Goal: Contribute content: Contribute content

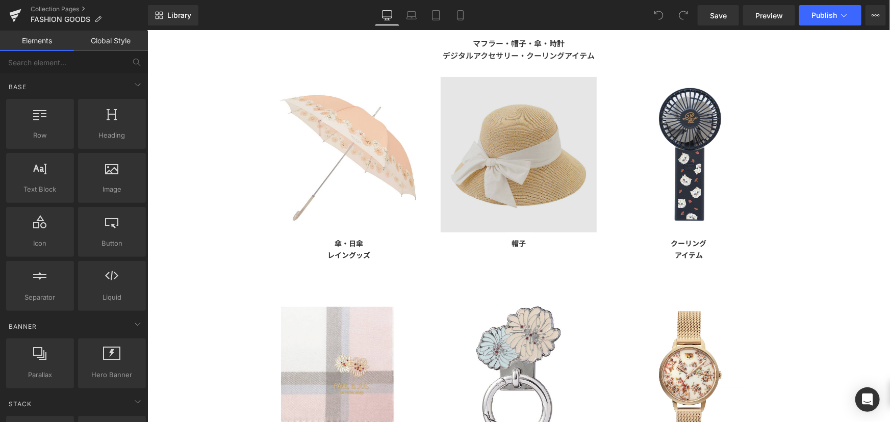
scroll to position [46, 0]
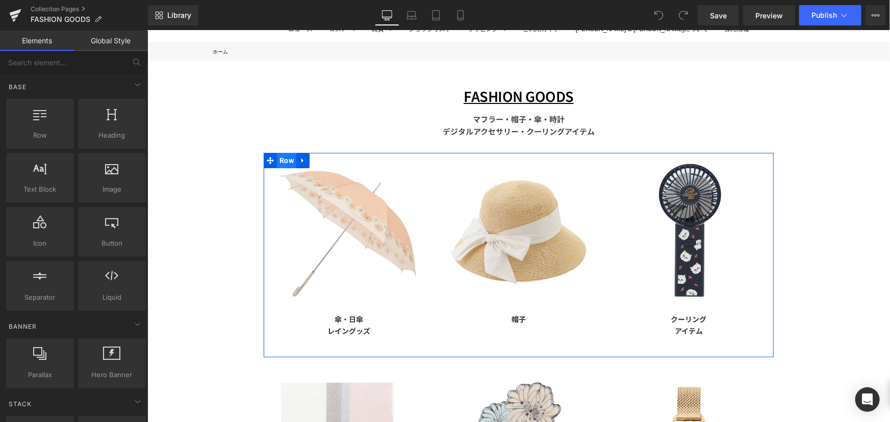
click at [277, 157] on span "Row" at bounding box center [285, 159] width 19 height 15
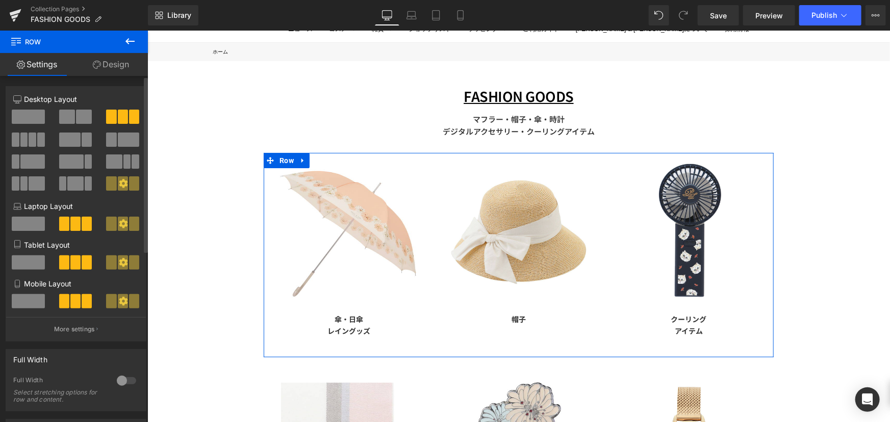
click at [15, 136] on span at bounding box center [16, 140] width 8 height 14
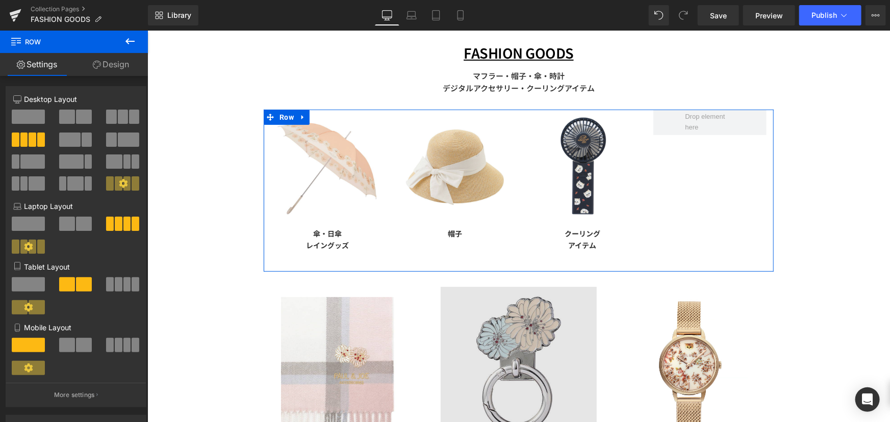
scroll to position [139, 0]
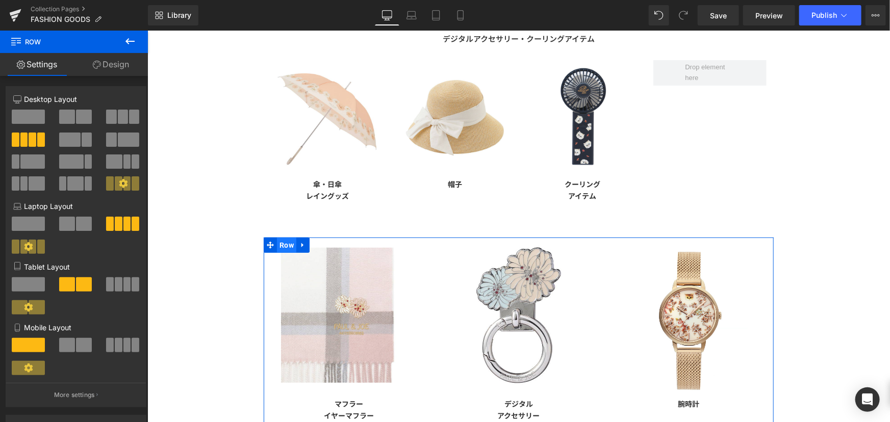
click at [277, 243] on span "Row" at bounding box center [285, 244] width 19 height 15
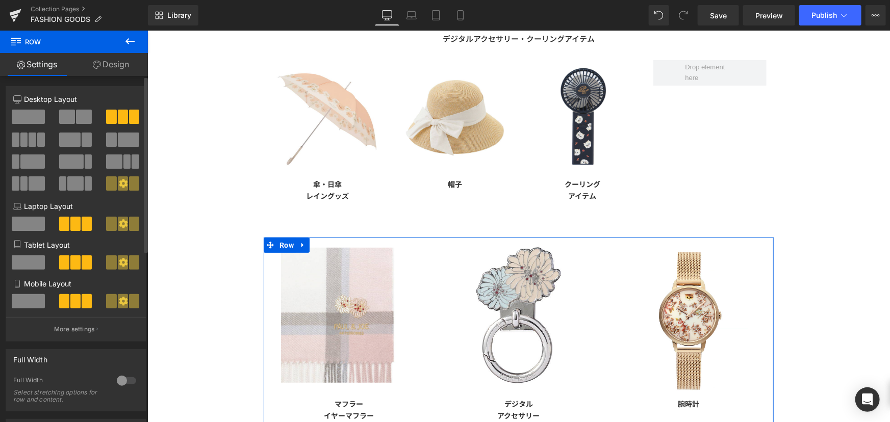
click at [13, 133] on span at bounding box center [16, 140] width 8 height 14
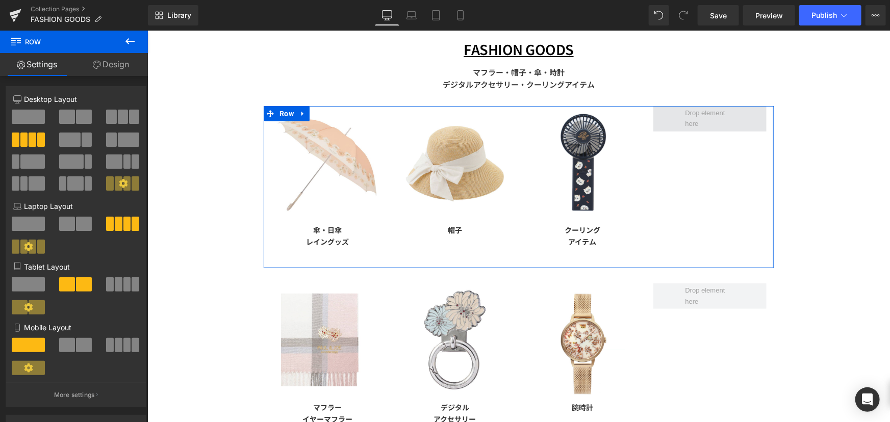
scroll to position [92, 0]
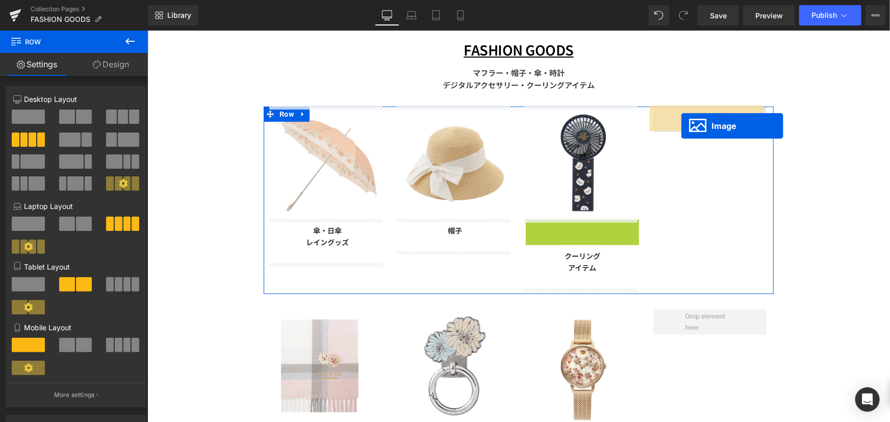
drag, startPoint x: 571, startPoint y: 270, endPoint x: 681, endPoint y: 126, distance: 180.8
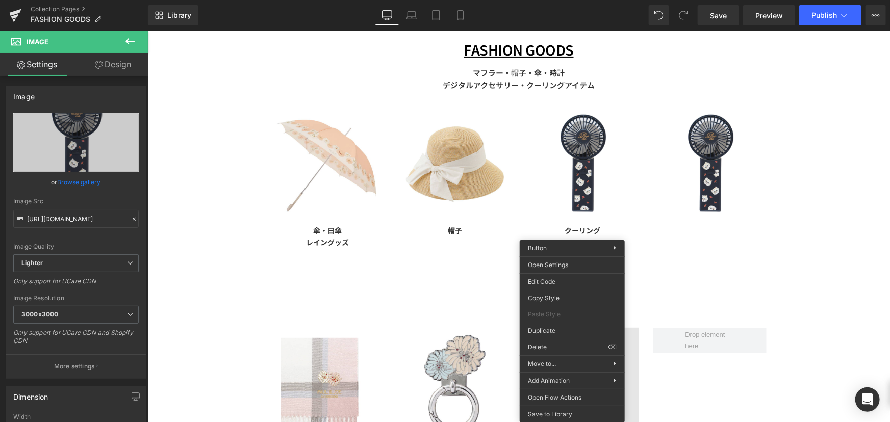
drag, startPoint x: 712, startPoint y: 361, endPoint x: 564, endPoint y: 330, distance: 151.0
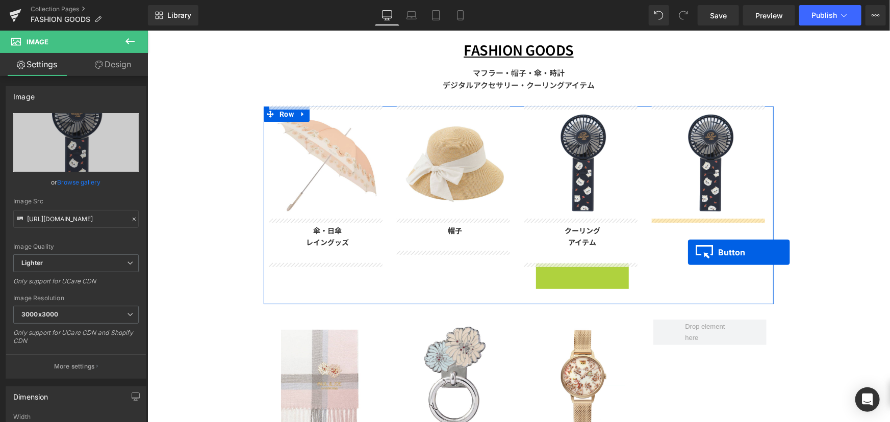
drag, startPoint x: 573, startPoint y: 275, endPoint x: 687, endPoint y: 252, distance: 117.1
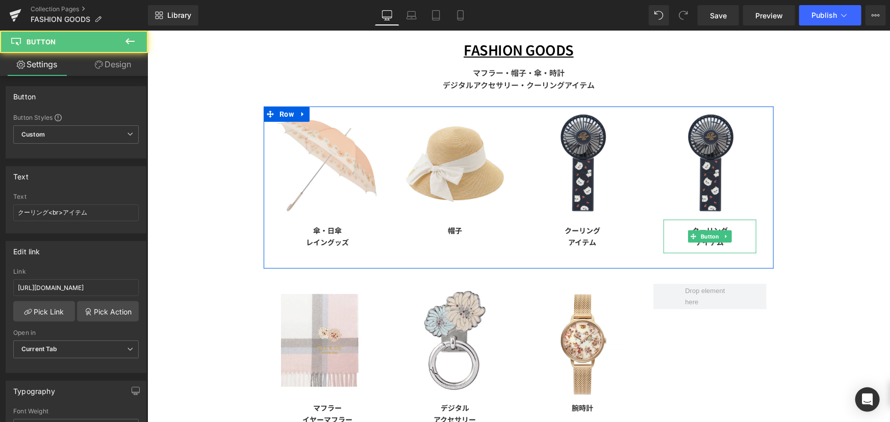
click at [663, 243] on div "クーリング アイテム" at bounding box center [709, 236] width 93 height 34
click at [681, 231] on link "クーリング アイテム" at bounding box center [709, 236] width 56 height 34
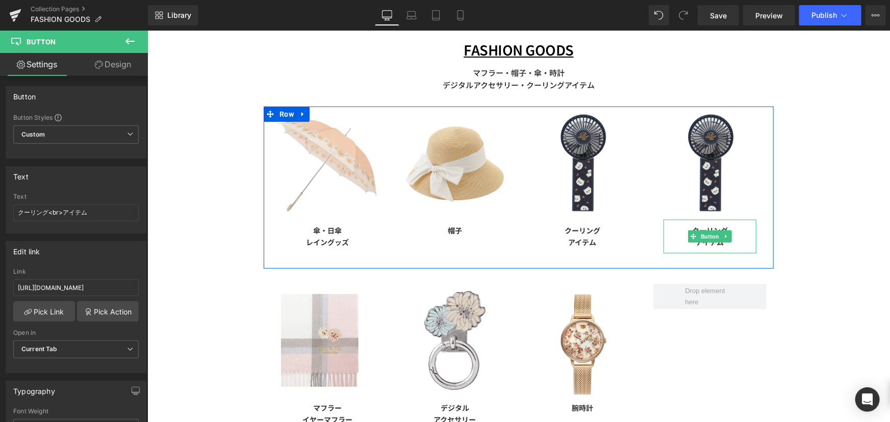
click at [741, 236] on div "クーリング アイテム" at bounding box center [709, 236] width 93 height 34
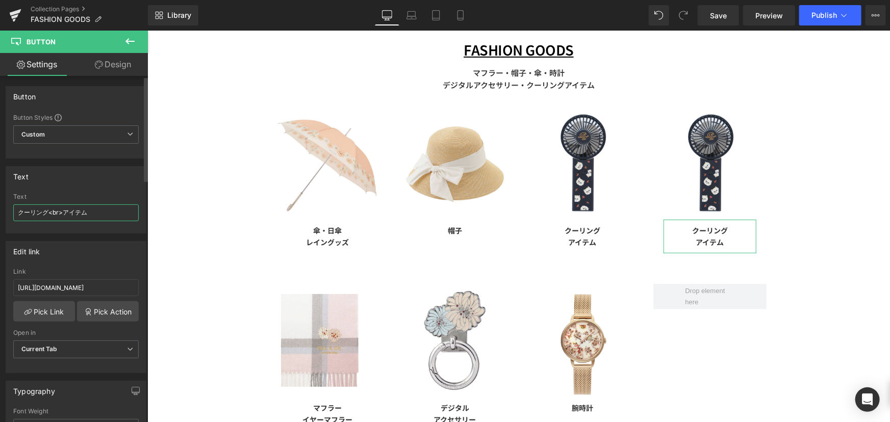
drag, startPoint x: 103, startPoint y: 217, endPoint x: 0, endPoint y: 217, distance: 102.5
click at [0, 217] on div "Text クーリング<br>アイテム Text クーリング<br>アイテム" at bounding box center [76, 196] width 152 height 75
type input "アームカバー"
click at [91, 288] on input "[URL][DOMAIN_NAME]" at bounding box center [75, 287] width 125 height 17
click at [101, 252] on div "Edit link" at bounding box center [76, 251] width 140 height 19
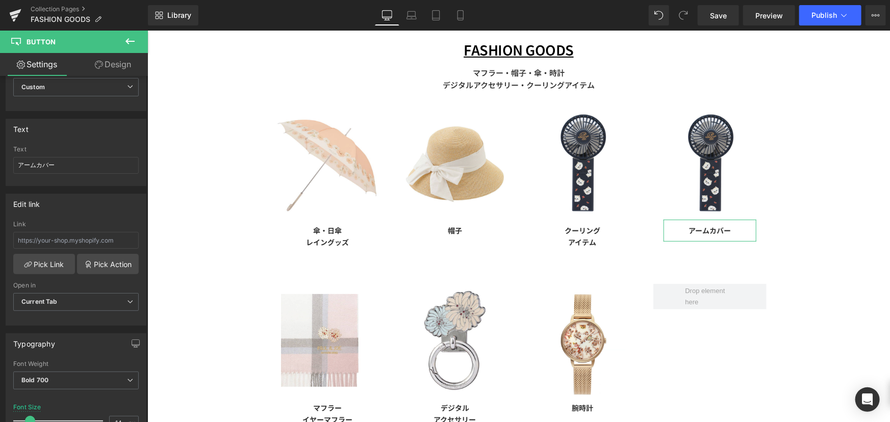
scroll to position [0, 0]
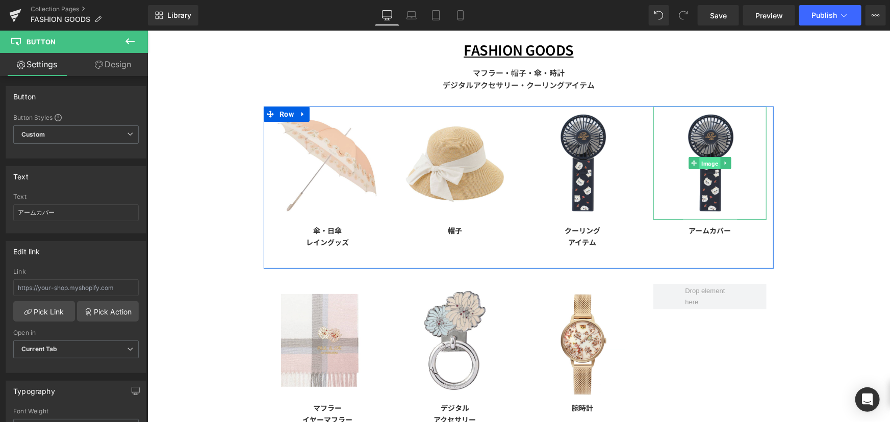
click at [703, 161] on span "Image" at bounding box center [709, 163] width 21 height 12
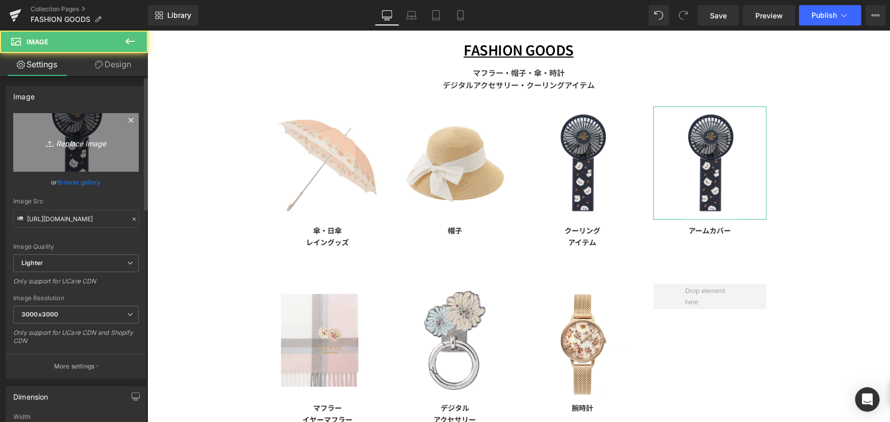
click at [58, 156] on link "Replace Image" at bounding box center [75, 142] width 125 height 59
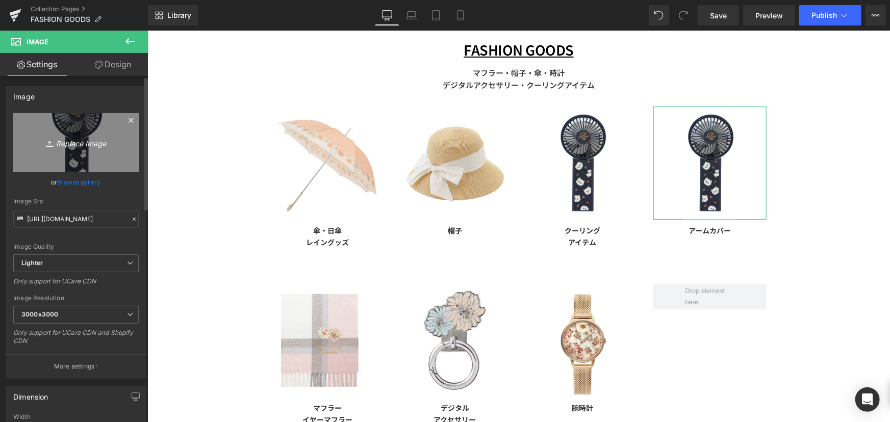
type input "C:\fakepath\PJG450004-5_d46f4a15-56de-4bb0-9a51-620cde202f66.jpg"
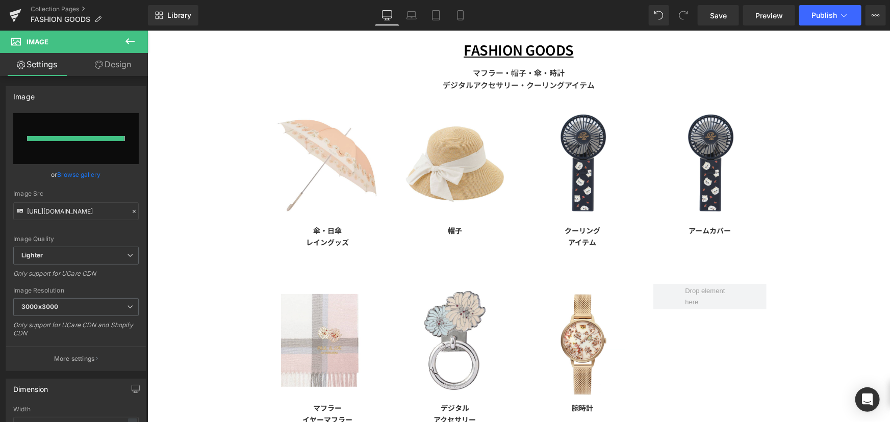
type input "[URL][DOMAIN_NAME]"
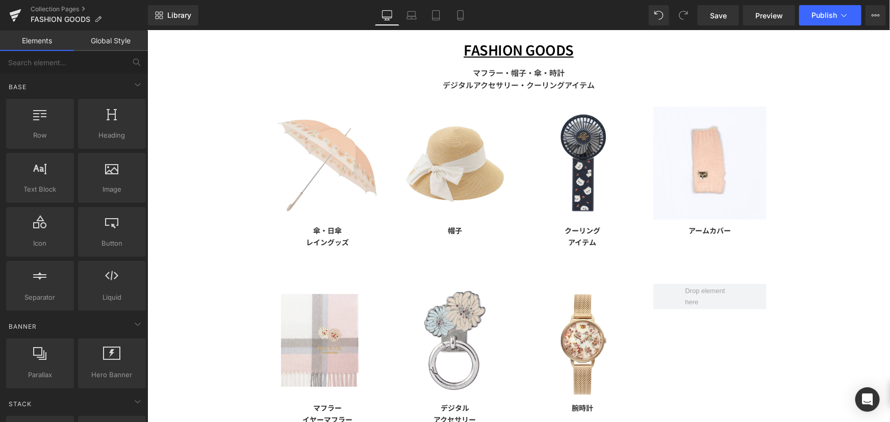
click at [826, 212] on div "FASHION GOODS Text Block マフラー・帽子・傘・時計 デジタルアクセサリー・クーリングアイテム Text Block Row Image…" at bounding box center [518, 297] width 742 height 566
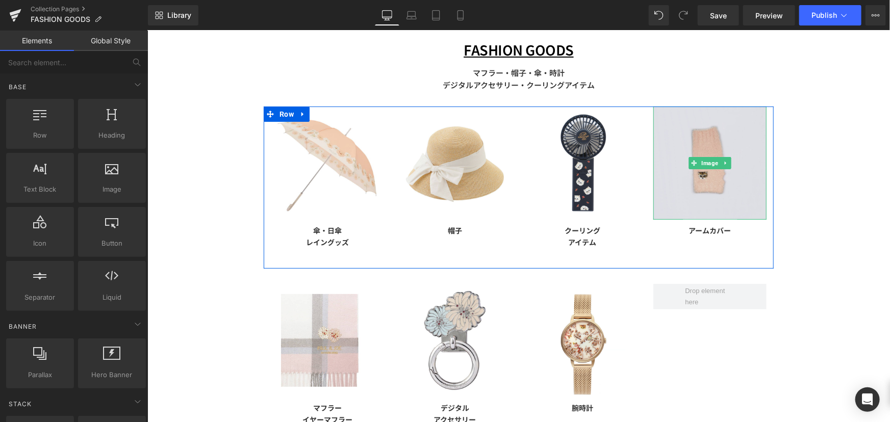
click at [709, 187] on img at bounding box center [709, 162] width 113 height 113
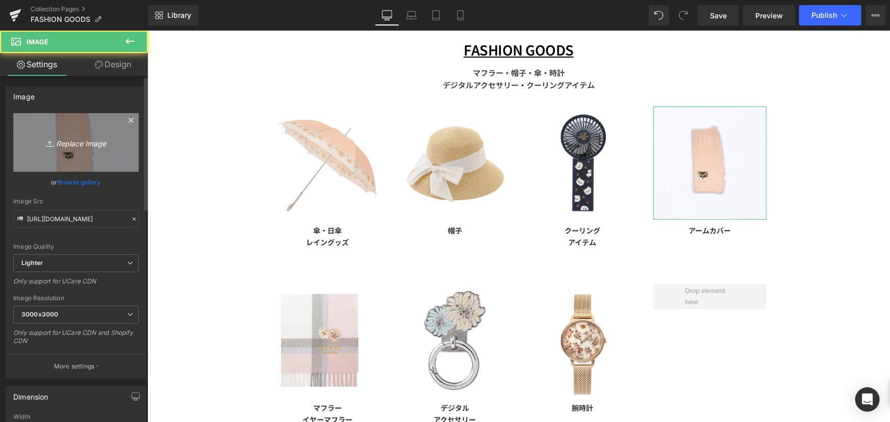
click at [87, 152] on link "Replace Image" at bounding box center [75, 142] width 125 height 59
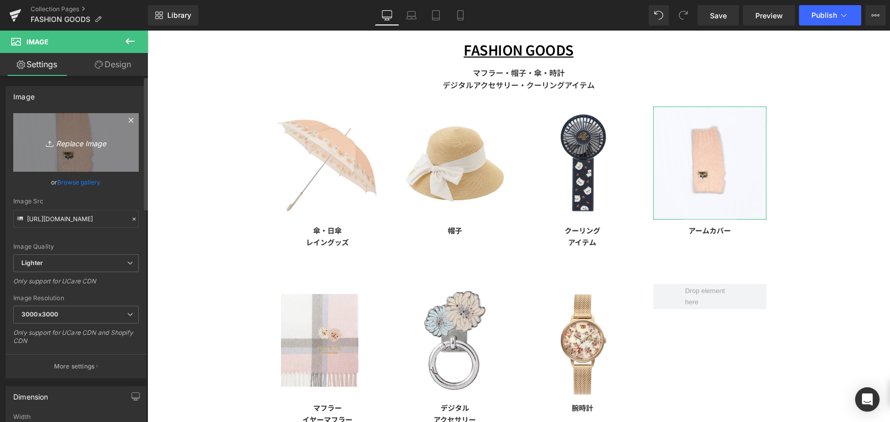
type input "C:\fakepath\アームカバー.jpg"
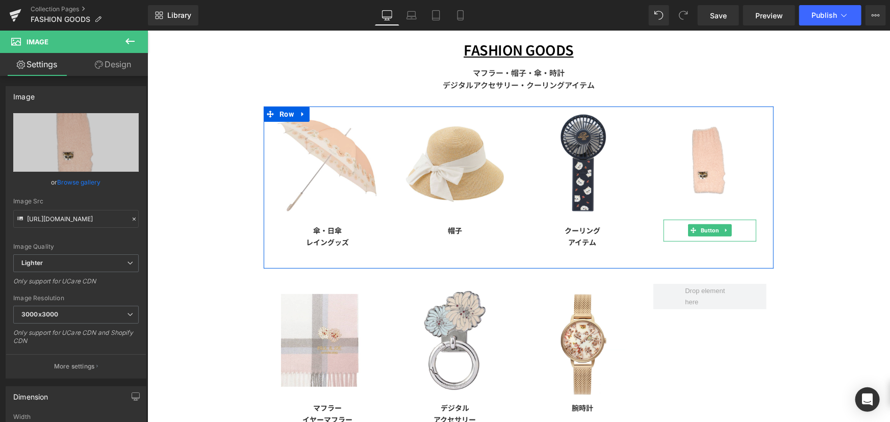
click at [673, 230] on div "アームカバー" at bounding box center [709, 230] width 93 height 22
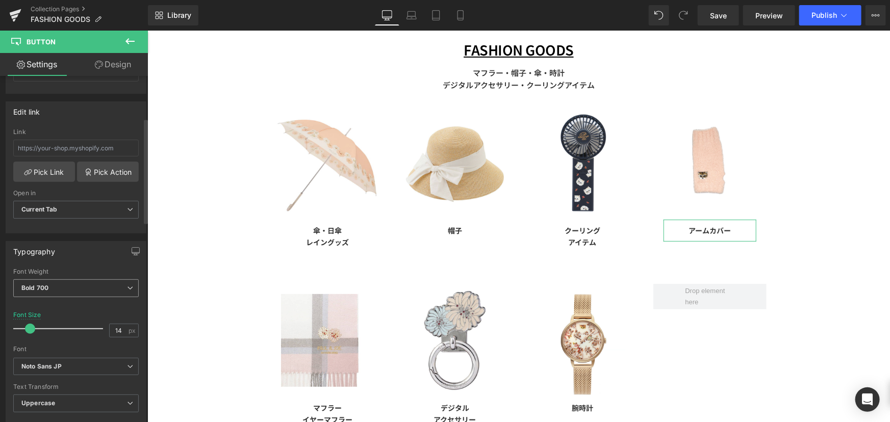
scroll to position [139, 0]
click at [56, 153] on input "text" at bounding box center [75, 149] width 125 height 17
paste input "[URL][DOMAIN_NAME]"
type input "[URL][DOMAIN_NAME]"
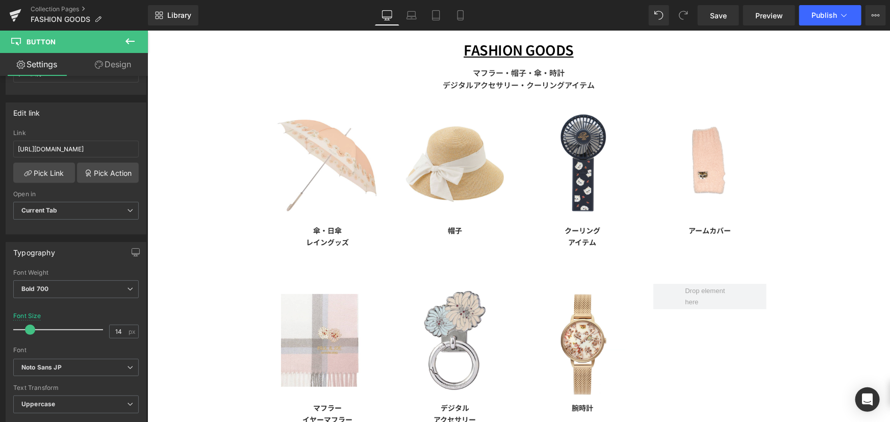
click at [209, 157] on div "FASHION GOODS Text Block マフラー・帽子・傘・時計 デジタルアクセサリー・クーリングアイテム Text Block Row Image…" at bounding box center [518, 297] width 742 height 566
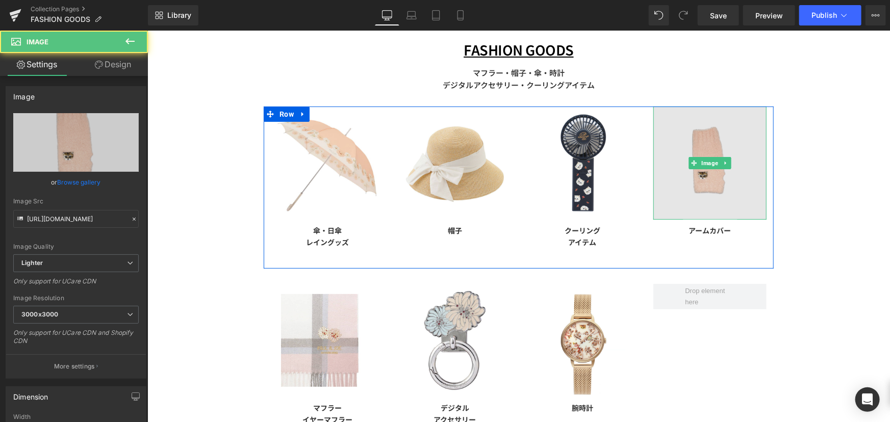
click at [691, 154] on img at bounding box center [709, 162] width 113 height 113
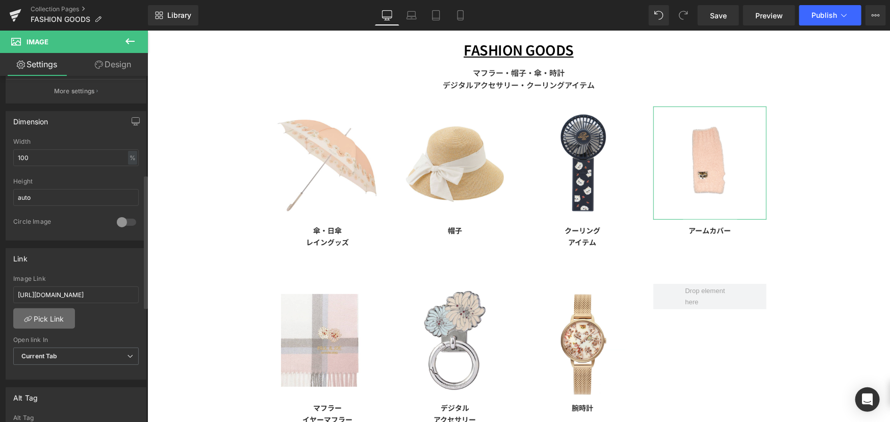
scroll to position [278, 0]
click at [79, 289] on input "[URL][DOMAIN_NAME]" at bounding box center [75, 292] width 125 height 17
paste input "arm-cover"
type input "[URL][DOMAIN_NAME]"
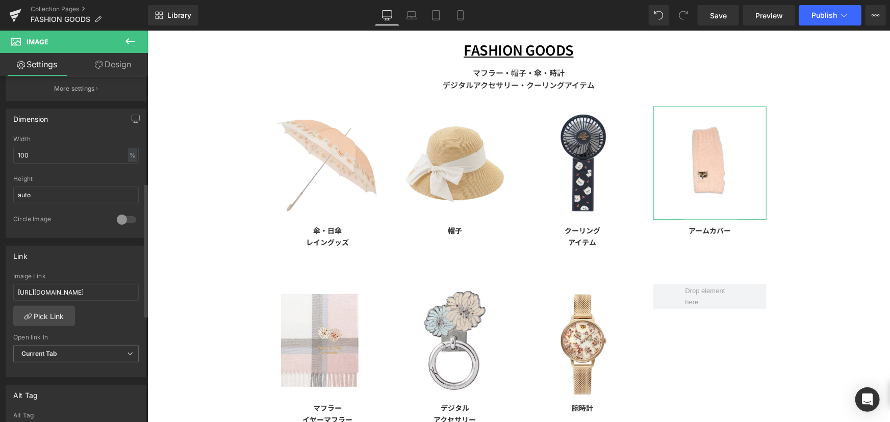
click at [92, 316] on div "[URL][DOMAIN_NAME] Image Link [URL][DOMAIN_NAME] Pick Link Current Tab New Tab …" at bounding box center [76, 325] width 140 height 105
click at [718, 19] on span "Save" at bounding box center [718, 15] width 17 height 11
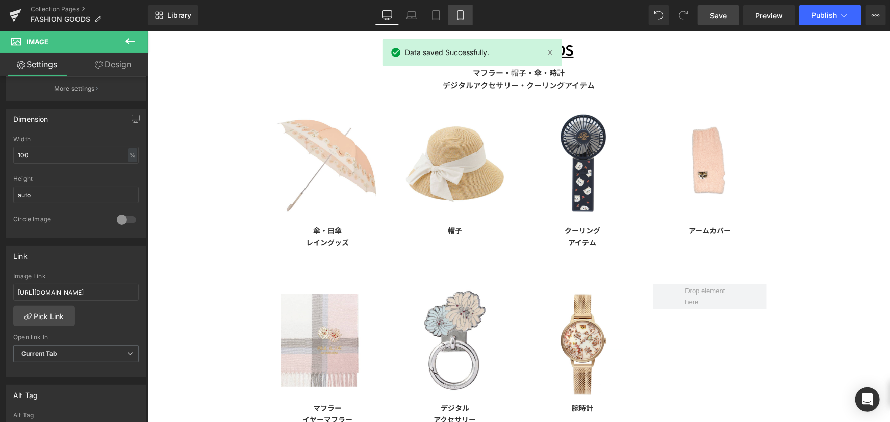
click at [465, 20] on icon at bounding box center [460, 15] width 10 height 10
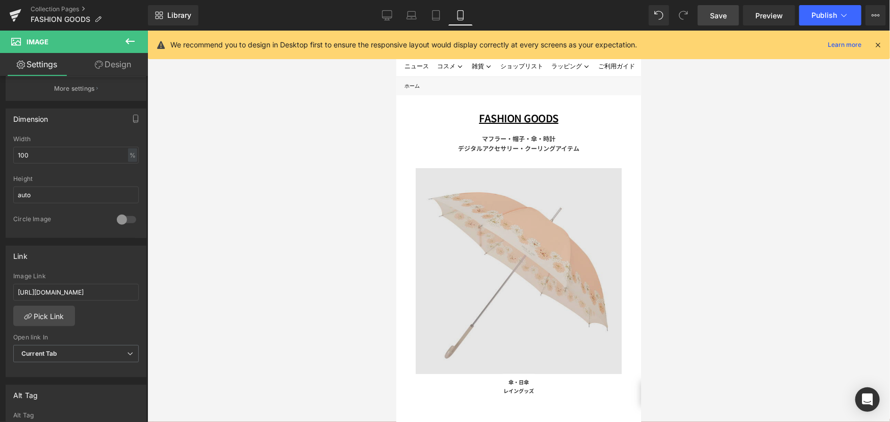
click at [459, 209] on img at bounding box center [518, 271] width 206 height 206
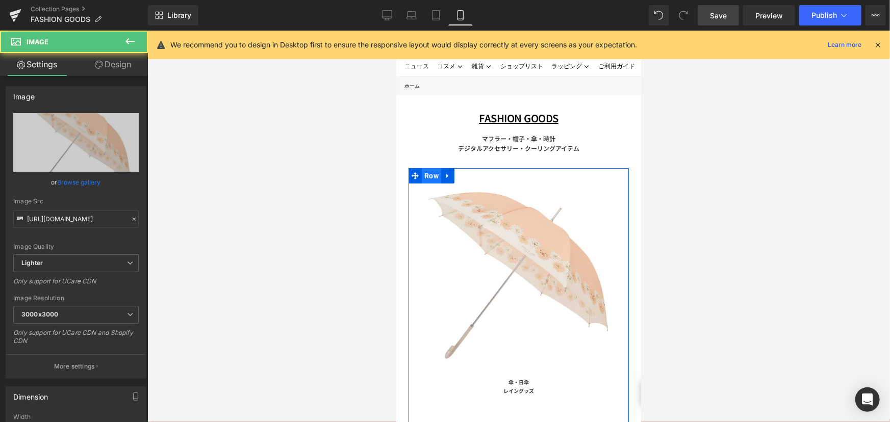
click at [422, 173] on span "Row" at bounding box center [430, 175] width 19 height 15
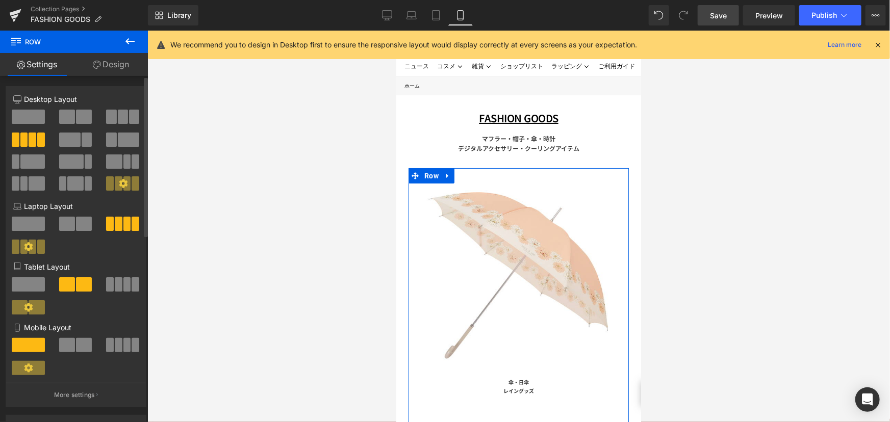
click at [111, 348] on button at bounding box center [123, 345] width 34 height 14
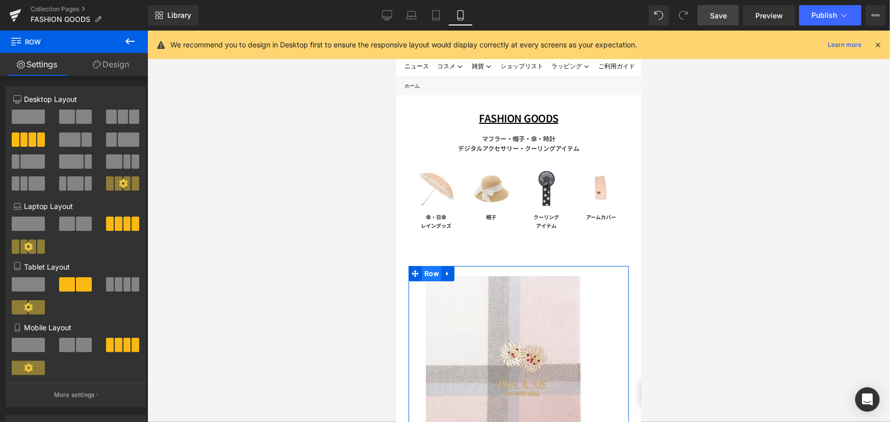
click at [428, 275] on span "Row" at bounding box center [430, 273] width 19 height 15
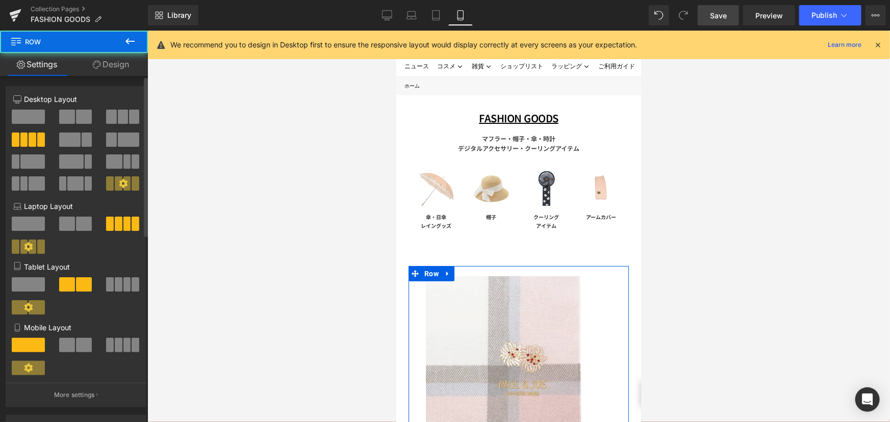
click at [115, 341] on span at bounding box center [119, 345] width 8 height 14
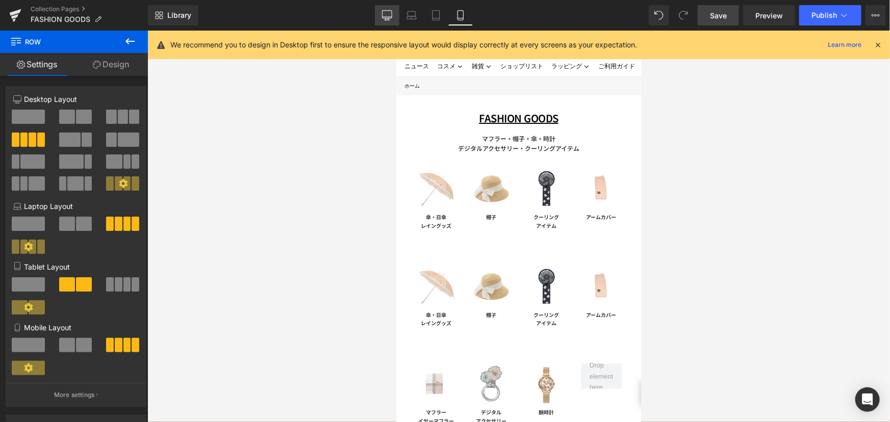
click at [384, 17] on icon at bounding box center [387, 17] width 10 height 0
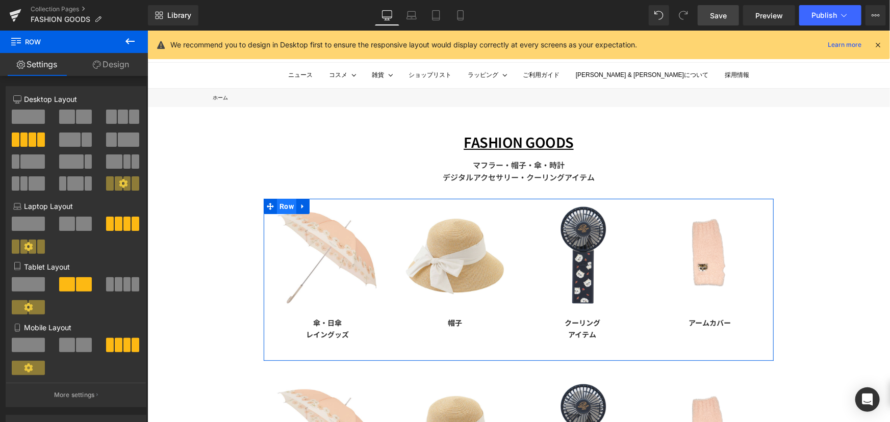
click at [284, 207] on span "Row" at bounding box center [285, 205] width 19 height 15
click at [130, 66] on link "Design" at bounding box center [111, 64] width 74 height 23
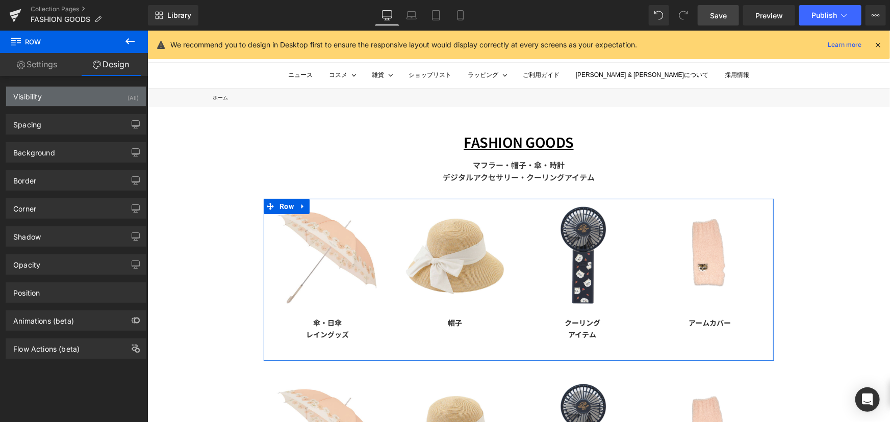
click at [127, 91] on div "(All)" at bounding box center [132, 95] width 11 height 17
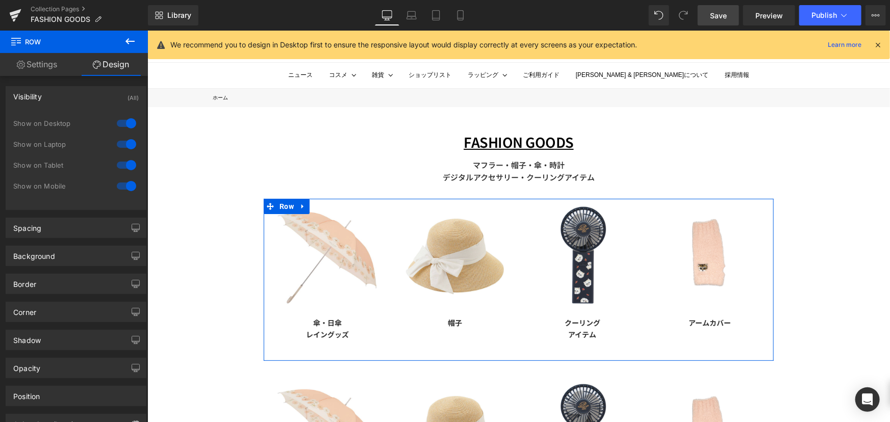
click at [125, 186] on div at bounding box center [126, 186] width 24 height 16
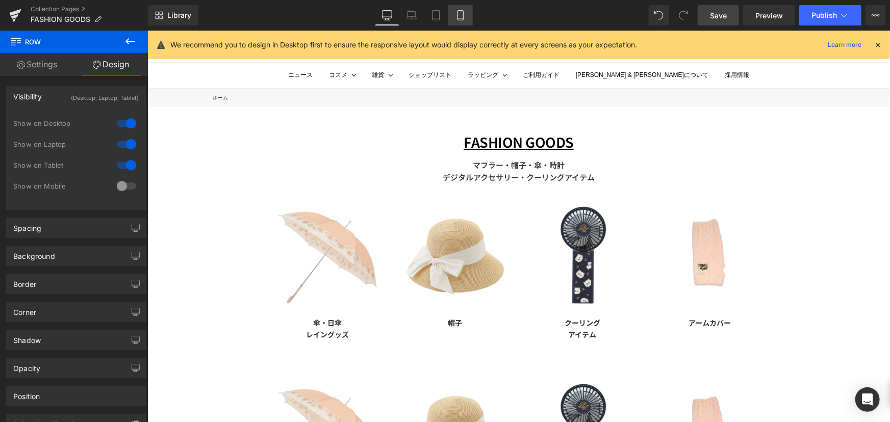
click at [456, 12] on icon at bounding box center [460, 15] width 10 height 10
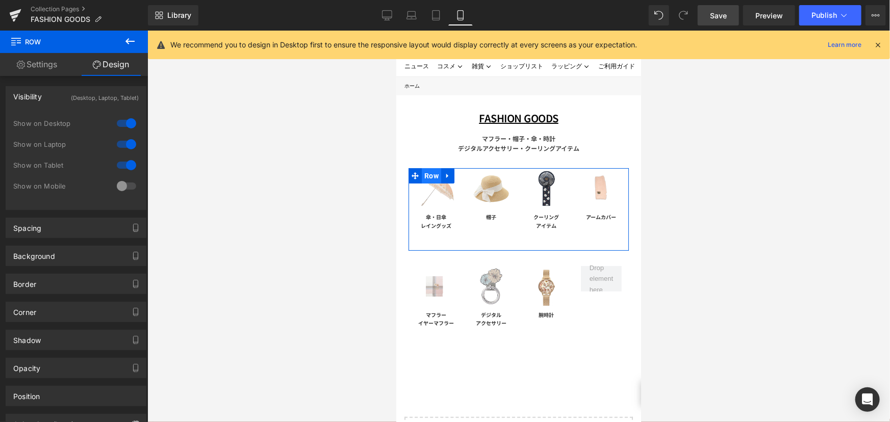
click at [424, 174] on span "Row" at bounding box center [430, 175] width 19 height 15
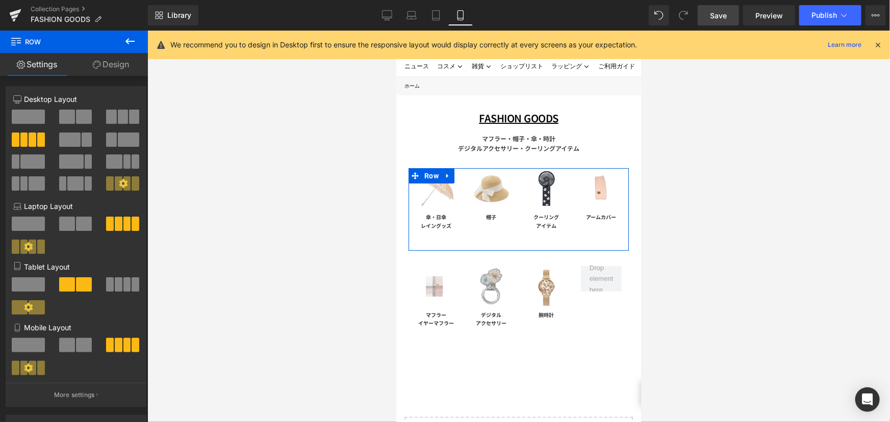
click at [108, 70] on link "Design" at bounding box center [111, 64] width 74 height 23
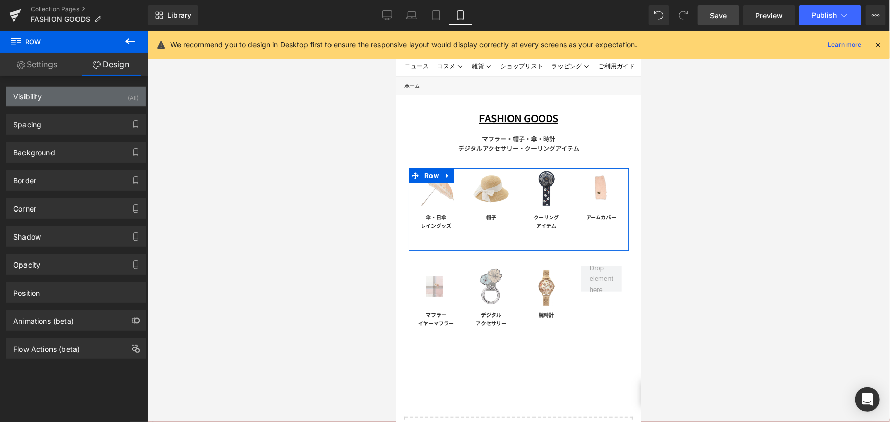
click at [101, 94] on div "Visibility (All)" at bounding box center [76, 96] width 140 height 19
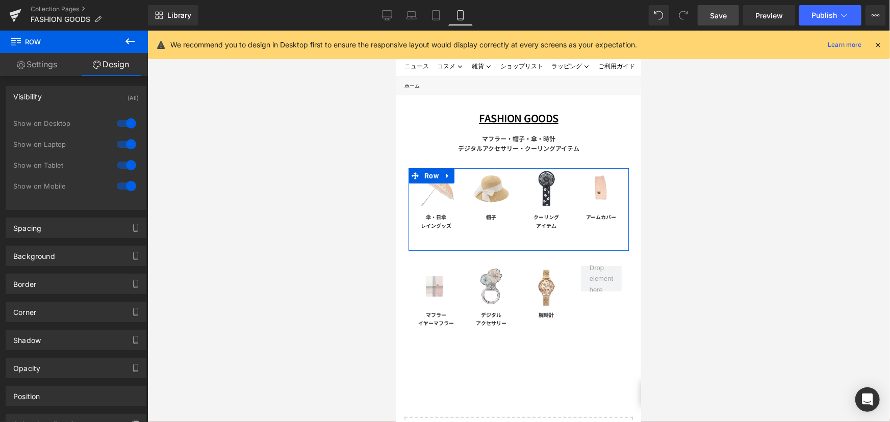
click at [124, 126] on div at bounding box center [126, 123] width 24 height 16
click at [125, 147] on div at bounding box center [126, 144] width 24 height 16
click at [125, 156] on div "Show on Laptop" at bounding box center [75, 149] width 125 height 21
click at [125, 157] on div at bounding box center [126, 165] width 24 height 16
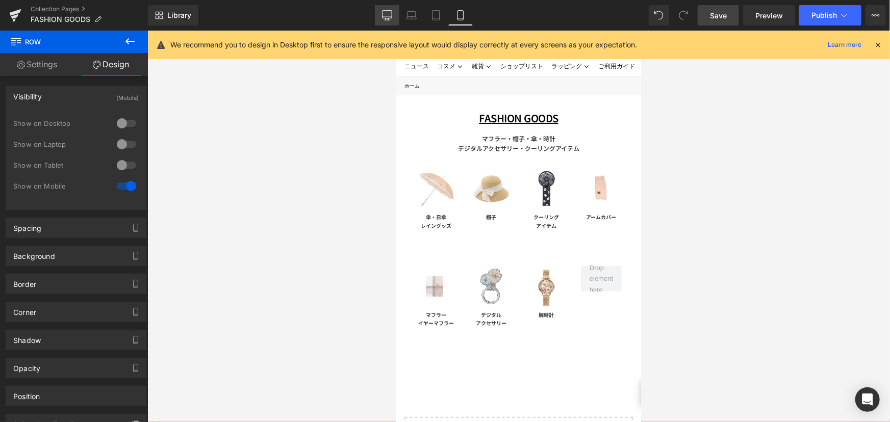
click at [391, 17] on icon at bounding box center [387, 17] width 10 height 0
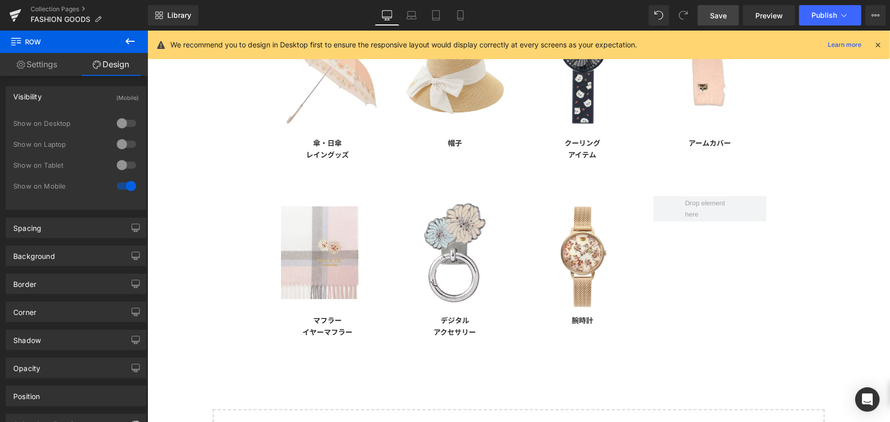
scroll to position [92, 0]
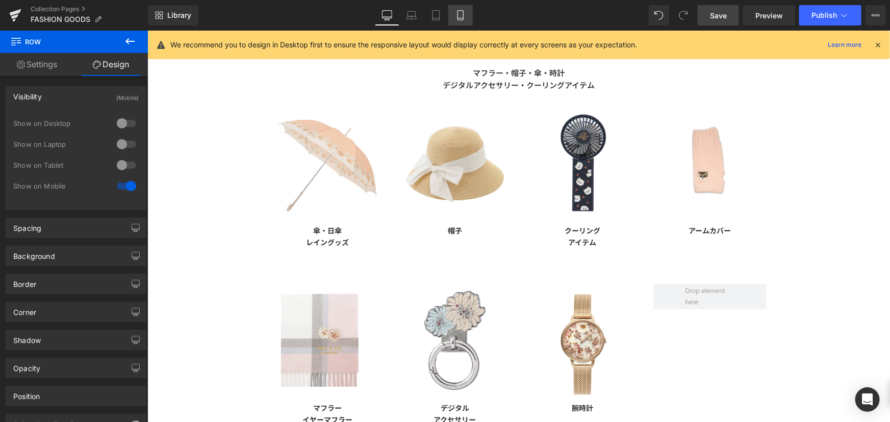
click at [462, 17] on icon at bounding box center [460, 15] width 10 height 10
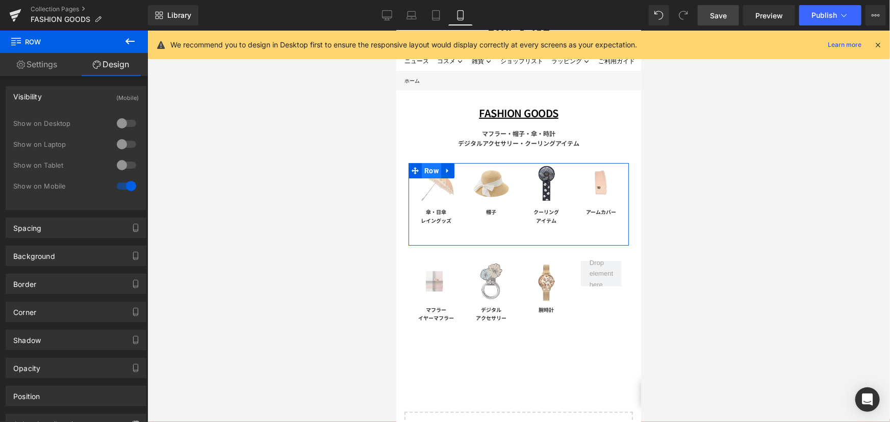
click at [428, 171] on span "Row" at bounding box center [430, 170] width 19 height 15
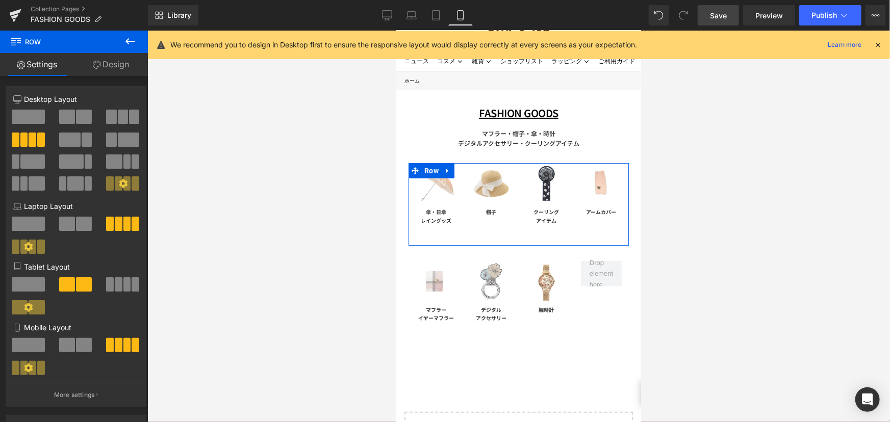
click at [76, 347] on span at bounding box center [84, 345] width 16 height 14
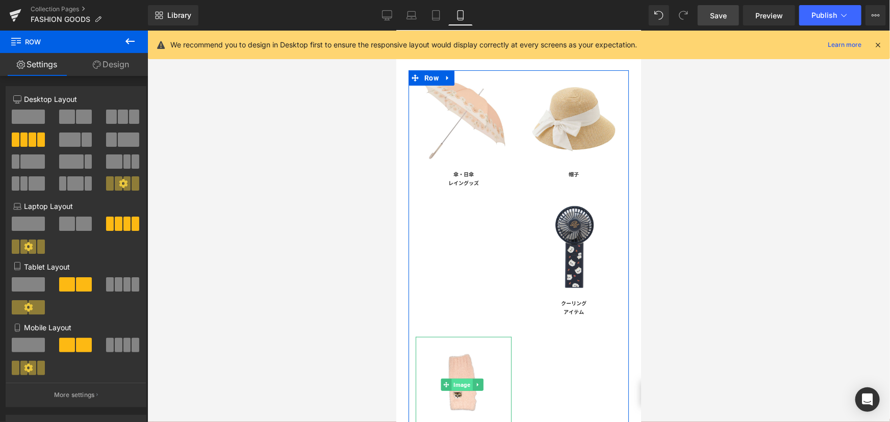
scroll to position [144, 0]
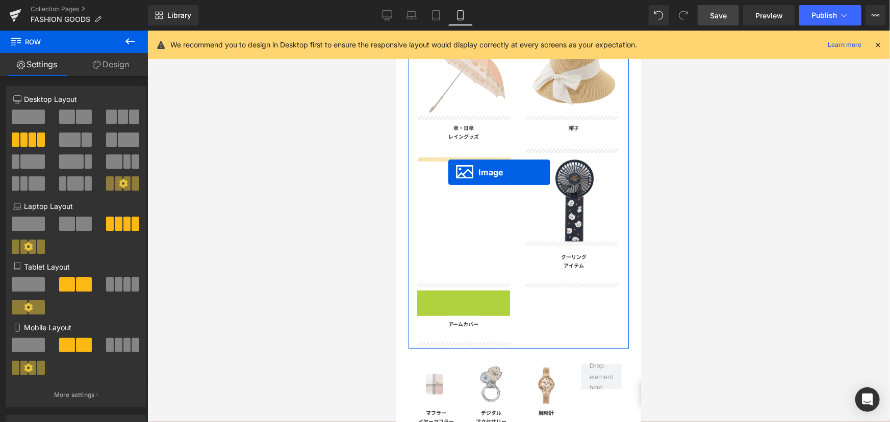
drag, startPoint x: 460, startPoint y: 330, endPoint x: 448, endPoint y: 172, distance: 158.6
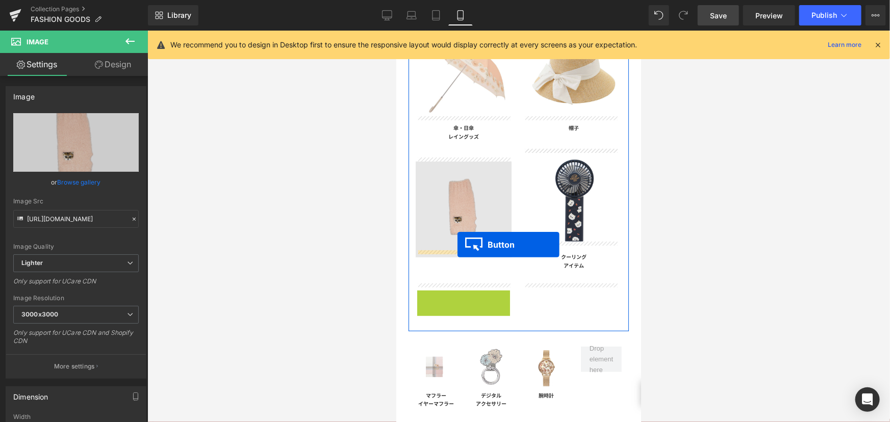
drag, startPoint x: 454, startPoint y: 293, endPoint x: 457, endPoint y: 244, distance: 49.0
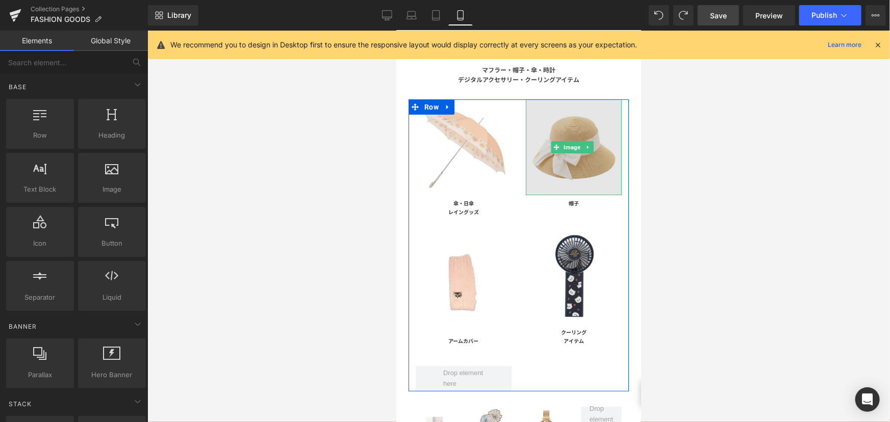
scroll to position [139, 0]
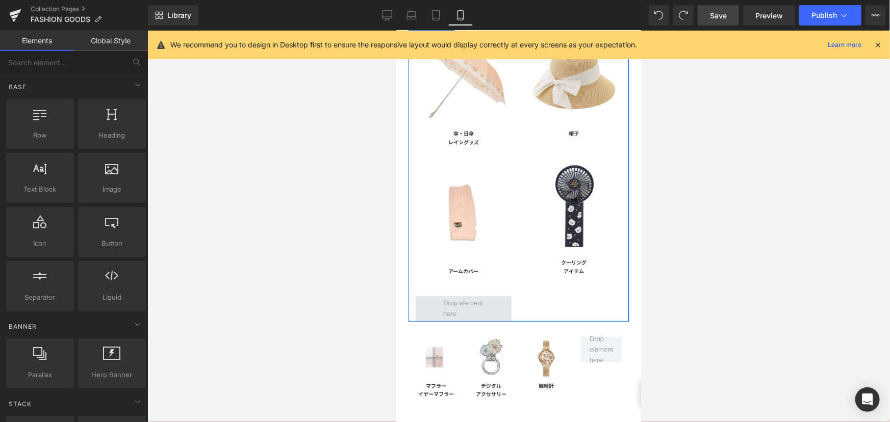
click at [466, 301] on span at bounding box center [463, 308] width 48 height 27
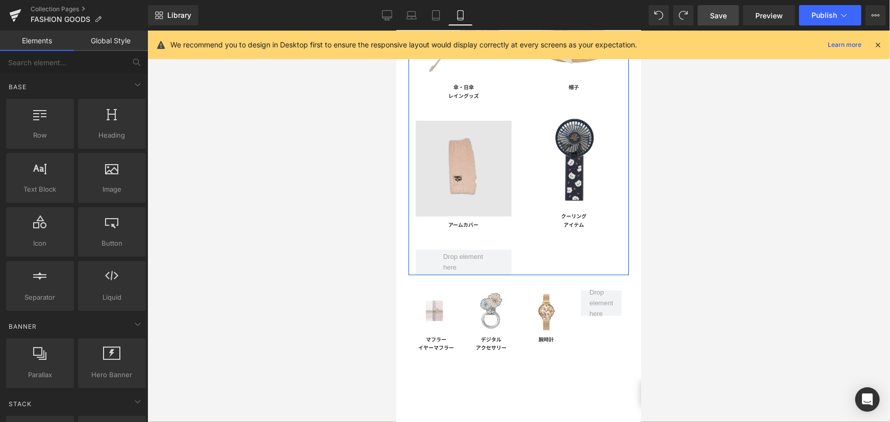
scroll to position [278, 0]
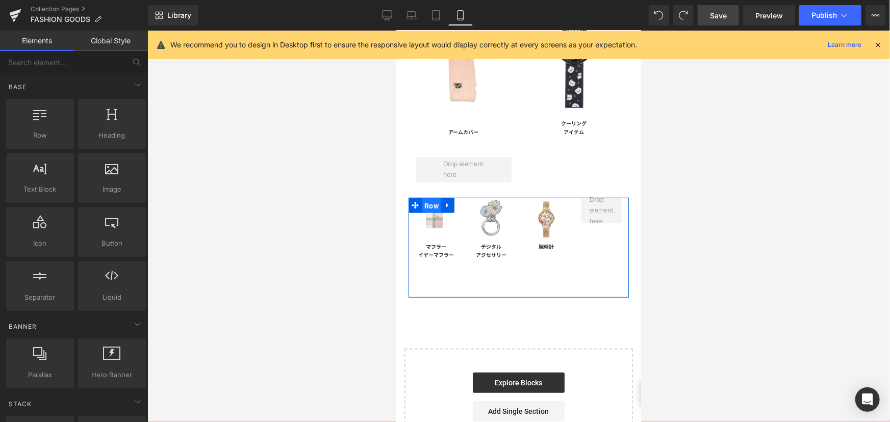
click at [430, 198] on span "Row" at bounding box center [430, 205] width 19 height 15
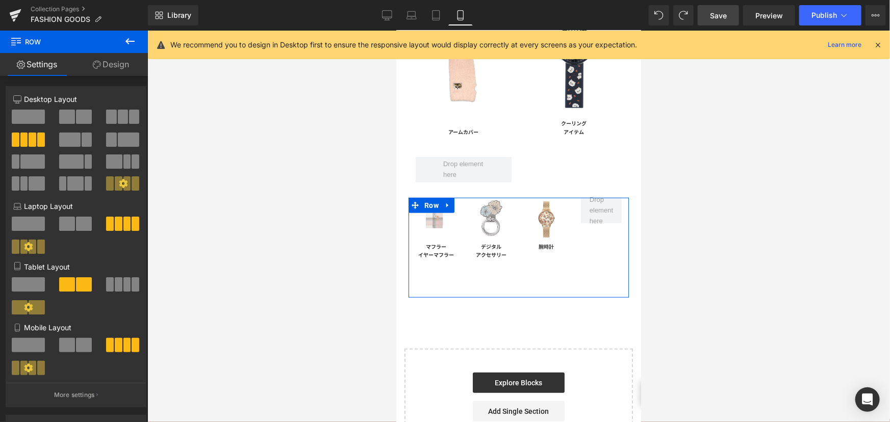
click at [73, 348] on button at bounding box center [76, 345] width 34 height 14
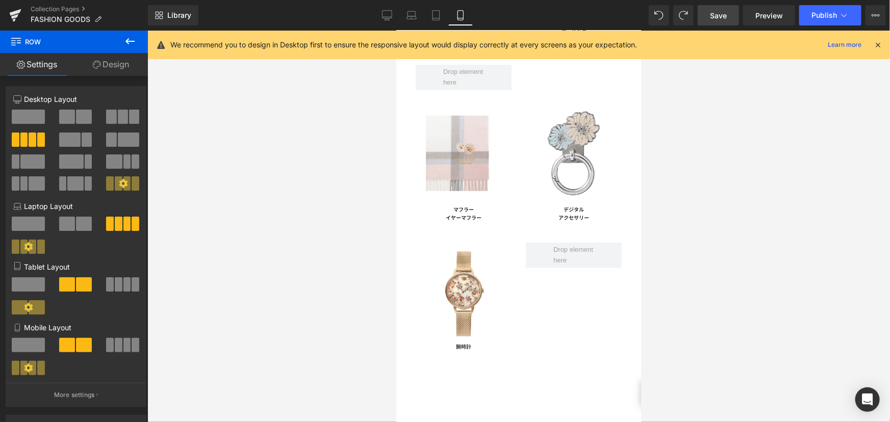
scroll to position [371, 0]
click at [781, 216] on div at bounding box center [518, 227] width 742 height 392
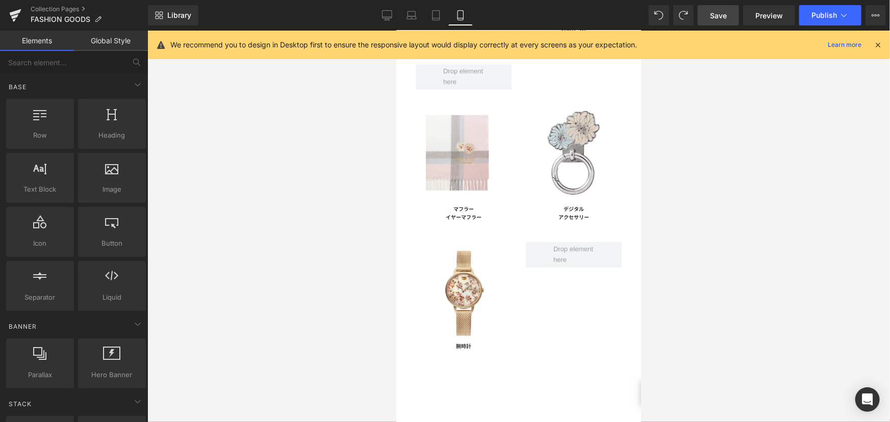
click at [710, 12] on span "Save" at bounding box center [718, 15] width 17 height 11
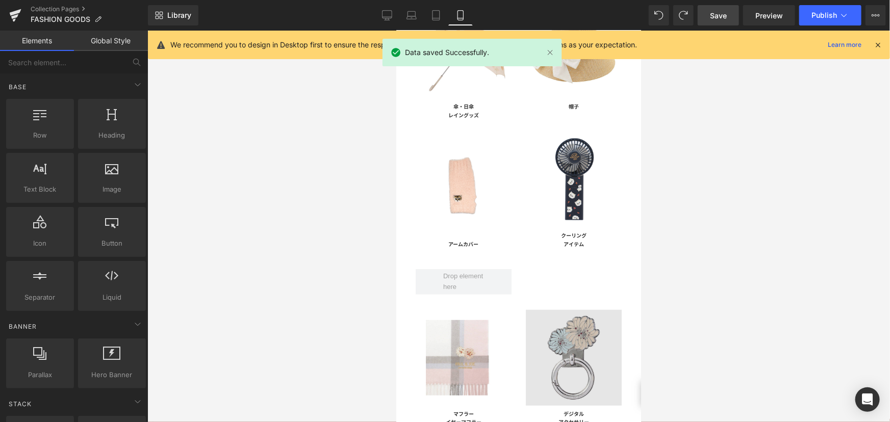
scroll to position [92, 0]
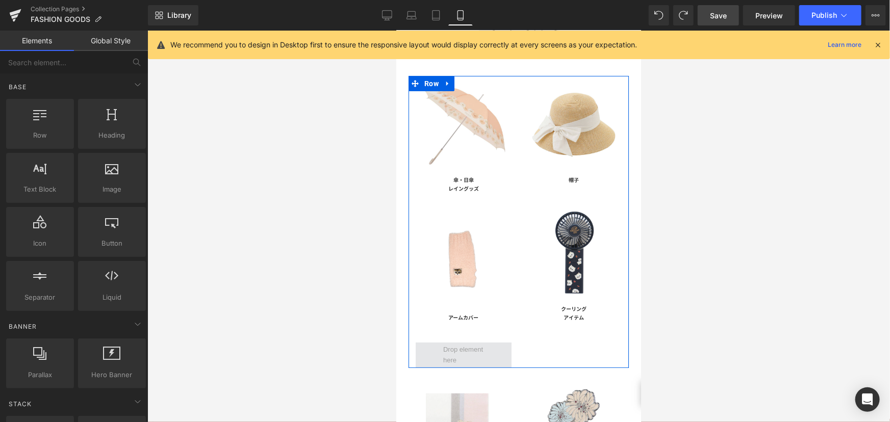
click at [461, 341] on span at bounding box center [463, 354] width 48 height 27
click at [456, 343] on span at bounding box center [463, 354] width 48 height 27
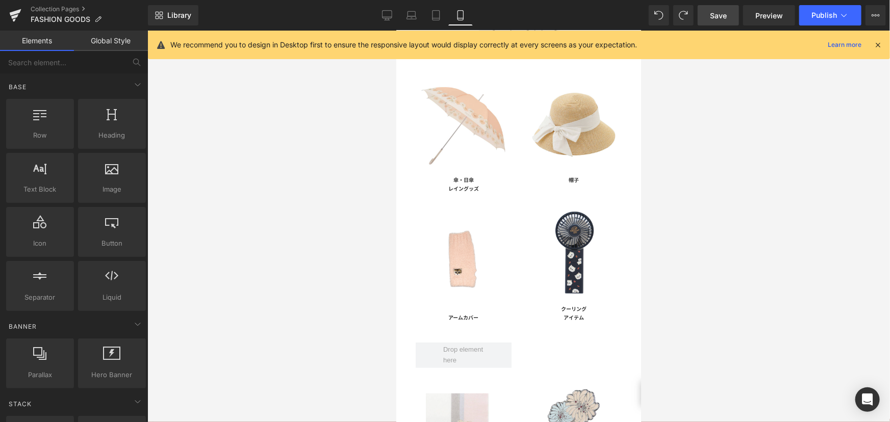
click at [716, 17] on span "Save" at bounding box center [718, 15] width 17 height 11
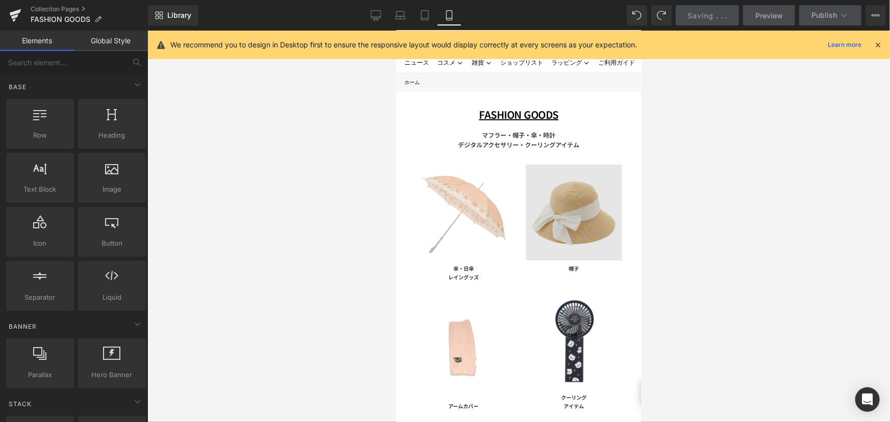
scroll to position [0, 0]
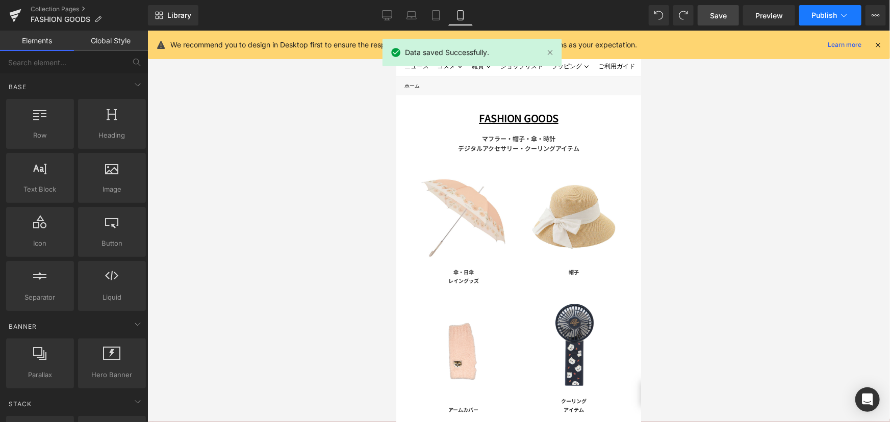
click at [822, 23] on button "Publish" at bounding box center [830, 15] width 62 height 20
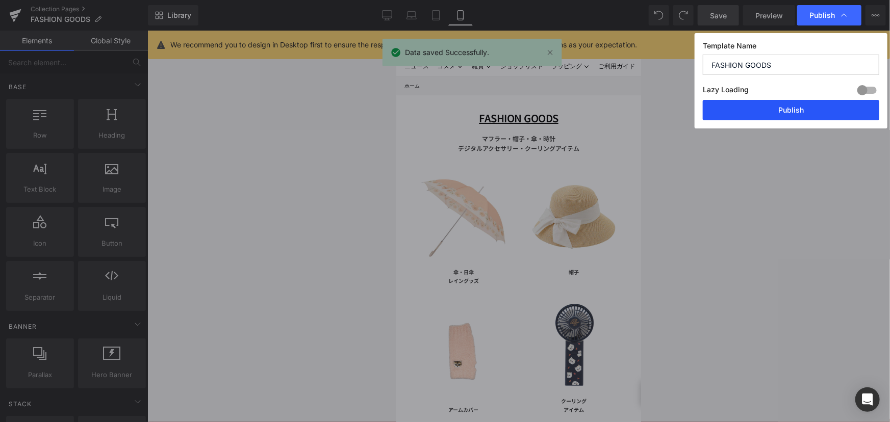
click at [803, 110] on button "Publish" at bounding box center [791, 110] width 176 height 20
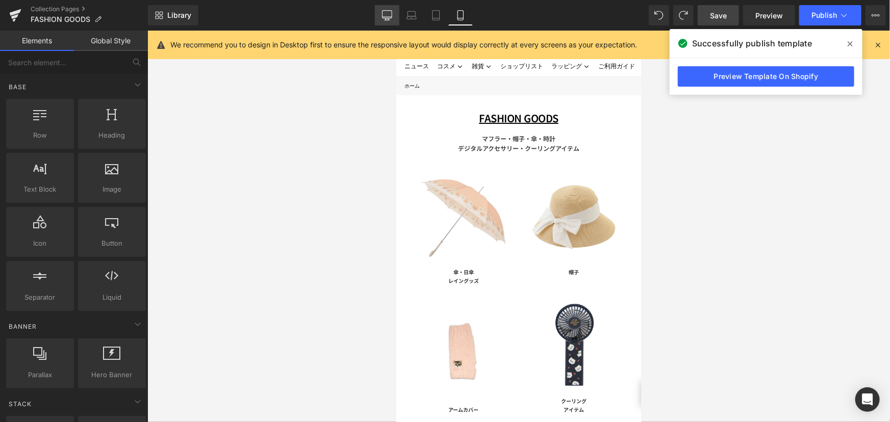
click at [393, 17] on link "Desktop" at bounding box center [387, 15] width 24 height 20
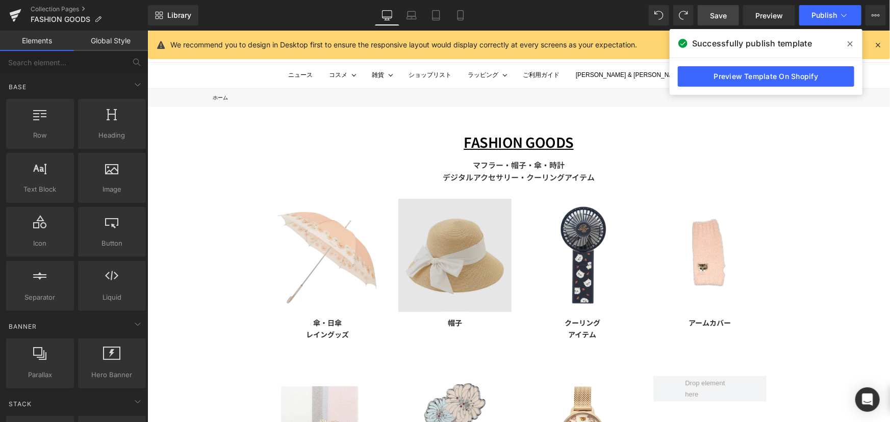
scroll to position [104, 0]
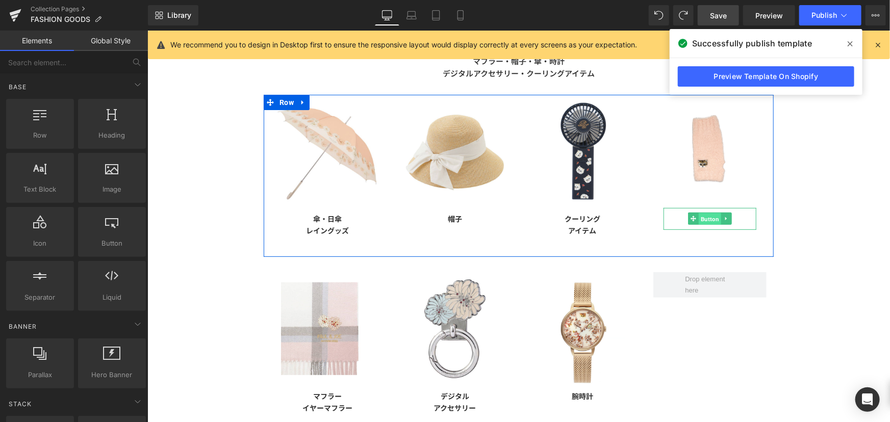
click at [698, 221] on span "Button" at bounding box center [709, 219] width 22 height 12
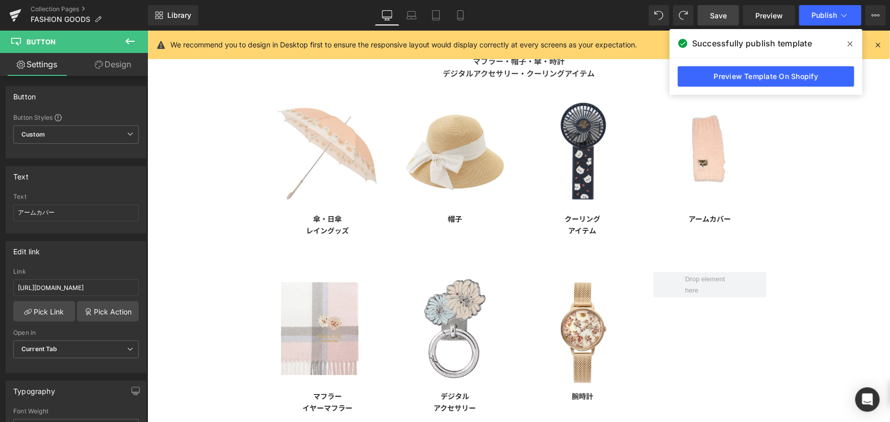
click at [798, 210] on div "FASHION GOODS Text Block マフラー・帽子・傘・時計 デジタルアクセサリー・クーリングアイテム Text Block Row Image…" at bounding box center [518, 286] width 742 height 566
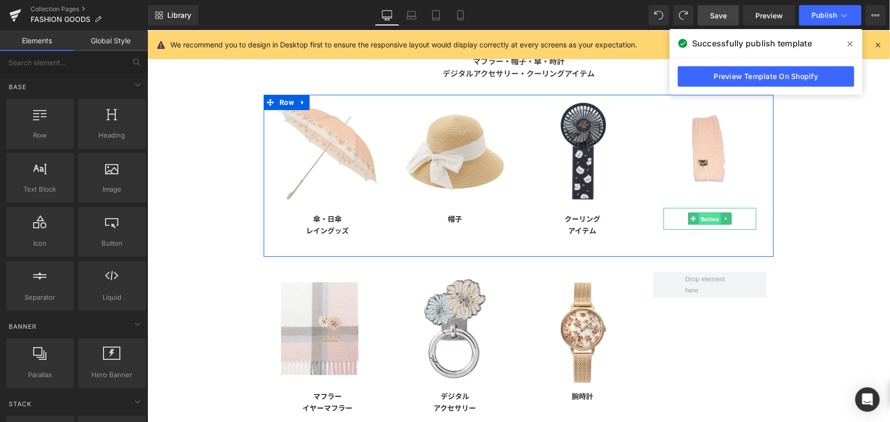
click at [707, 219] on span "Button" at bounding box center [709, 219] width 22 height 12
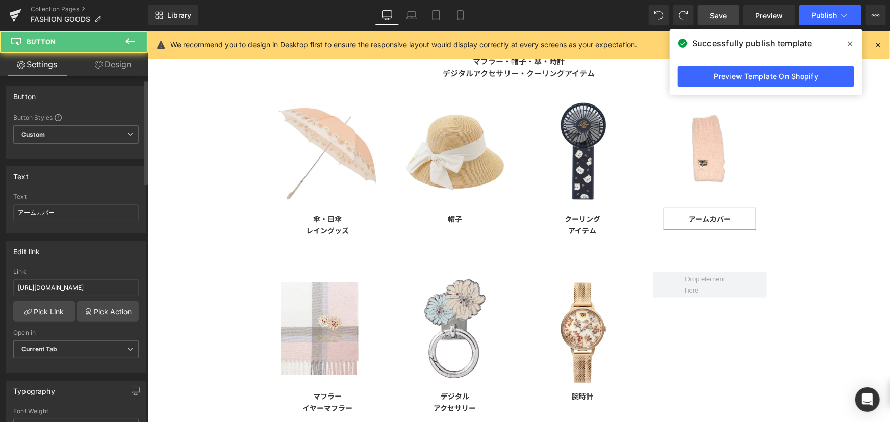
scroll to position [185, 0]
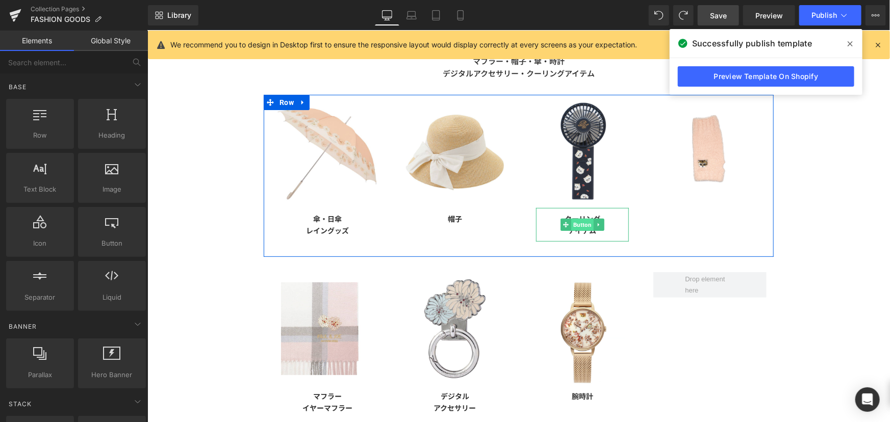
click at [573, 222] on span "Button" at bounding box center [582, 224] width 22 height 12
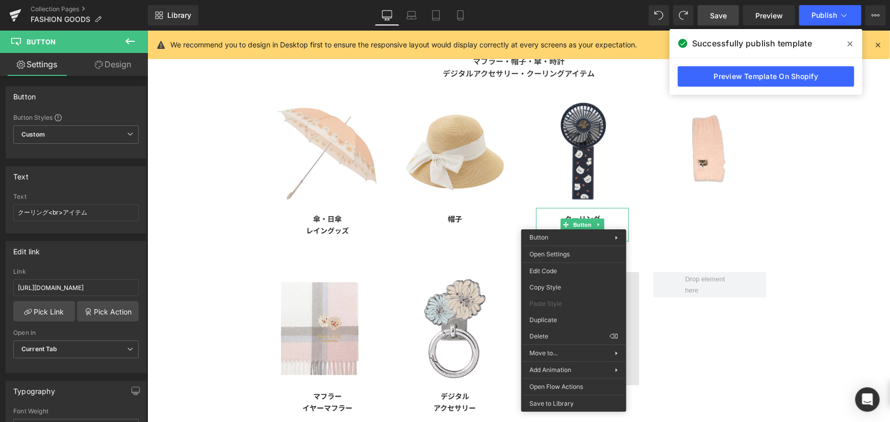
drag, startPoint x: 713, startPoint y: 350, endPoint x: 565, endPoint y: 320, distance: 151.0
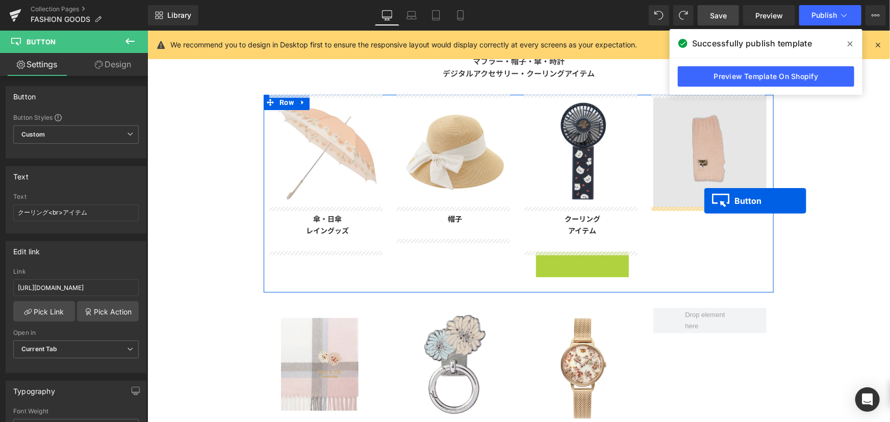
drag, startPoint x: 582, startPoint y: 266, endPoint x: 704, endPoint y: 200, distance: 137.8
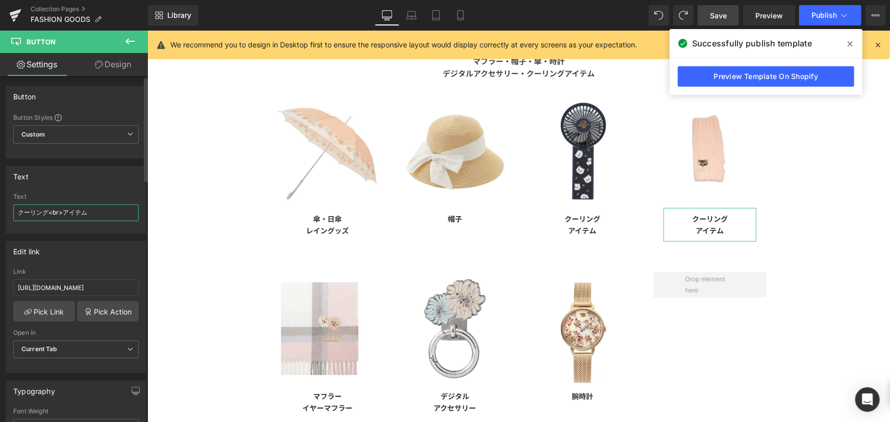
click at [97, 215] on input "クーリング<br>アイテム" at bounding box center [75, 212] width 125 height 17
type input "ク"
type input "アームカバー"
click at [722, 18] on span "Save" at bounding box center [718, 15] width 17 height 11
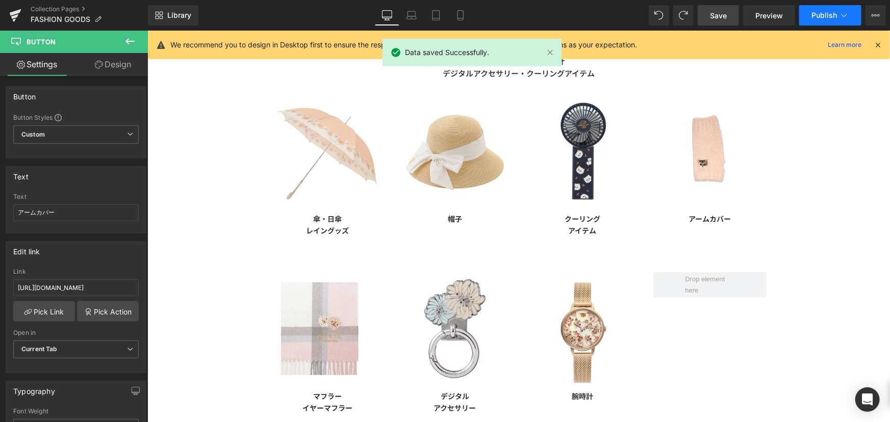
click at [823, 19] on button "Publish" at bounding box center [830, 15] width 62 height 20
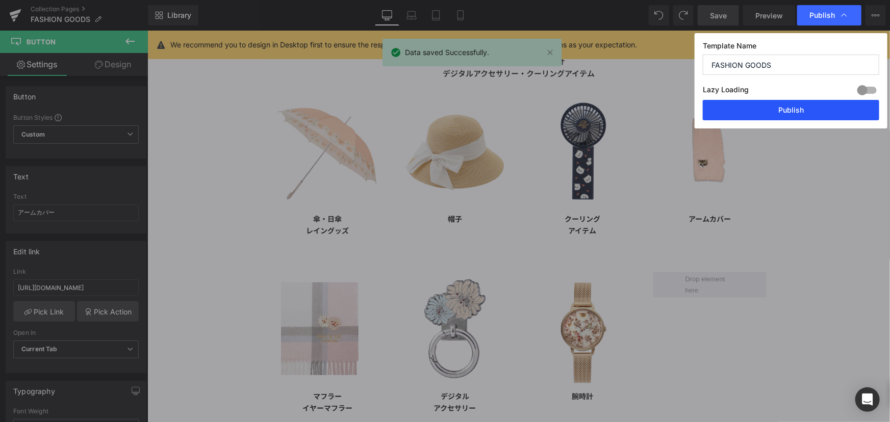
click at [805, 107] on button "Publish" at bounding box center [791, 110] width 176 height 20
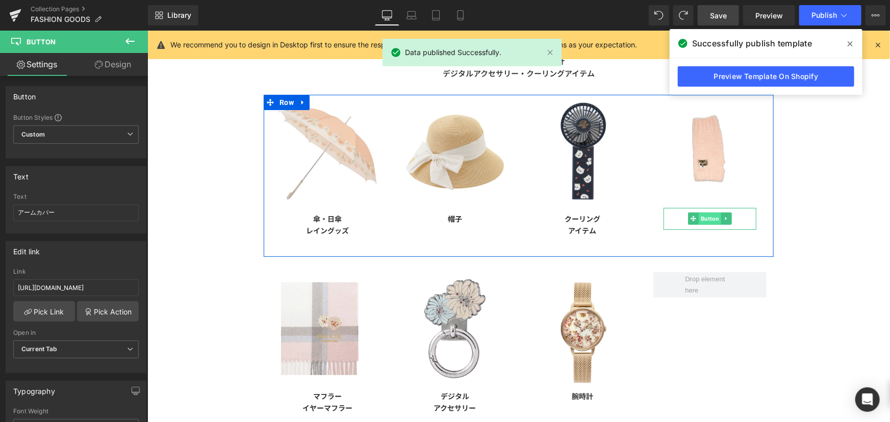
click at [700, 219] on span "Button" at bounding box center [709, 218] width 22 height 12
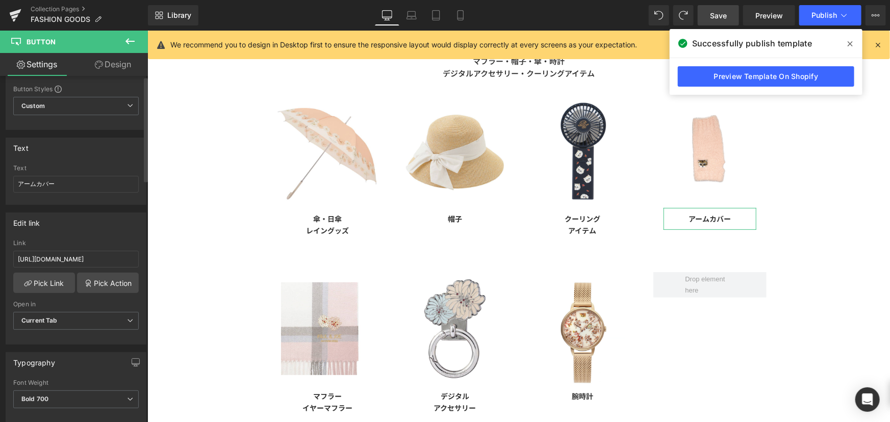
scroll to position [139, 0]
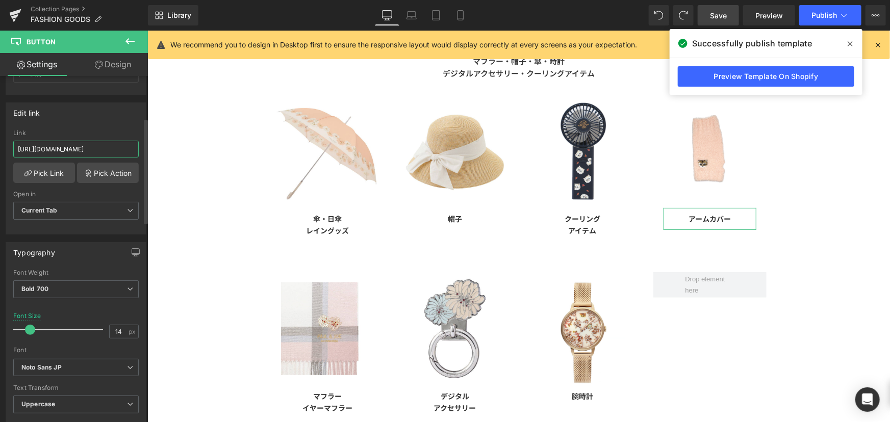
click at [55, 147] on input "[URL][DOMAIN_NAME]" at bounding box center [75, 149] width 125 height 17
paste input "arm-cover"
type input "[URL][DOMAIN_NAME]"
click at [809, 160] on div "FASHION GOODS Text Block マフラー・帽子・傘・時計 デジタルアクセサリー・クーリングアイテム Text Block Row Image…" at bounding box center [518, 286] width 742 height 566
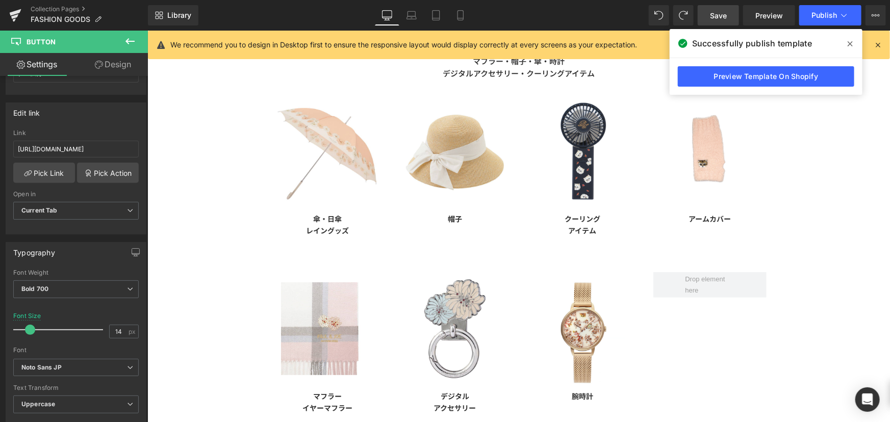
scroll to position [0, 0]
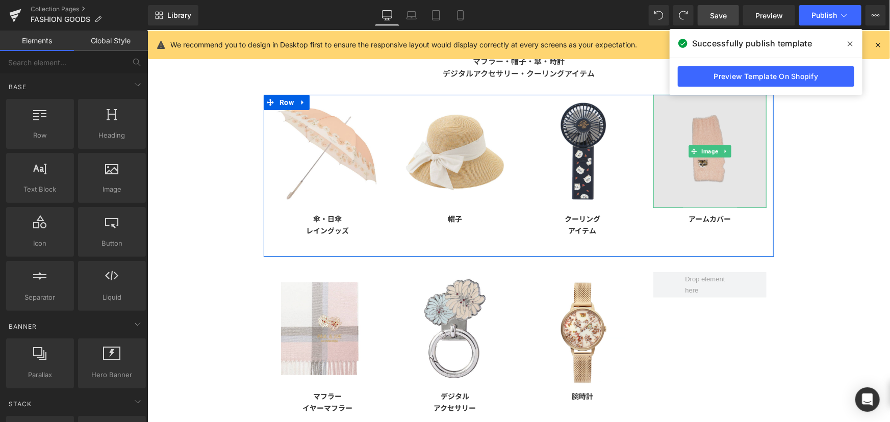
click at [683, 157] on img at bounding box center [709, 150] width 113 height 113
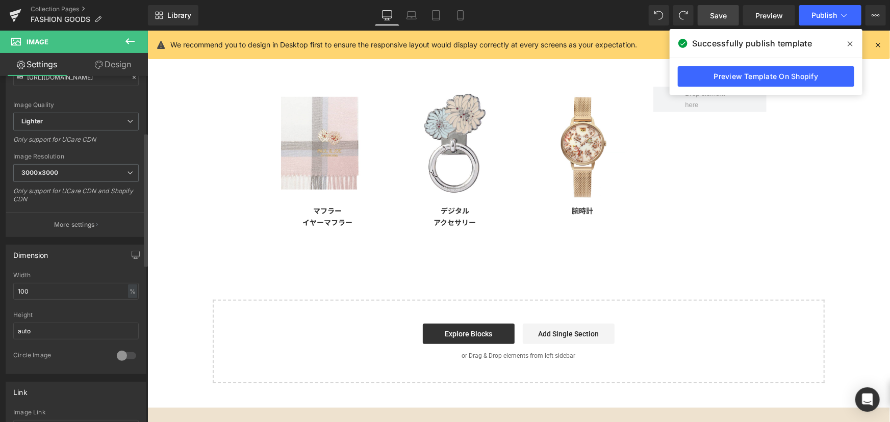
scroll to position [324, 0]
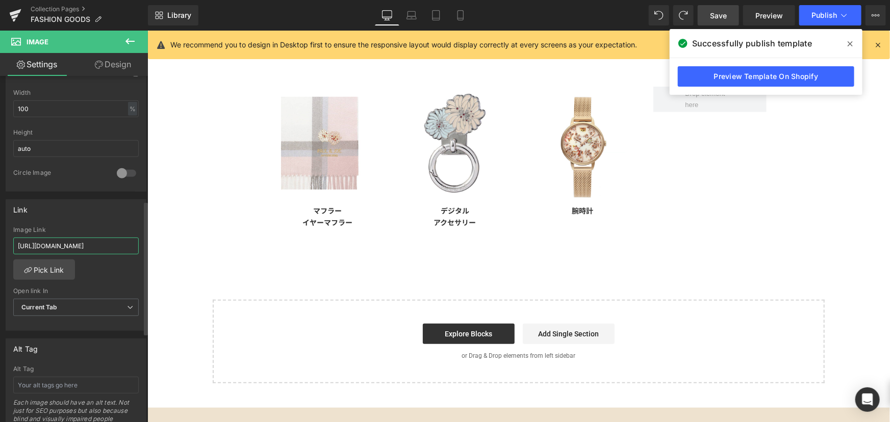
click at [59, 252] on input "[URL][DOMAIN_NAME]" at bounding box center [75, 246] width 125 height 17
click at [718, 15] on span "Save" at bounding box center [718, 15] width 17 height 11
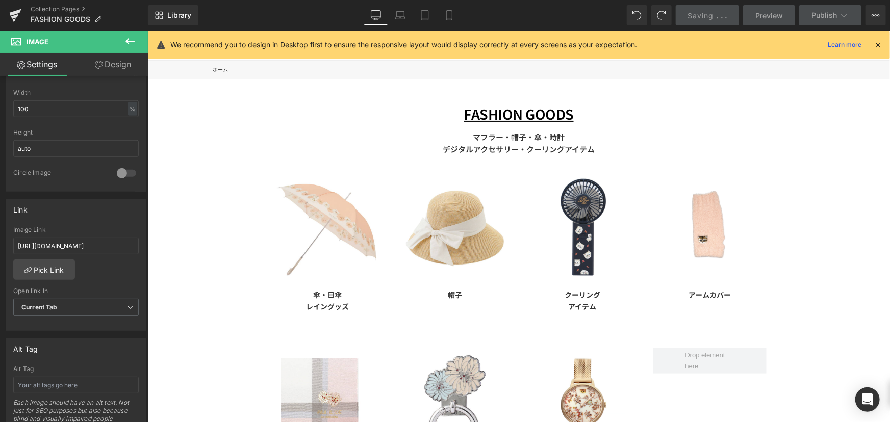
scroll to position [0, 0]
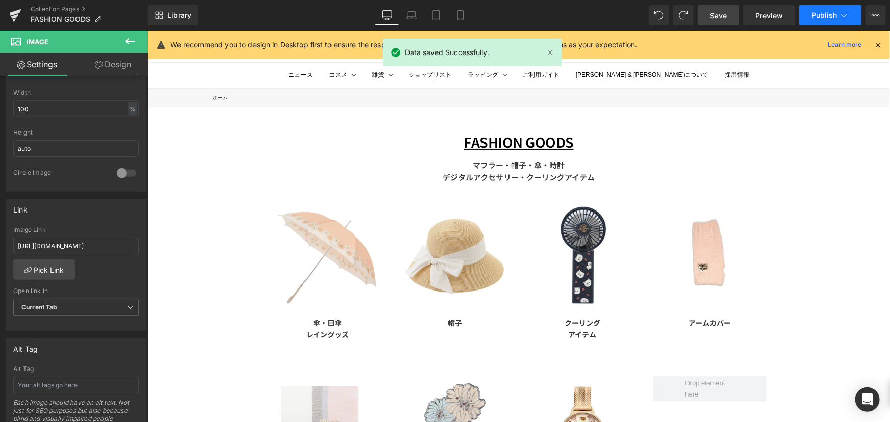
click at [831, 21] on button "Publish" at bounding box center [830, 15] width 62 height 20
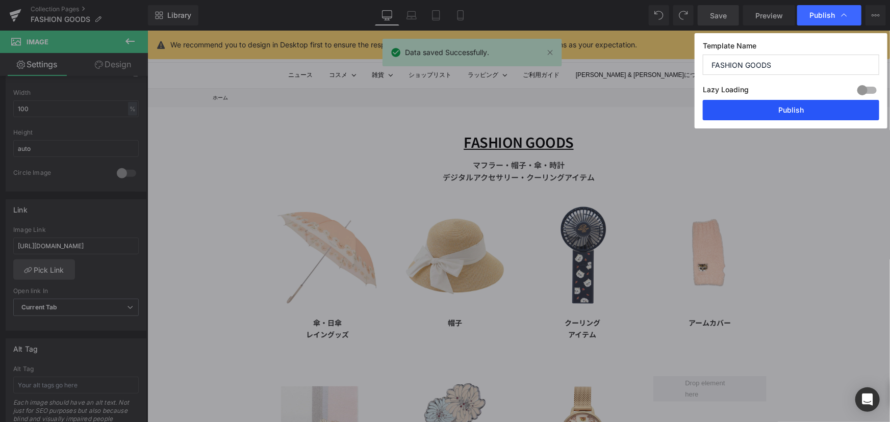
click at [803, 116] on button "Publish" at bounding box center [791, 110] width 176 height 20
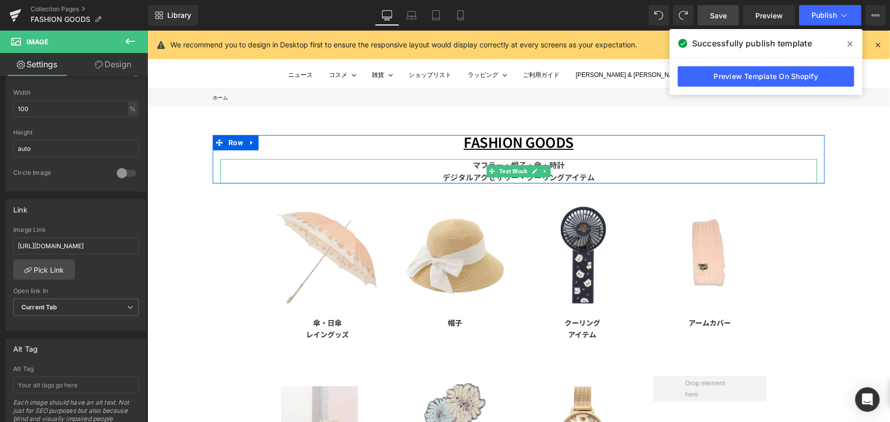
click at [451, 168] on p "マフラー・帽子・傘・時計 デジタルアクセサリー・クーリングアイテム" at bounding box center [518, 171] width 597 height 24
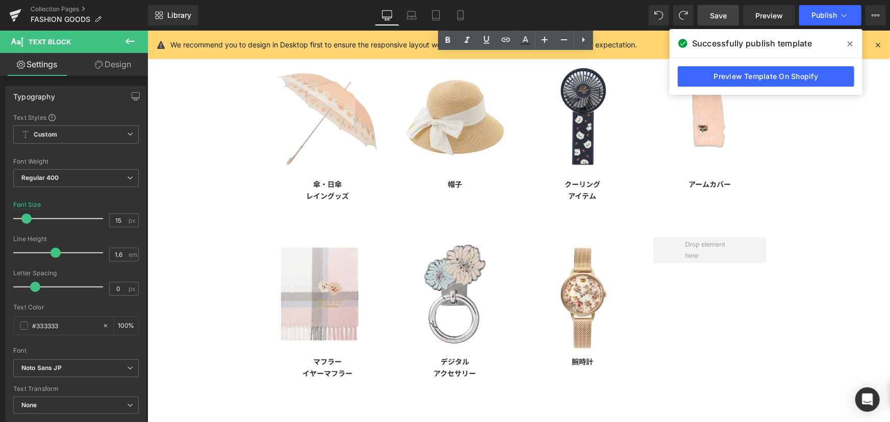
scroll to position [92, 0]
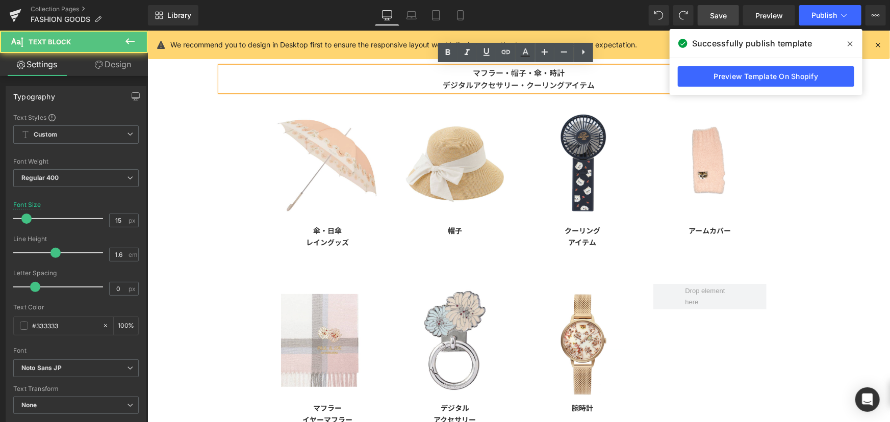
click at [532, 70] on b "マフラー・帽子・傘・時計 デジタルアクセサリー・クーリングアイテム" at bounding box center [518, 78] width 152 height 23
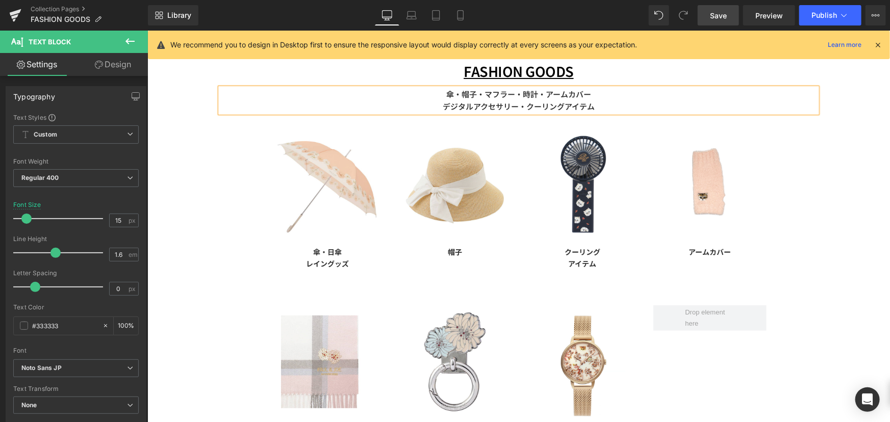
click at [716, 16] on span "Save" at bounding box center [718, 15] width 17 height 11
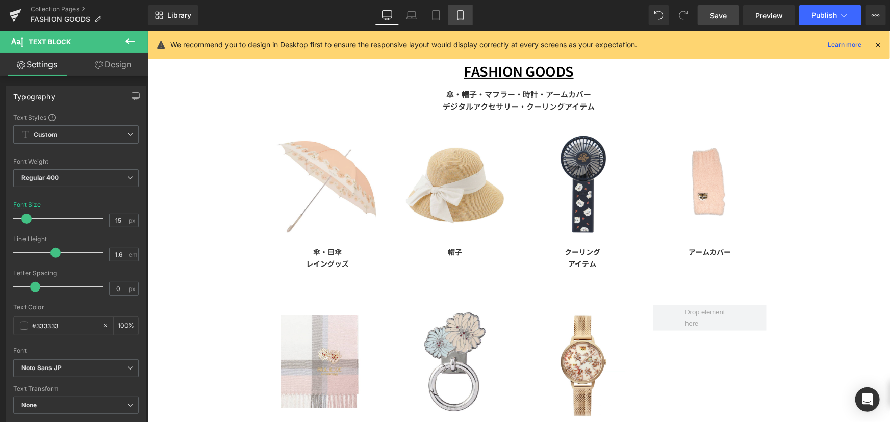
click at [459, 12] on icon at bounding box center [460, 15] width 10 height 10
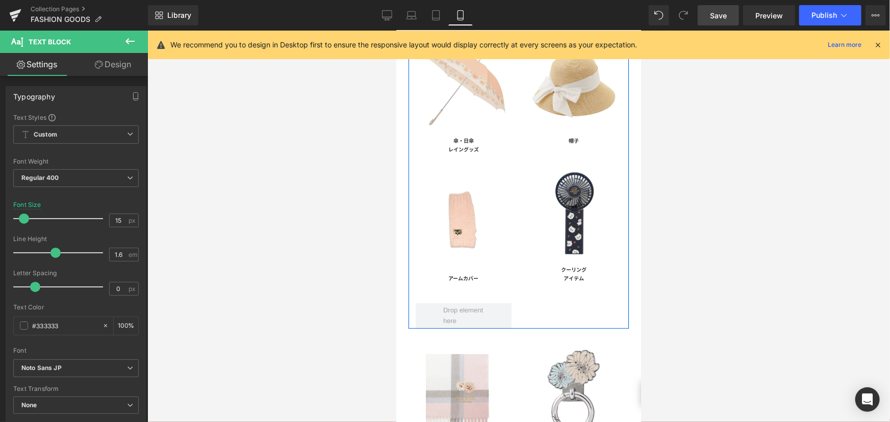
scroll to position [138, 0]
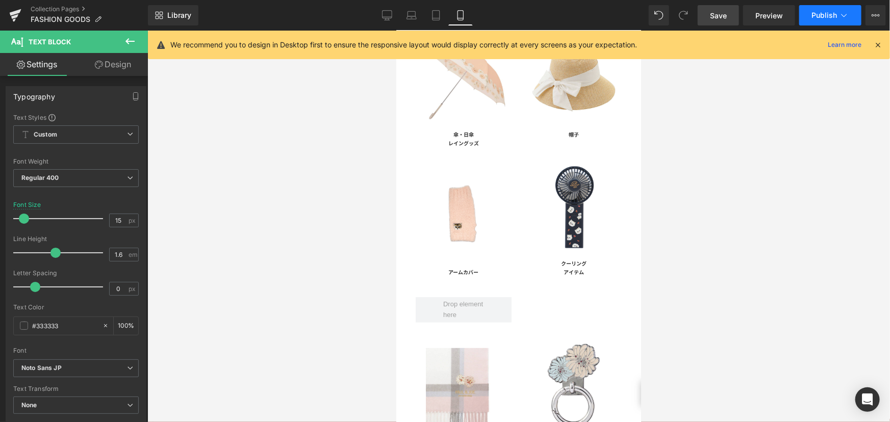
click at [832, 16] on span "Publish" at bounding box center [823, 15] width 25 height 8
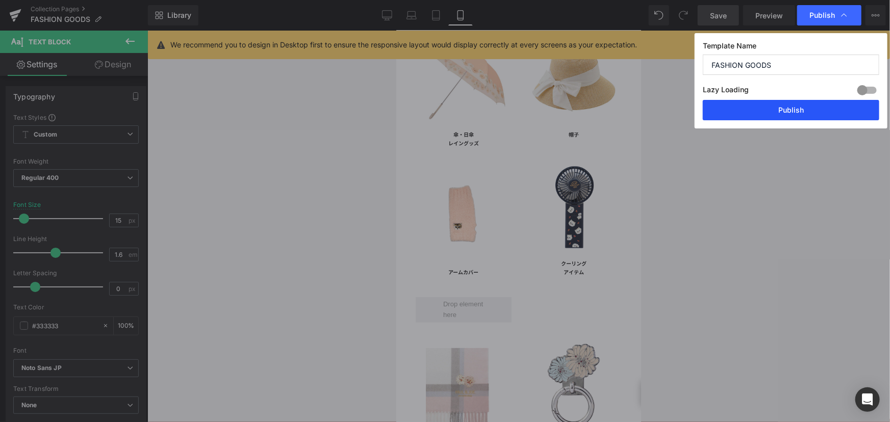
click at [779, 107] on button "Publish" at bounding box center [791, 110] width 176 height 20
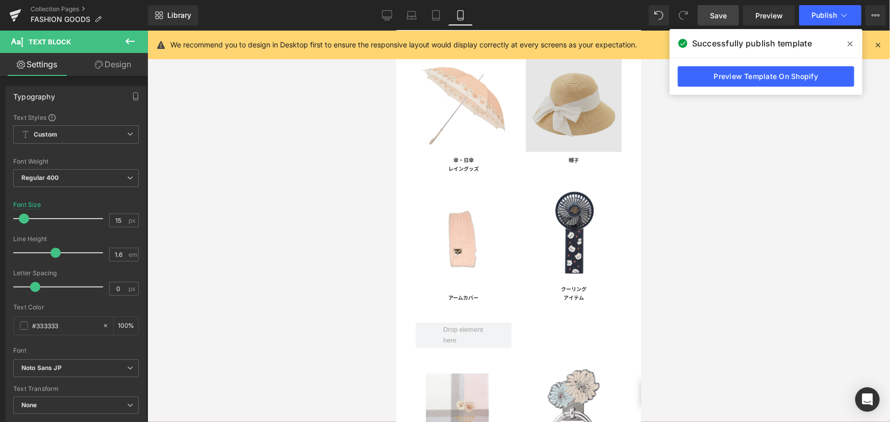
scroll to position [92, 0]
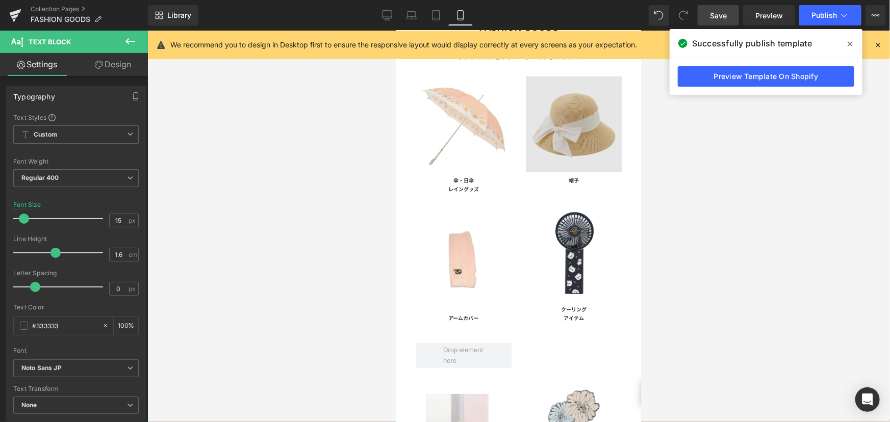
click at [546, 135] on img at bounding box center [573, 124] width 96 height 96
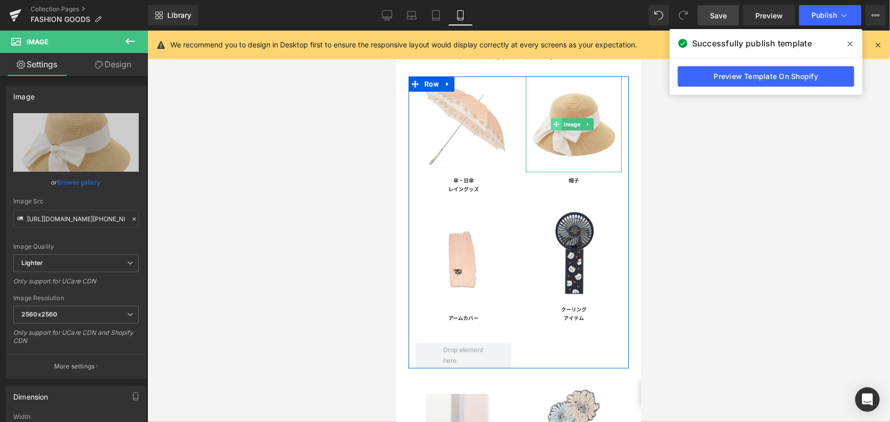
click at [553, 121] on icon at bounding box center [556, 124] width 6 height 6
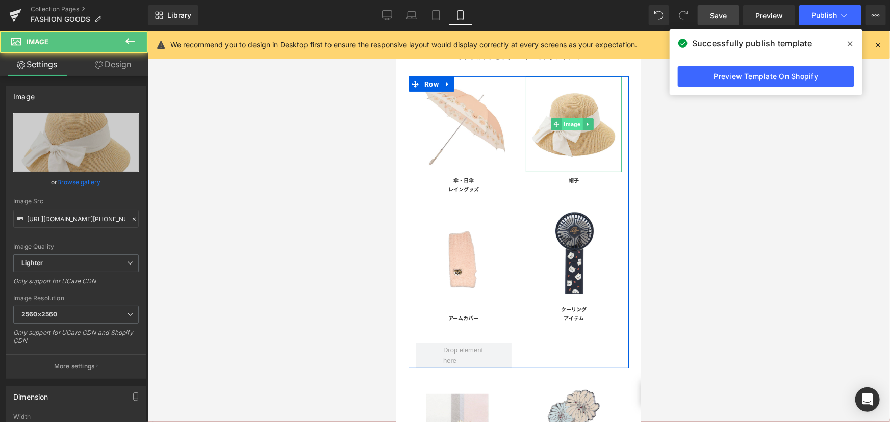
click at [574, 124] on span "Image" at bounding box center [571, 124] width 21 height 12
click at [569, 122] on span "Image" at bounding box center [571, 124] width 21 height 12
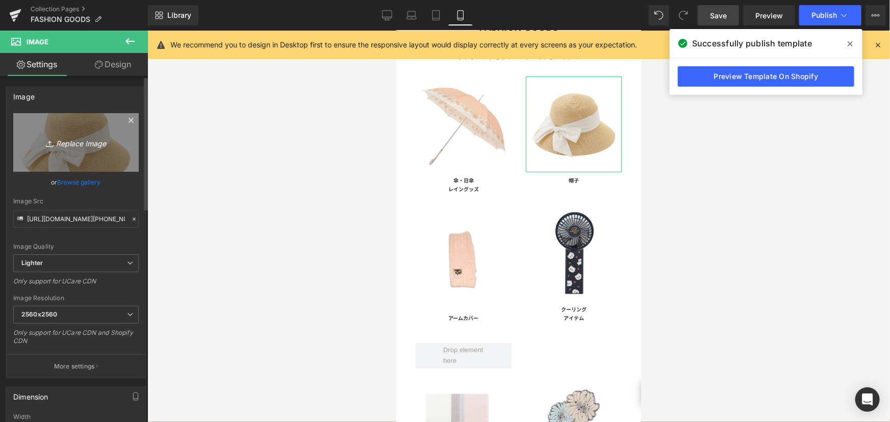
click at [65, 131] on link "Replace Image" at bounding box center [75, 142] width 125 height 59
type input "C:\fakepath\[PHONE_NUMBER]_15-00_1-1_Main.jpg"
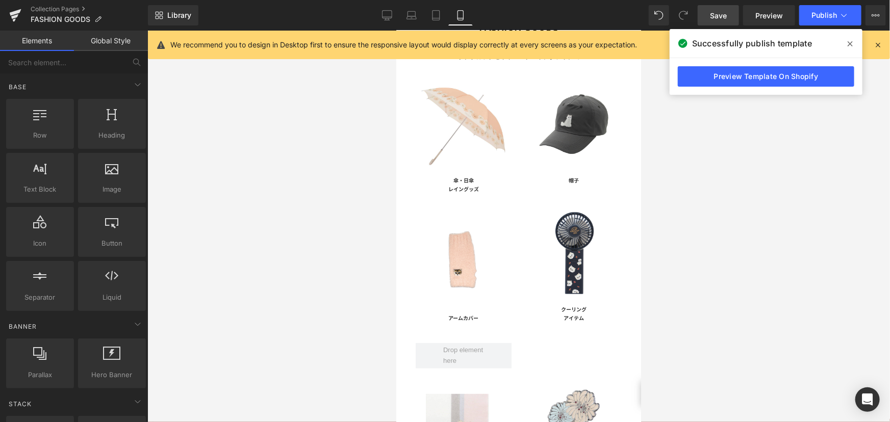
click at [747, 171] on div at bounding box center [518, 227] width 742 height 392
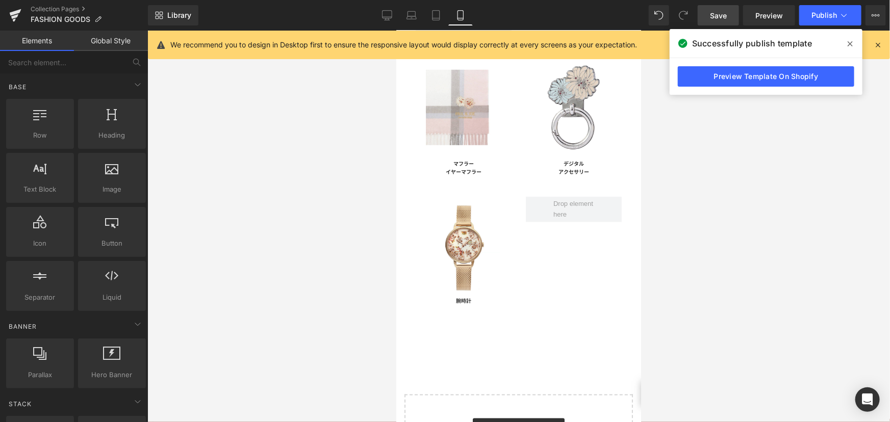
scroll to position [277, 0]
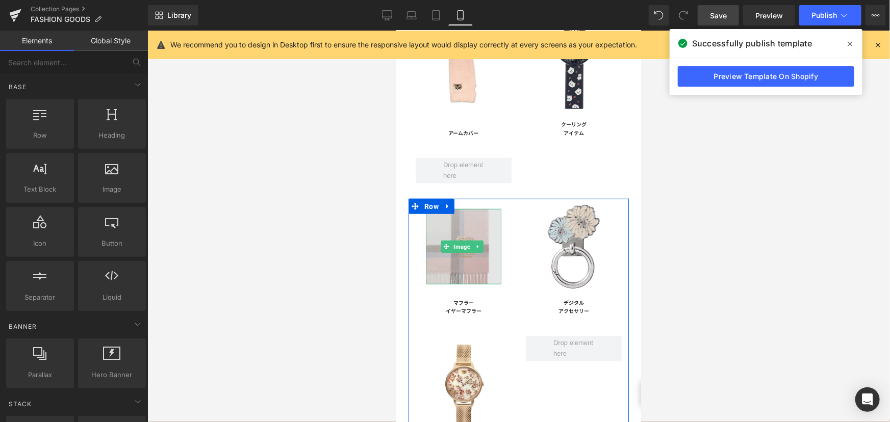
click at [467, 245] on img at bounding box center [462, 246] width 75 height 75
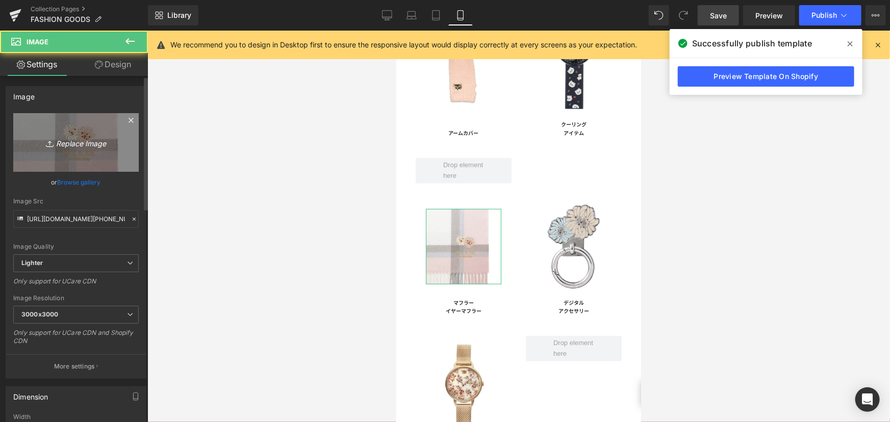
click at [55, 153] on link "Replace Image" at bounding box center [75, 142] width 125 height 59
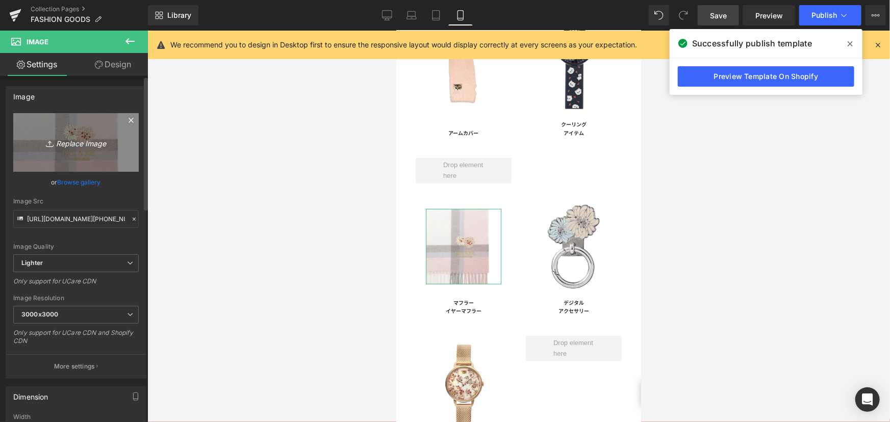
type input "C:\fakepath\[PHONE_NUMBER]_21-00_1-1_Main.jpg"
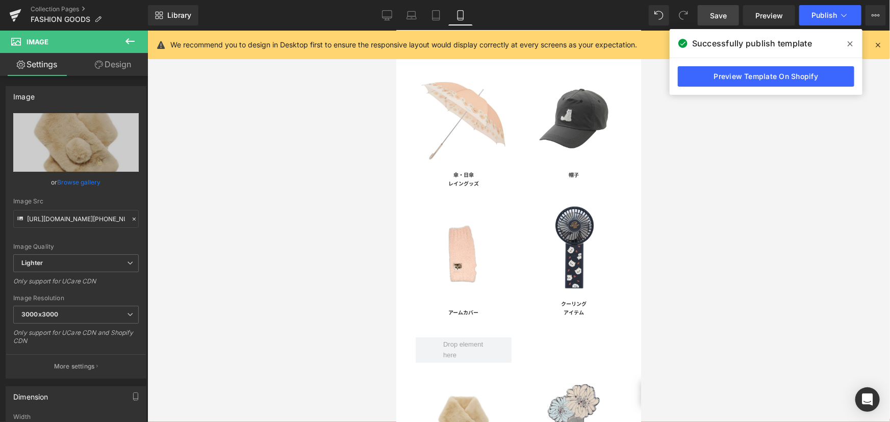
scroll to position [92, 0]
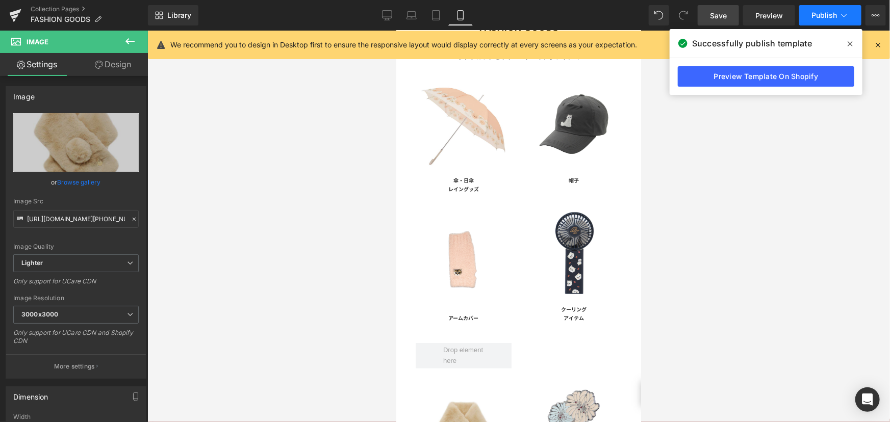
click at [821, 17] on span "Publish" at bounding box center [823, 15] width 25 height 8
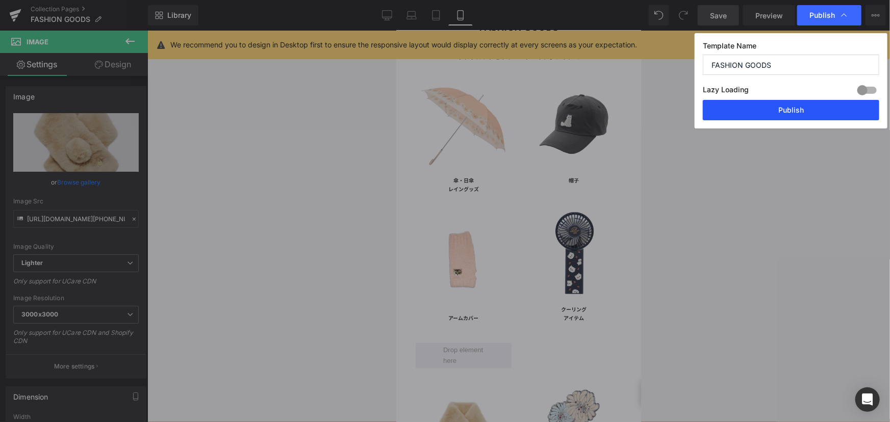
click at [789, 114] on button "Publish" at bounding box center [791, 110] width 176 height 20
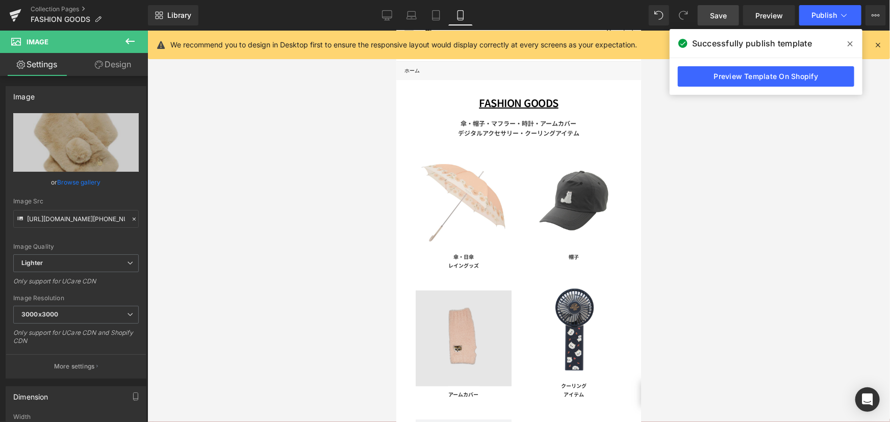
scroll to position [0, 0]
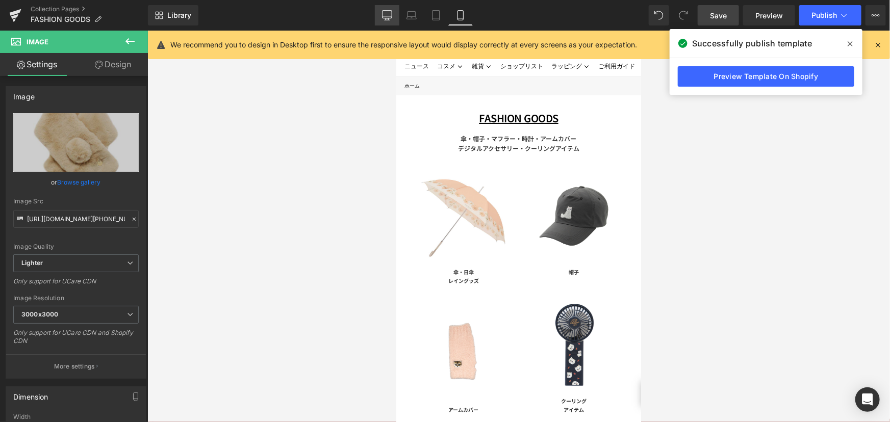
click at [390, 20] on link "Desktop" at bounding box center [387, 15] width 24 height 20
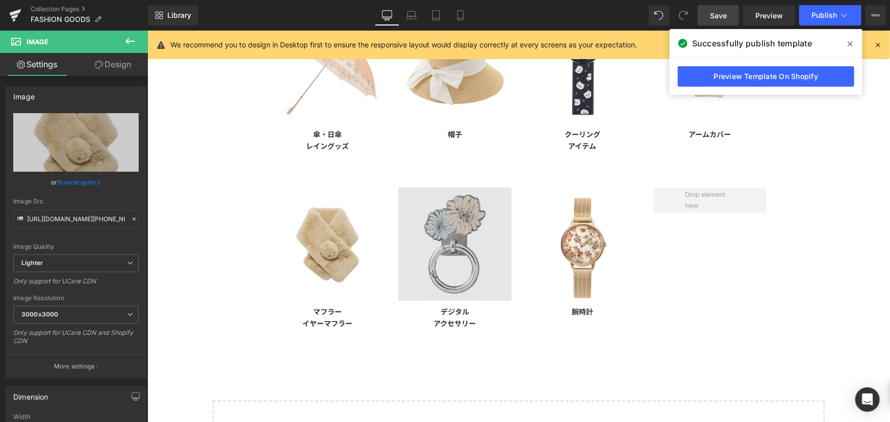
scroll to position [139, 0]
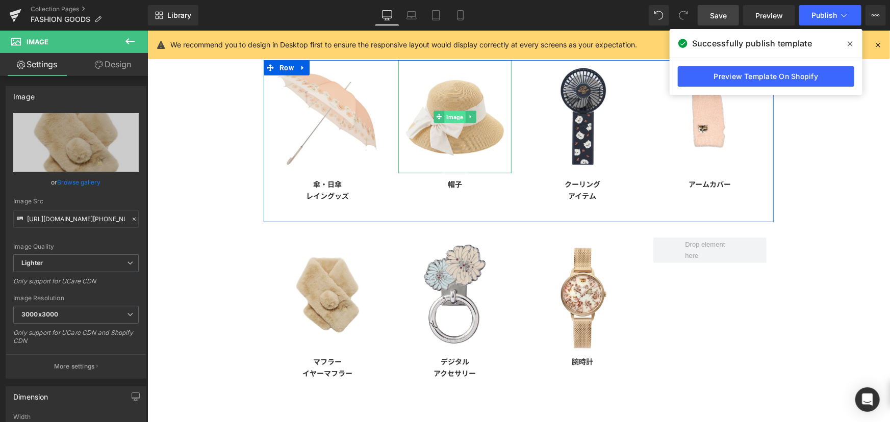
click at [447, 116] on span "Image" at bounding box center [454, 117] width 21 height 12
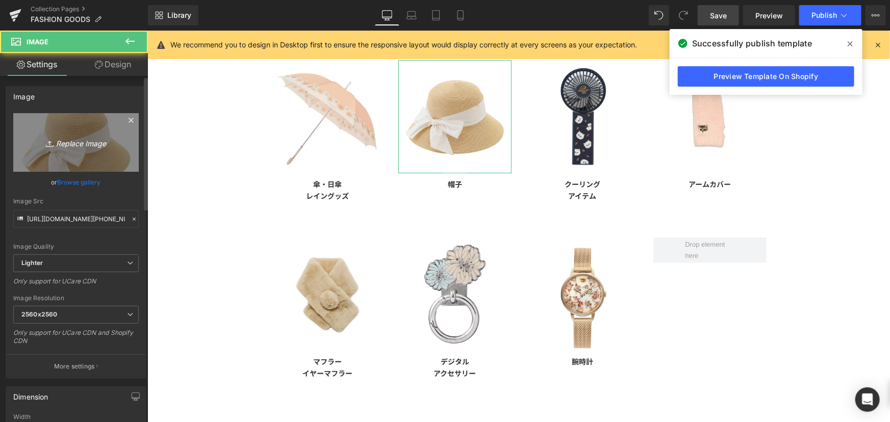
click at [85, 134] on link "Replace Image" at bounding box center [75, 142] width 125 height 59
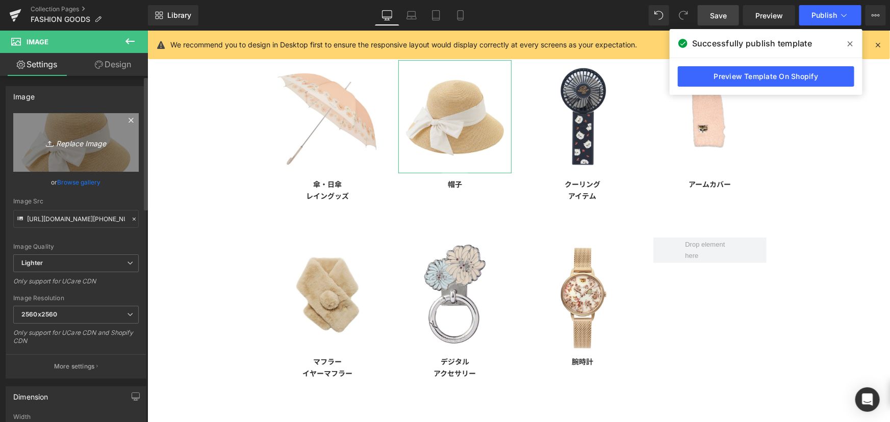
type input "C:\fakepath\[PHONE_NUMBER]_15-00_1-1_Main.jpg"
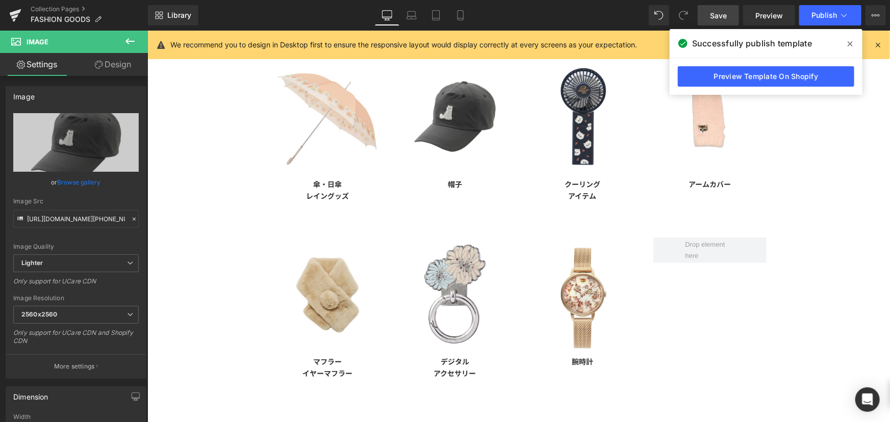
click at [724, 19] on span "Save" at bounding box center [718, 15] width 17 height 11
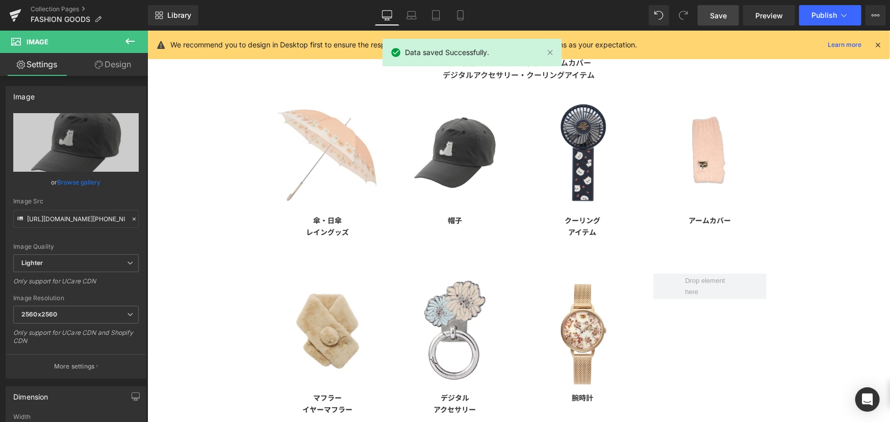
scroll to position [92, 0]
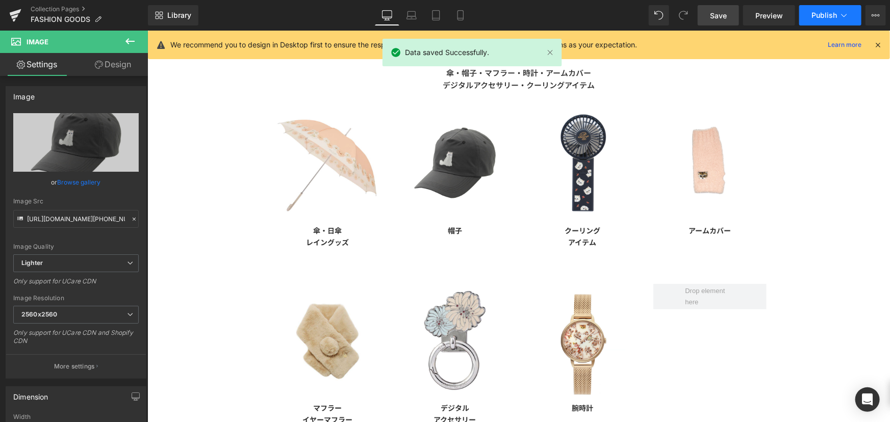
click at [820, 16] on span "Publish" at bounding box center [823, 15] width 25 height 8
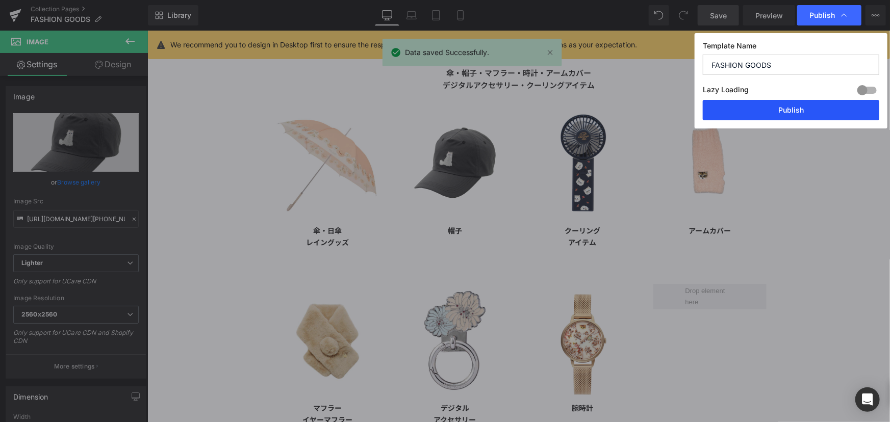
click at [818, 104] on button "Publish" at bounding box center [791, 110] width 176 height 20
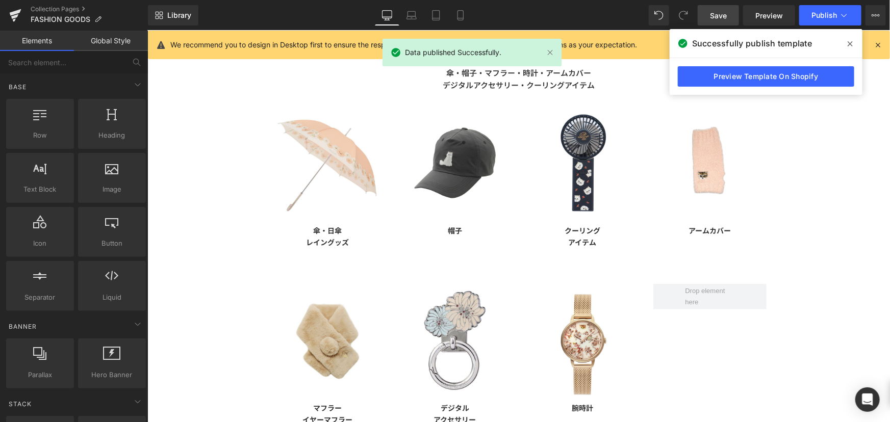
click at [809, 147] on div "FASHION GOODS Text Block 傘・帽子・マフラー・時計・アームカバー デジタルアクセサリー・クーリングアイテム Text Block Ro…" at bounding box center [518, 297] width 742 height 566
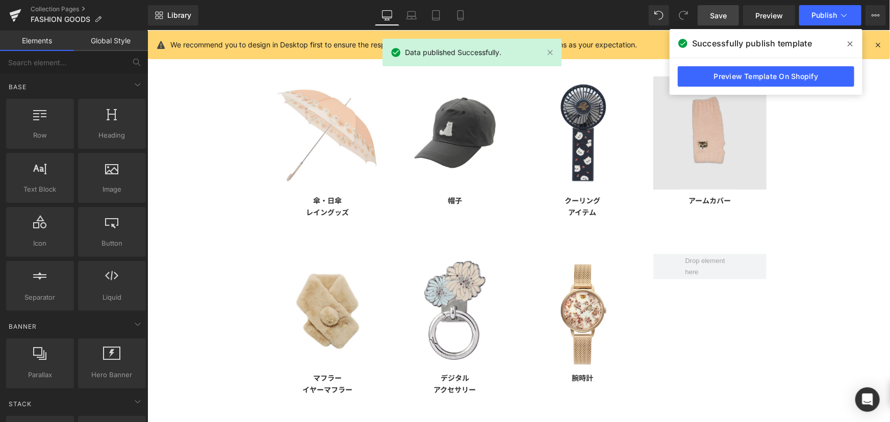
scroll to position [139, 0]
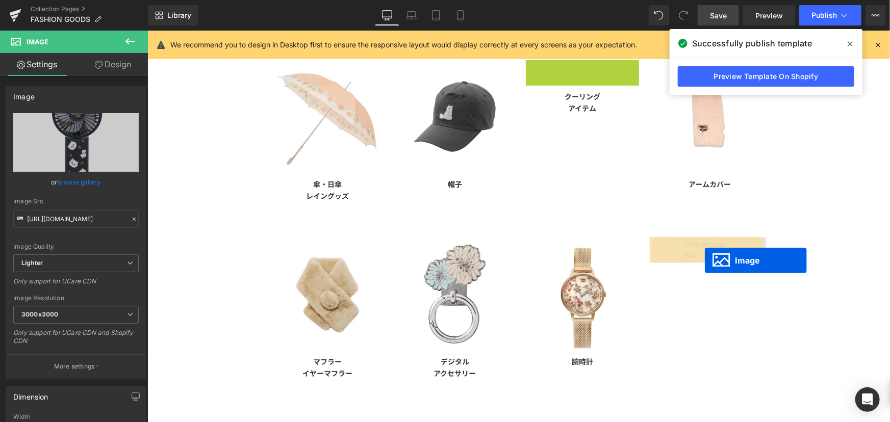
drag, startPoint x: 583, startPoint y: 116, endPoint x: 704, endPoint y: 260, distance: 188.2
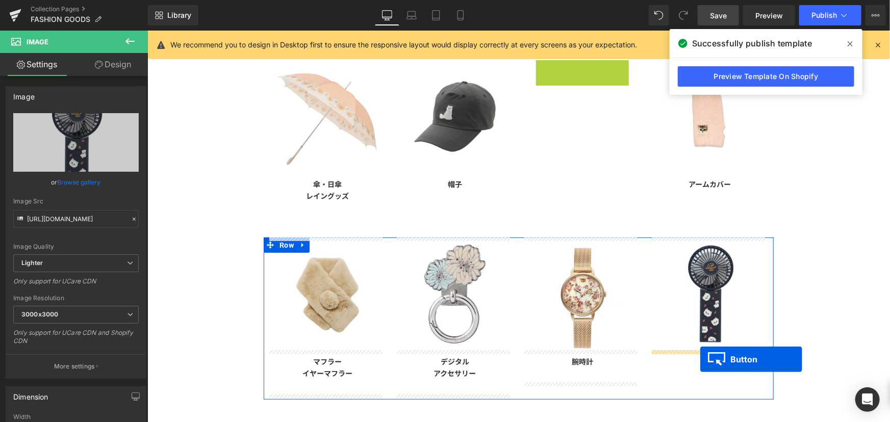
drag, startPoint x: 576, startPoint y: 73, endPoint x: 700, endPoint y: 359, distance: 311.3
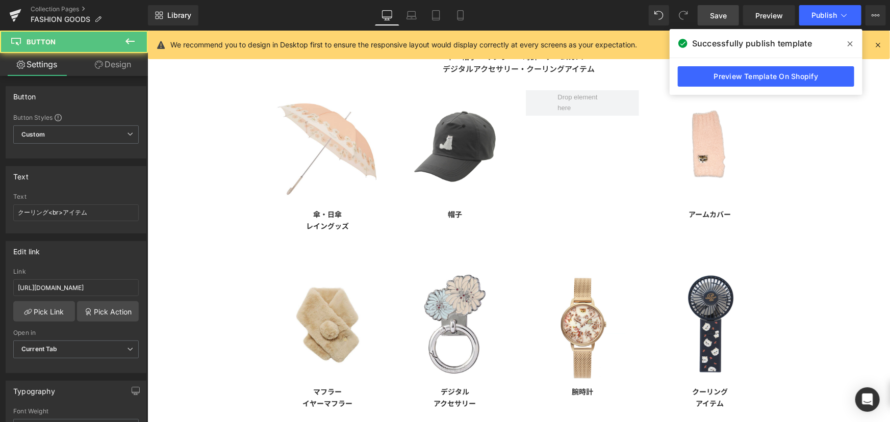
scroll to position [92, 0]
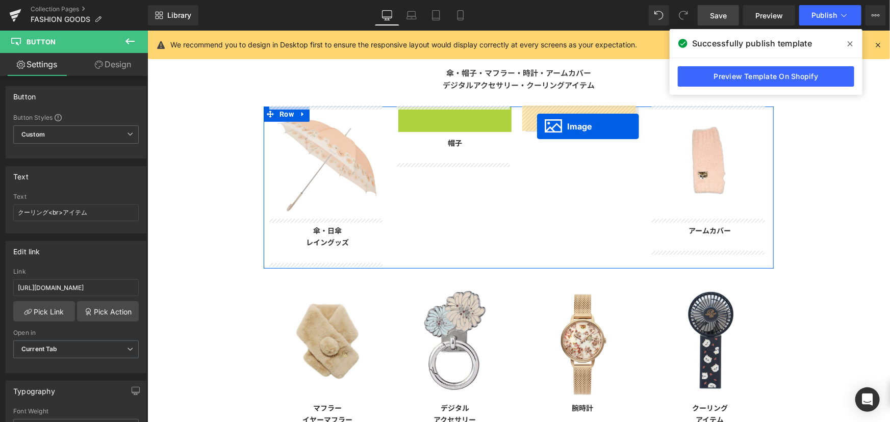
drag, startPoint x: 444, startPoint y: 161, endPoint x: 537, endPoint y: 126, distance: 99.4
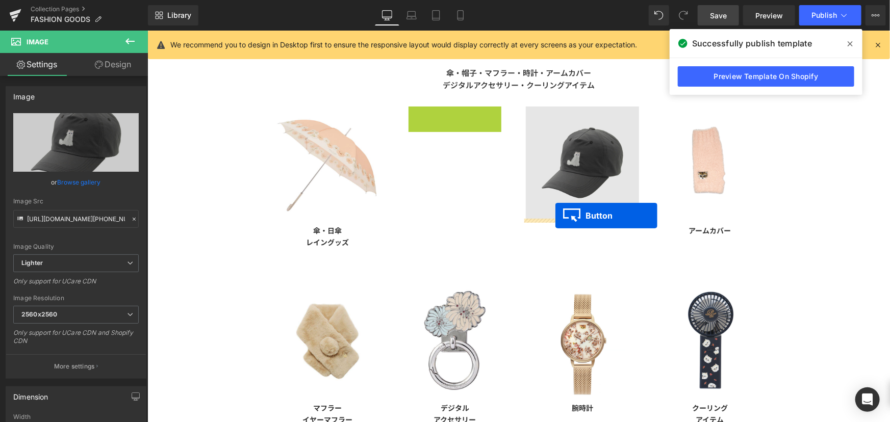
drag, startPoint x: 449, startPoint y: 120, endPoint x: 555, endPoint y: 215, distance: 142.3
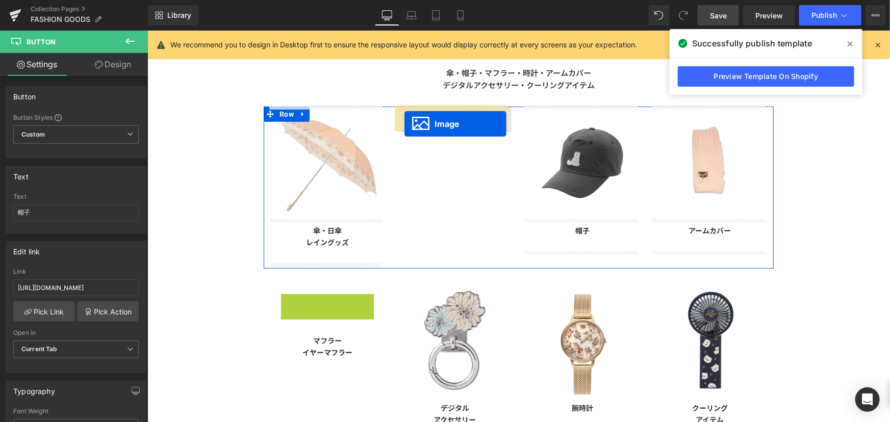
drag, startPoint x: 325, startPoint y: 339, endPoint x: 404, endPoint y: 123, distance: 229.1
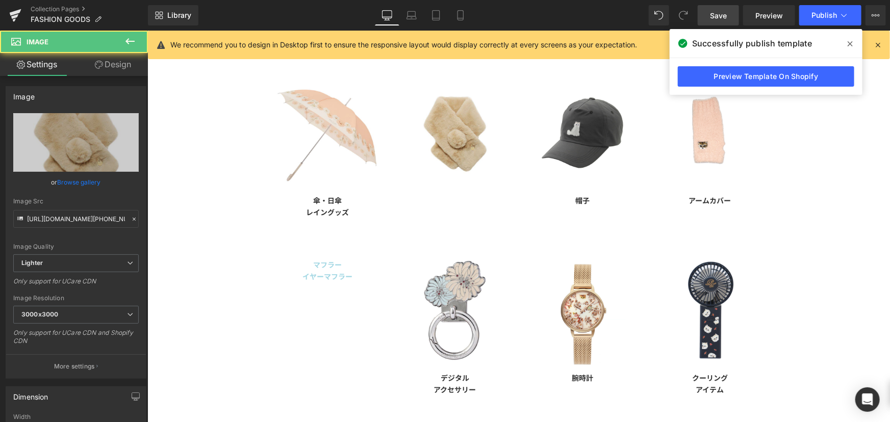
scroll to position [139, 0]
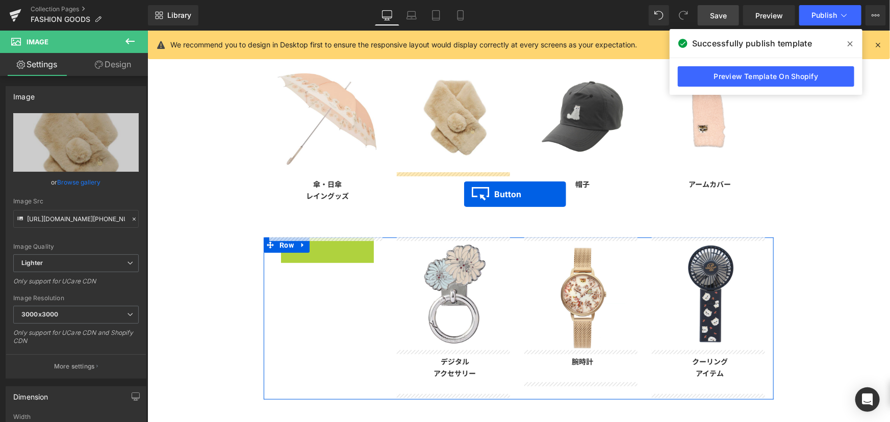
drag, startPoint x: 319, startPoint y: 252, endPoint x: 464, endPoint y: 194, distance: 155.6
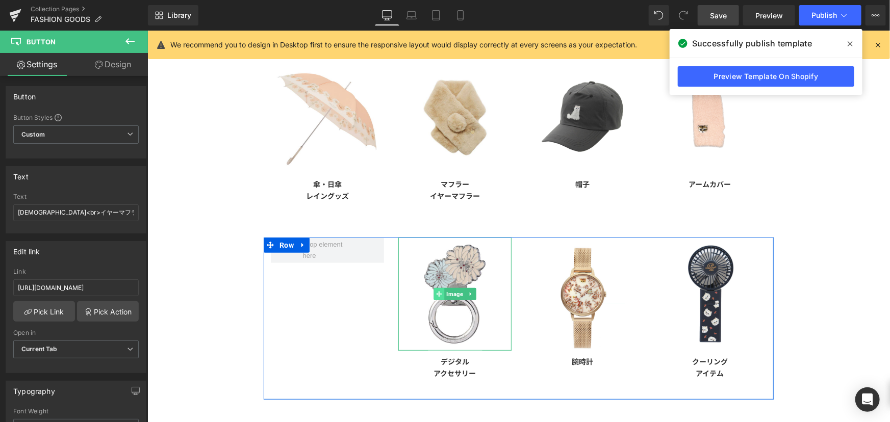
click at [439, 295] on span at bounding box center [438, 294] width 11 height 12
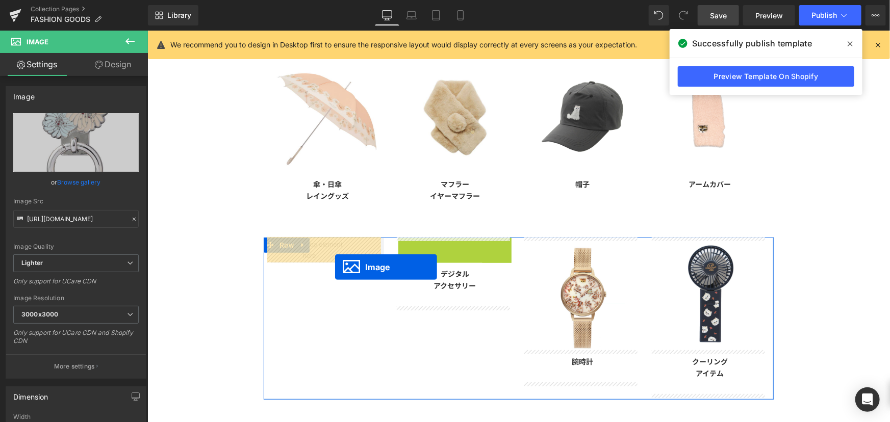
drag, startPoint x: 454, startPoint y: 295, endPoint x: 335, endPoint y: 267, distance: 123.2
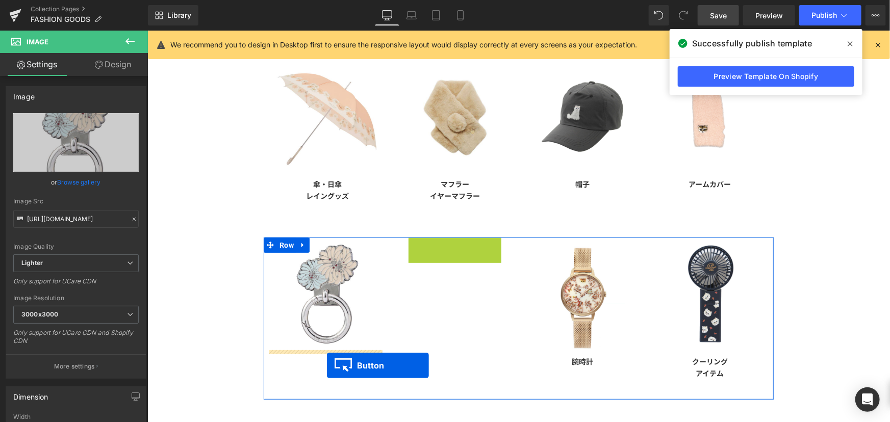
drag, startPoint x: 446, startPoint y: 251, endPoint x: 326, endPoint y: 366, distance: 165.9
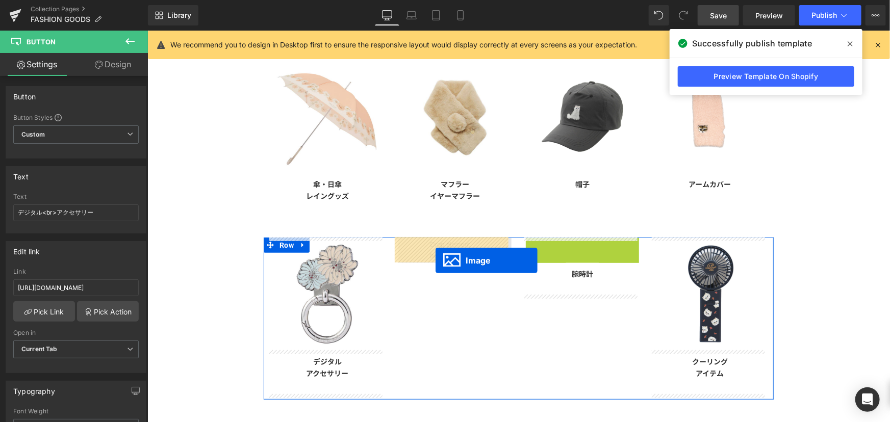
drag, startPoint x: 558, startPoint y: 295, endPoint x: 435, endPoint y: 260, distance: 128.5
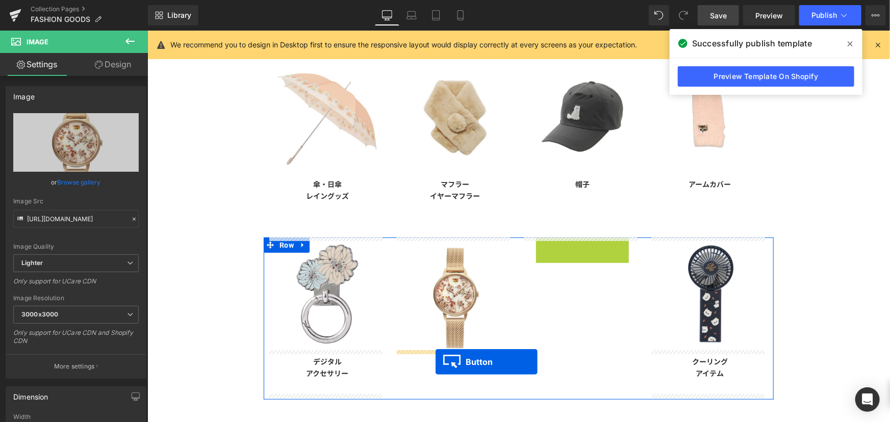
drag, startPoint x: 575, startPoint y: 251, endPoint x: 435, endPoint y: 362, distance: 178.3
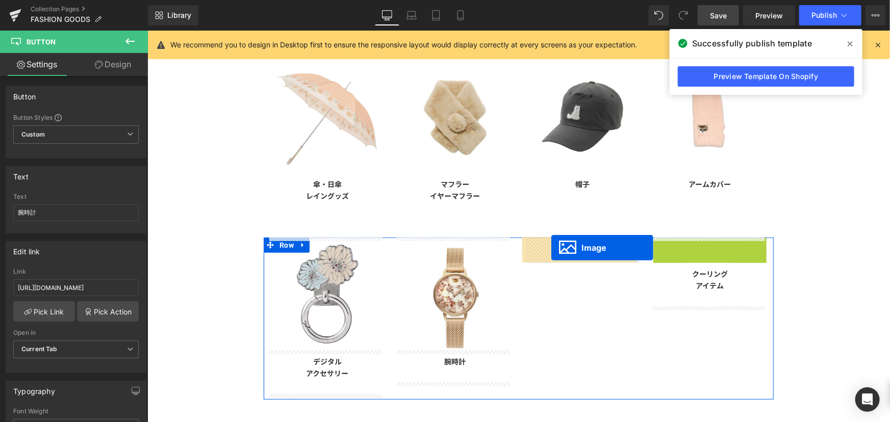
drag, startPoint x: 705, startPoint y: 289, endPoint x: 550, endPoint y: 249, distance: 159.9
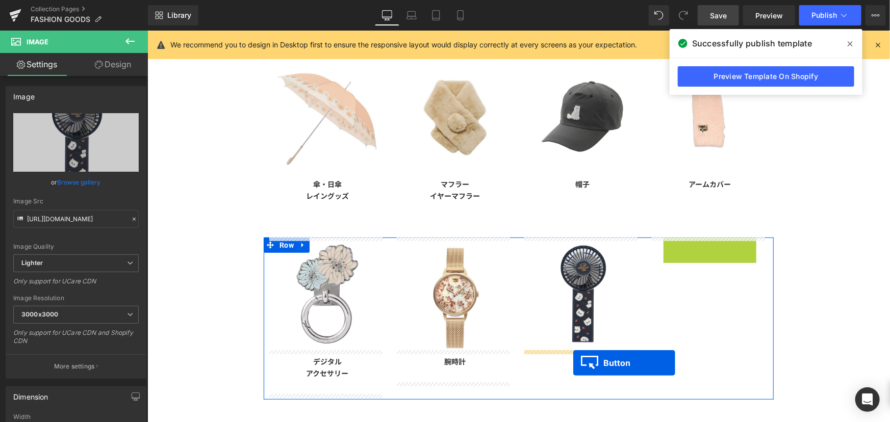
drag, startPoint x: 704, startPoint y: 254, endPoint x: 573, endPoint y: 363, distance: 170.6
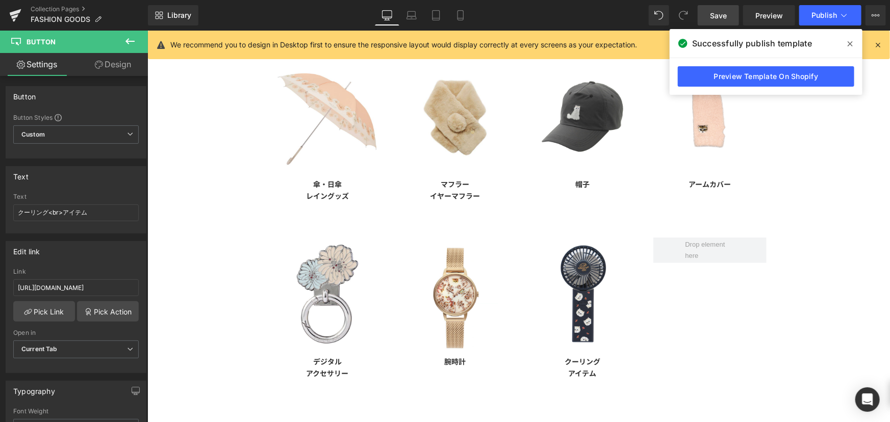
click at [721, 13] on span "Save" at bounding box center [718, 15] width 17 height 11
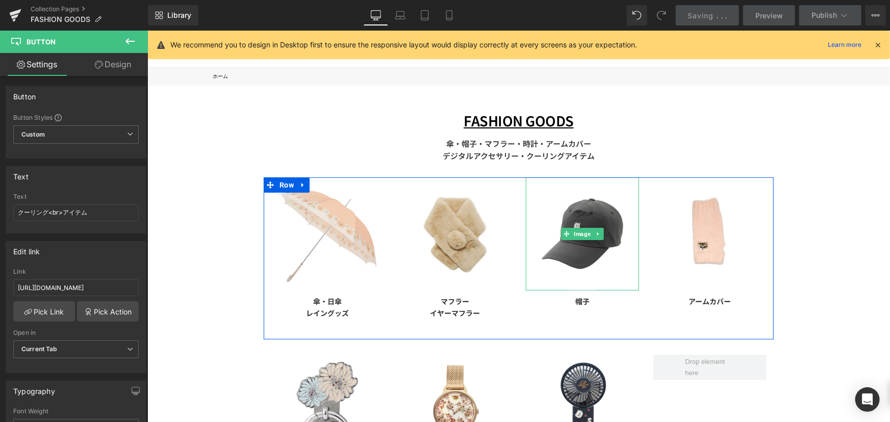
scroll to position [0, 0]
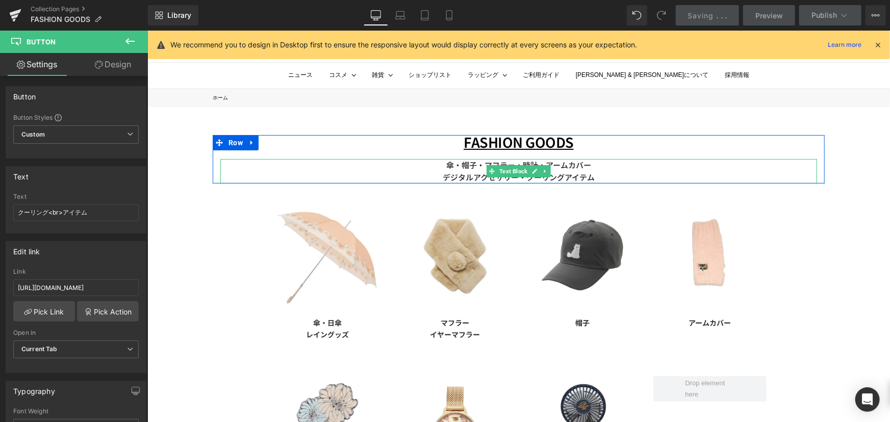
click at [440, 165] on p "傘・帽子・マフラー・時計・アームカバー デジタルアクセサリー・クーリングアイテム" at bounding box center [518, 171] width 597 height 24
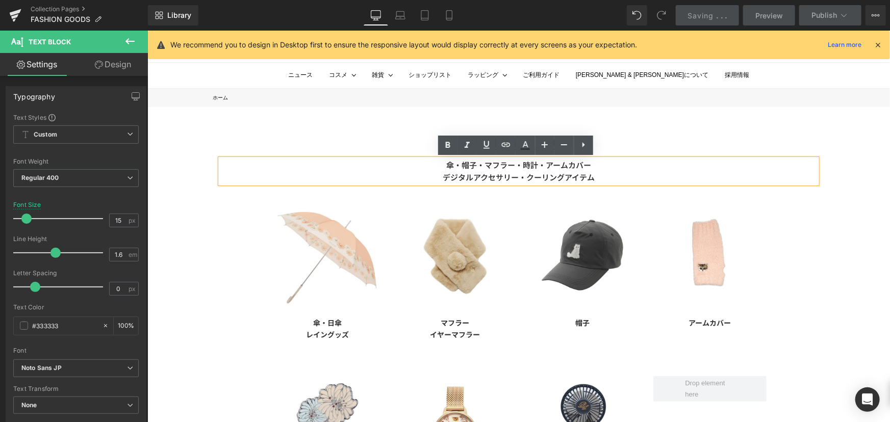
click at [430, 164] on p "傘・帽子・マフラー・時計・アームカバー デジタルアクセサリー・クーリングアイテム" at bounding box center [518, 171] width 597 height 24
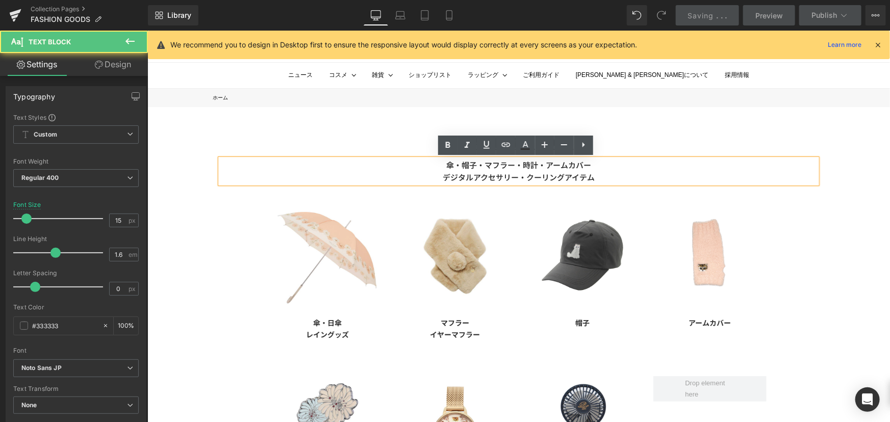
click at [439, 164] on p "傘・帽子・マフラー・時計・アームカバー デジタルアクセサリー・クーリングアイテム" at bounding box center [518, 171] width 597 height 24
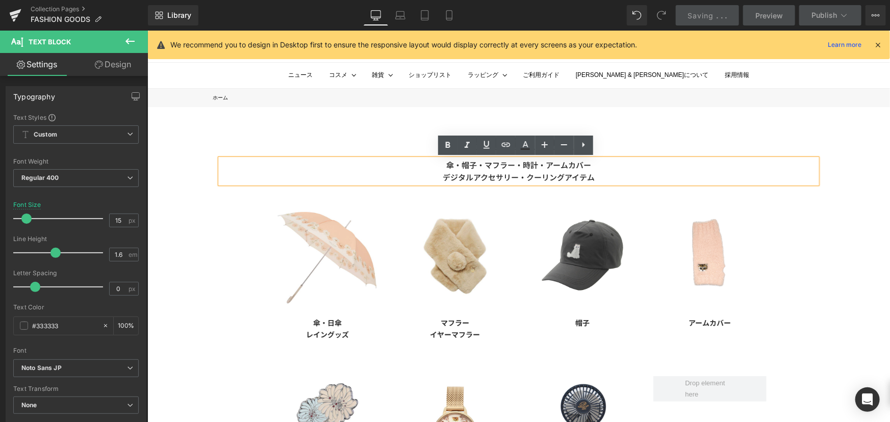
click at [468, 166] on b "傘・帽子・マフラー・時計・アームカバー デジタルアクセサリー・クーリングアイテム" at bounding box center [518, 170] width 152 height 23
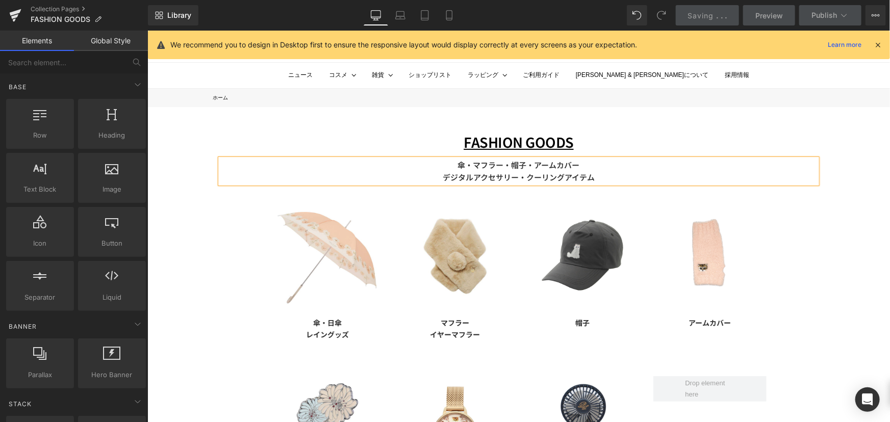
click at [780, 126] on div "FASHION GOODS Text Block 傘・マフラー・帽子・アームカバー デジタルアクセサリー・クーリングアイテム Text Block Row I…" at bounding box center [518, 390] width 742 height 566
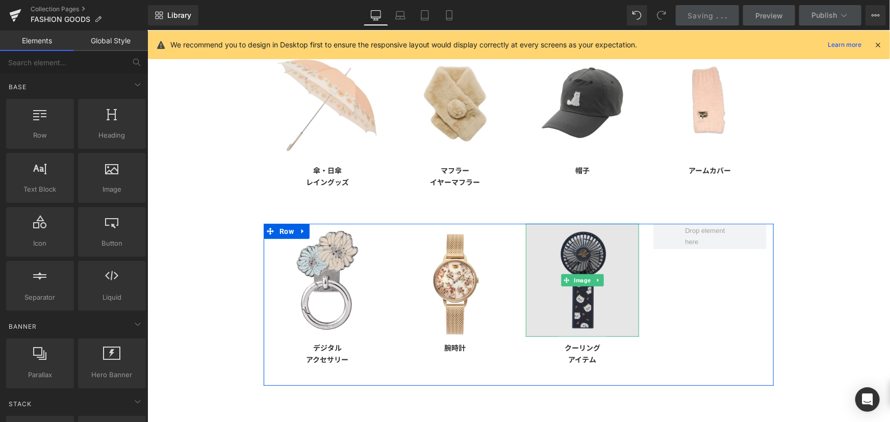
scroll to position [139, 0]
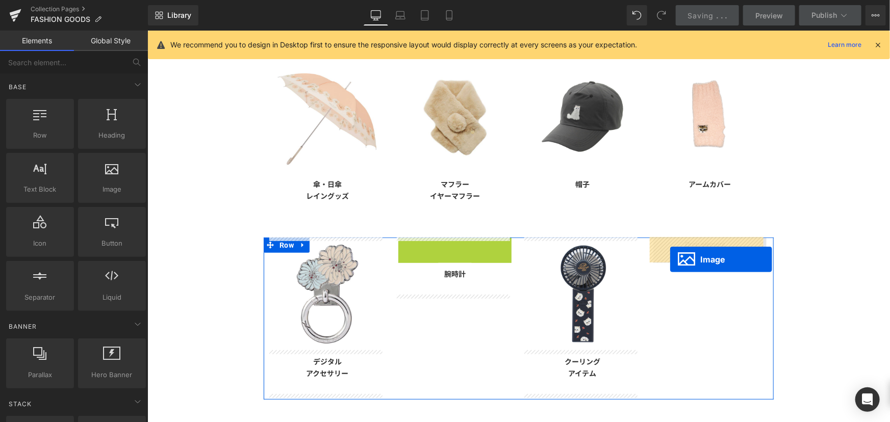
drag, startPoint x: 442, startPoint y: 290, endPoint x: 670, endPoint y: 259, distance: 229.6
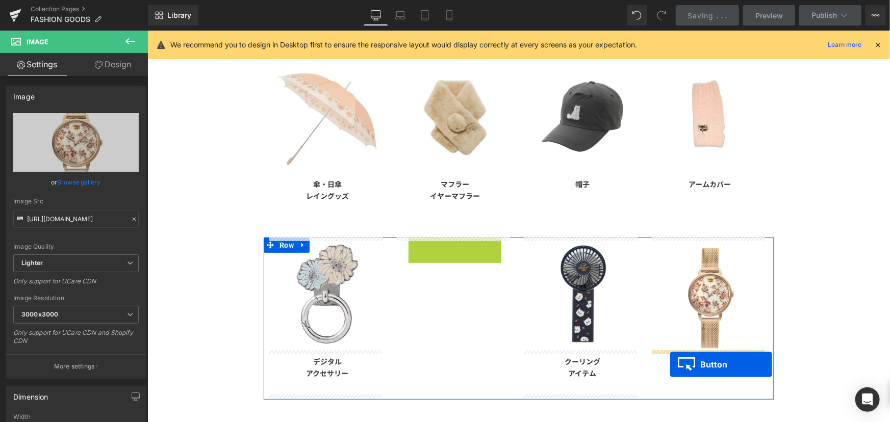
drag, startPoint x: 445, startPoint y: 249, endPoint x: 670, endPoint y: 364, distance: 252.2
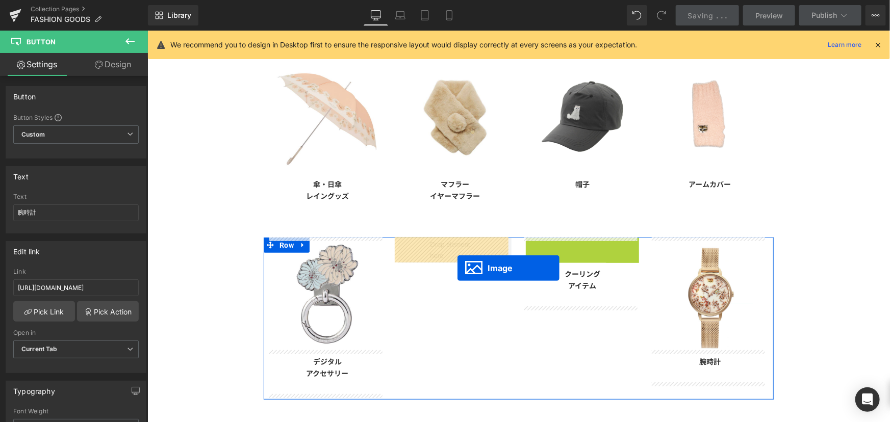
drag, startPoint x: 575, startPoint y: 291, endPoint x: 455, endPoint y: 267, distance: 121.7
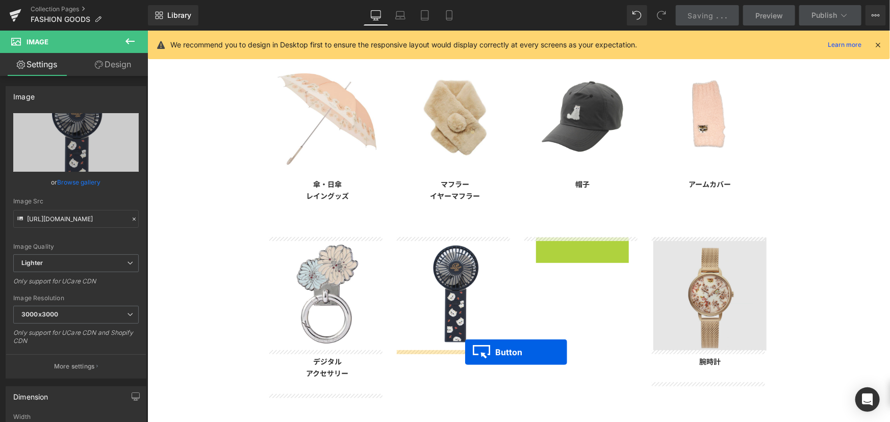
drag, startPoint x: 576, startPoint y: 254, endPoint x: 650, endPoint y: 307, distance: 91.0
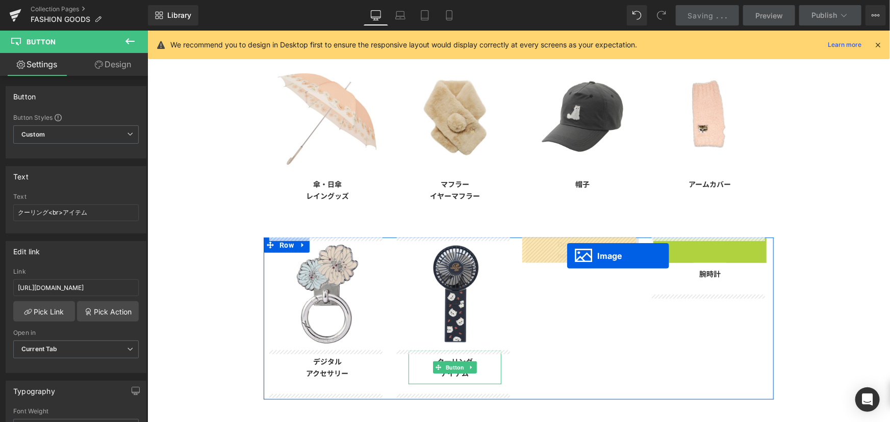
drag, startPoint x: 705, startPoint y: 295, endPoint x: 565, endPoint y: 254, distance: 146.1
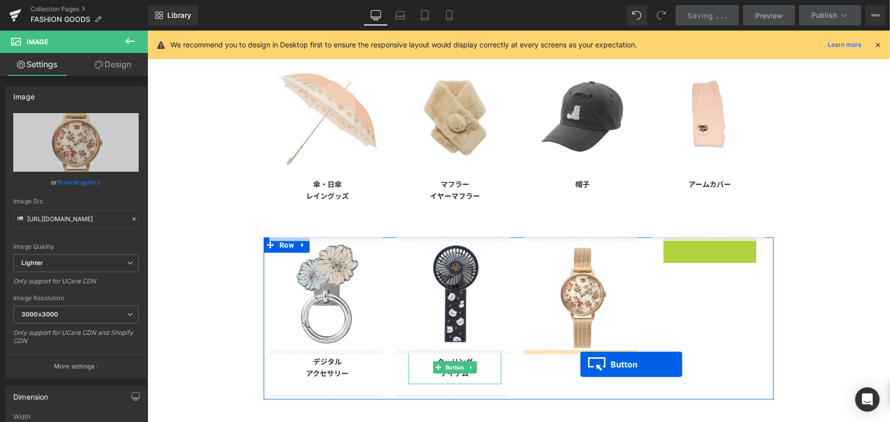
drag, startPoint x: 705, startPoint y: 248, endPoint x: 580, endPoint y: 364, distance: 170.7
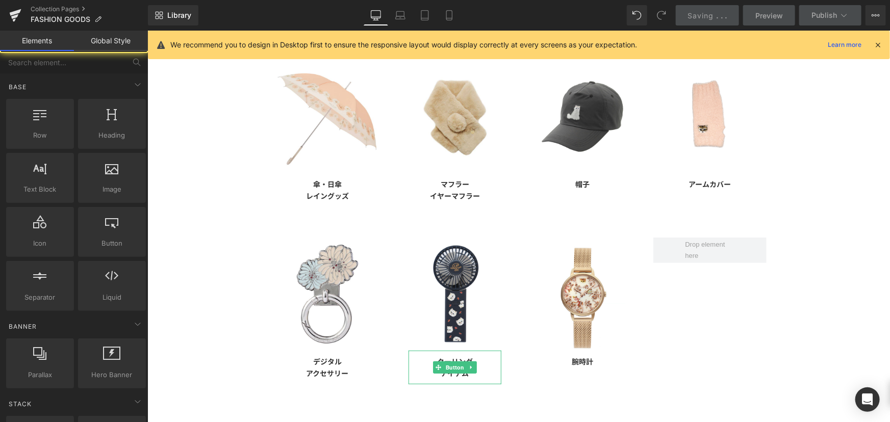
click at [819, 307] on div "FASHION GOODS Text Block 傘・マフラー・帽子・アームカバー デジタルアクセサリー・クーリングアイテム Text Block Row I…" at bounding box center [518, 251] width 742 height 566
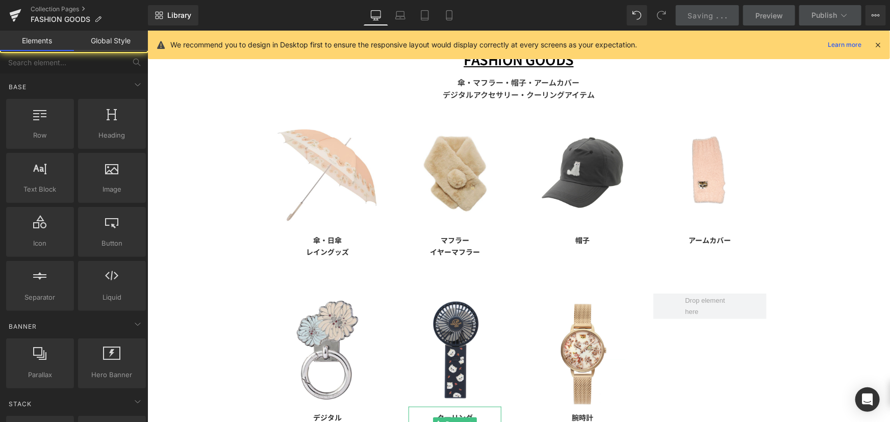
scroll to position [0, 0]
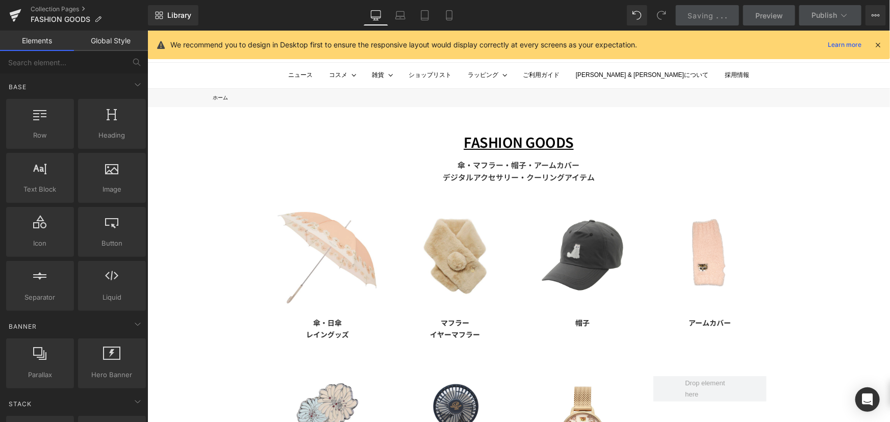
click at [715, 19] on div "Saving . . ." at bounding box center [707, 15] width 39 height 11
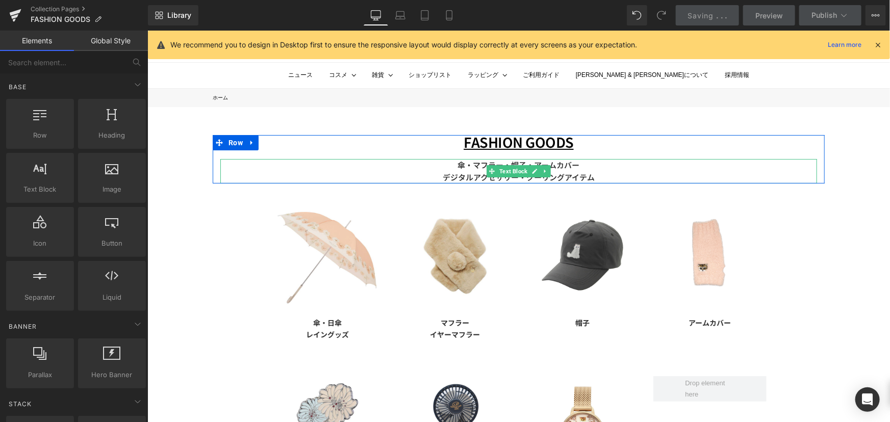
click at [758, 174] on p "傘・マフラー・帽子・アームカバー デジタルアクセサリー・クーリングアイテム" at bounding box center [518, 171] width 597 height 24
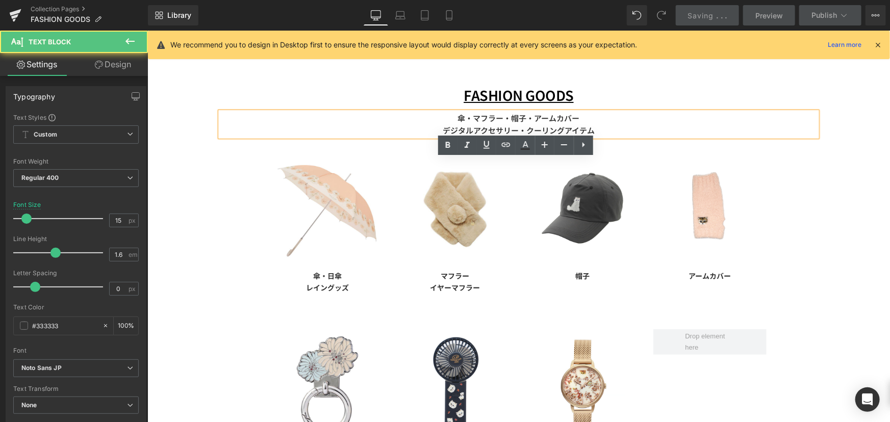
scroll to position [92, 0]
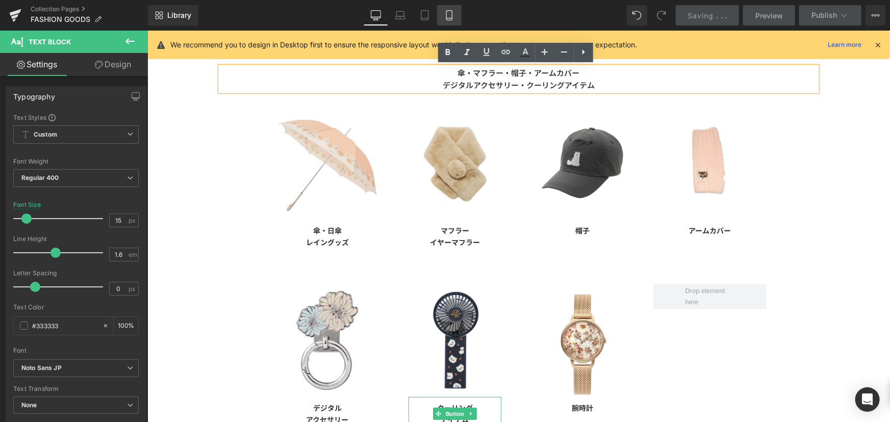
click at [451, 11] on icon at bounding box center [449, 15] width 10 height 10
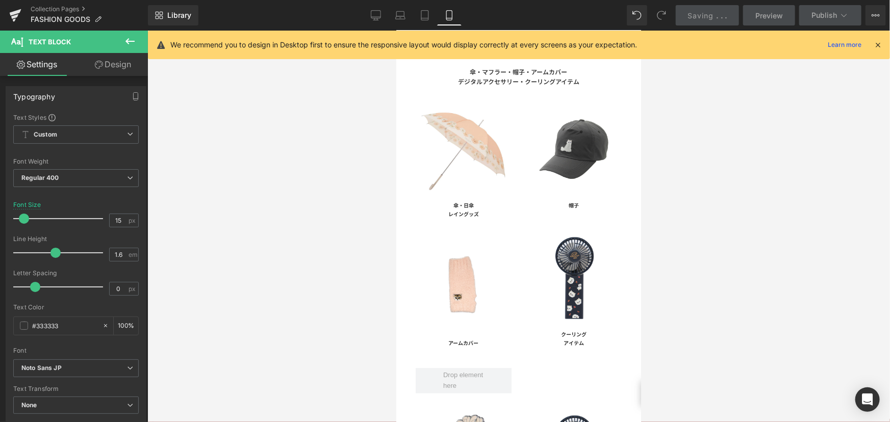
scroll to position [252, 0]
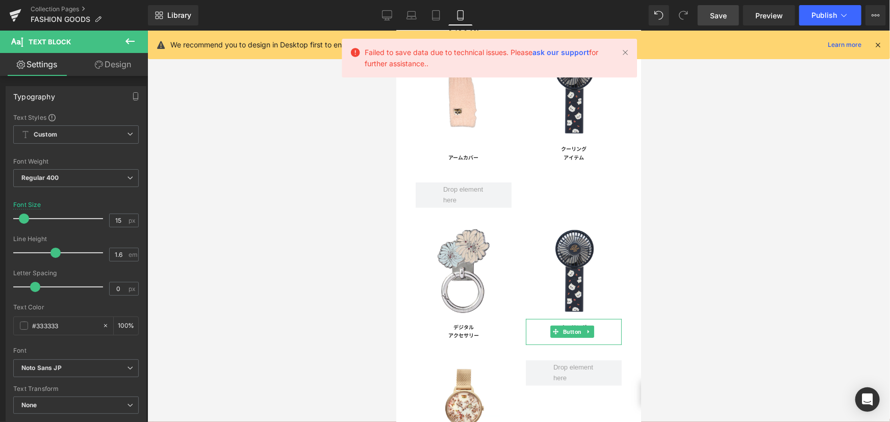
click at [711, 14] on span "Save" at bounding box center [718, 15] width 17 height 11
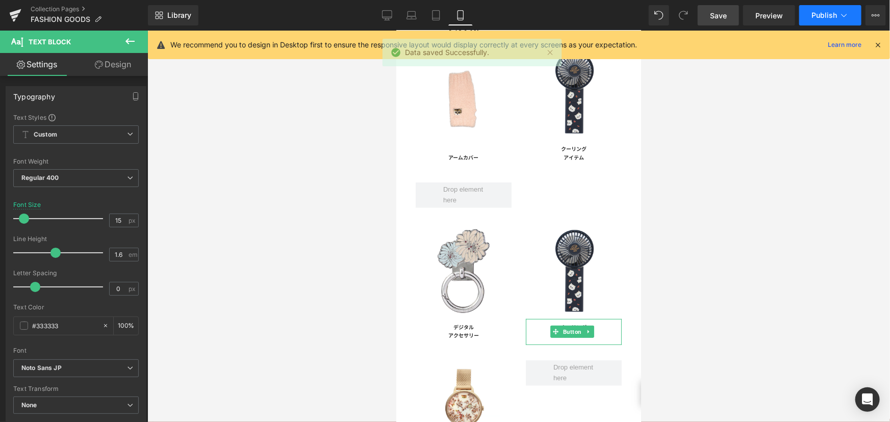
click at [830, 22] on button "Publish" at bounding box center [830, 15] width 62 height 20
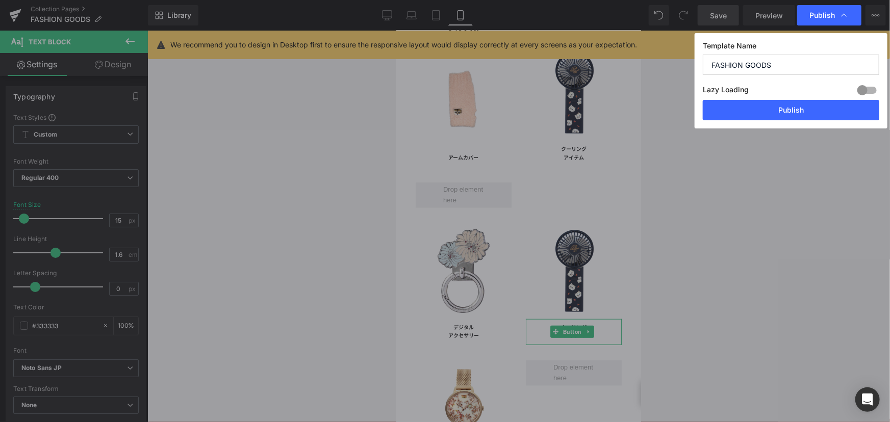
click at [830, 99] on div "Lazy Loading Build Upgrade plan to unlock" at bounding box center [791, 91] width 176 height 17
click at [828, 104] on button "Publish" at bounding box center [791, 110] width 176 height 20
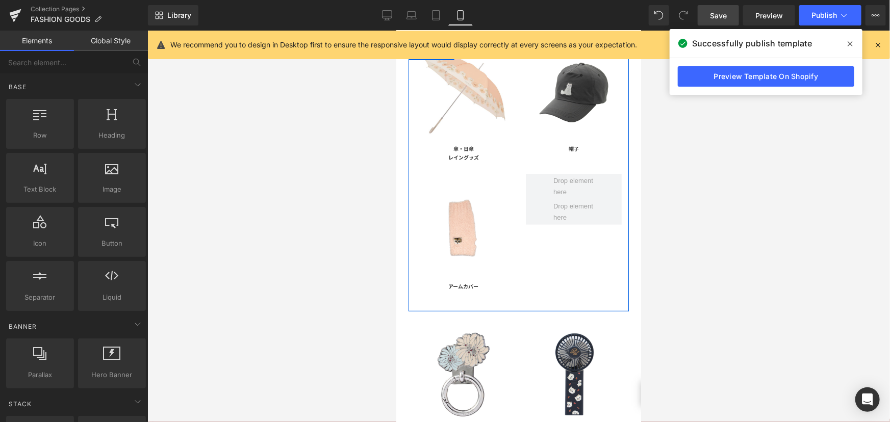
scroll to position [20, 0]
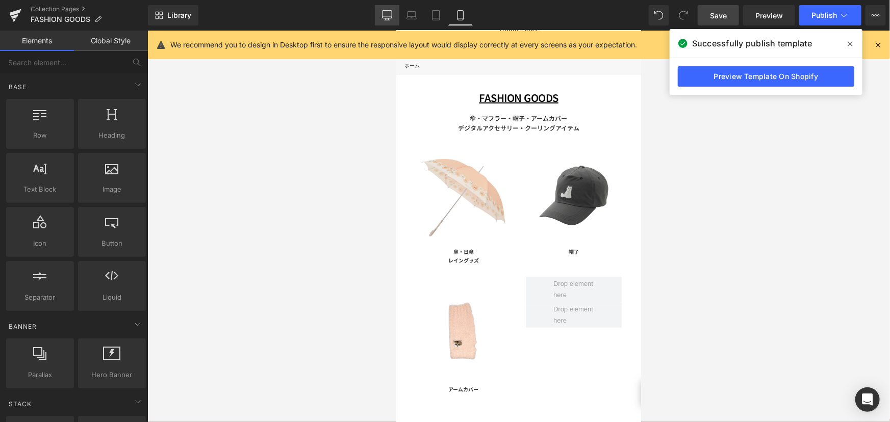
click at [387, 11] on icon at bounding box center [387, 15] width 10 height 8
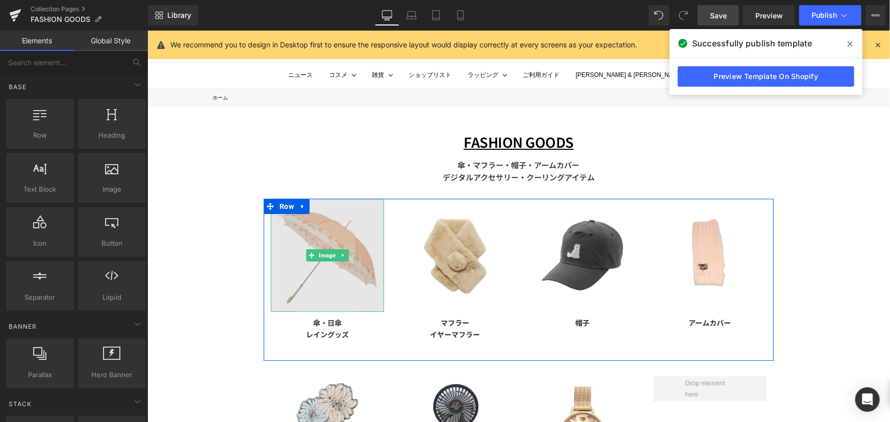
scroll to position [0, 0]
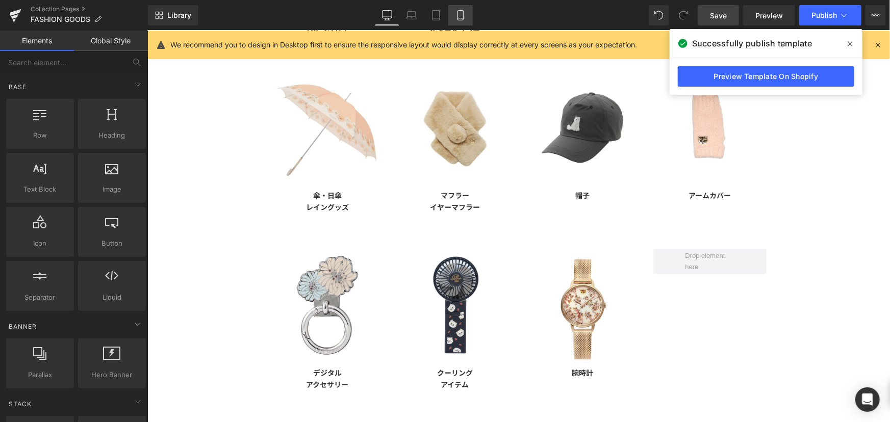
click at [454, 8] on link "Mobile" at bounding box center [460, 15] width 24 height 20
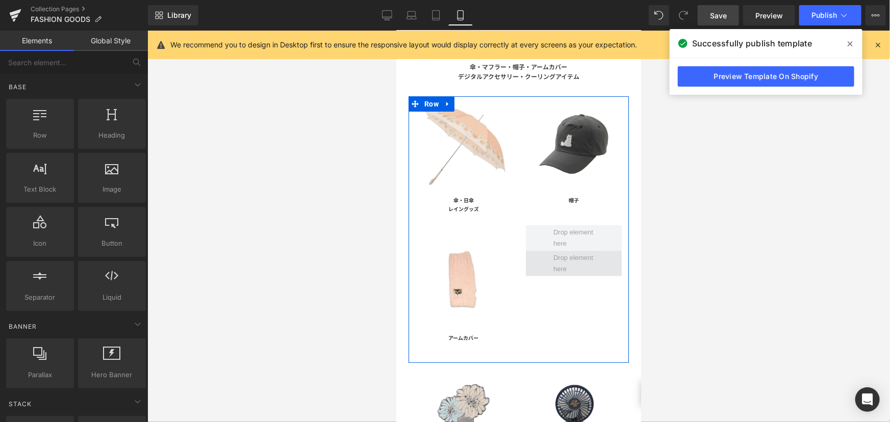
scroll to position [30, 0]
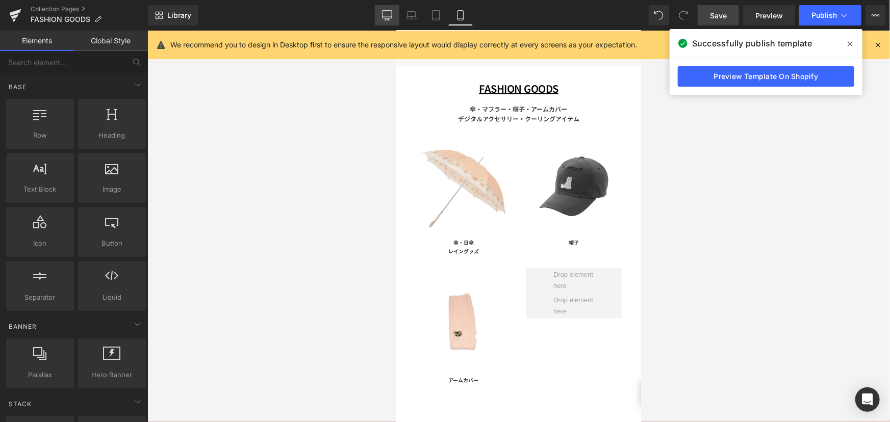
click at [377, 5] on link "Desktop" at bounding box center [387, 15] width 24 height 20
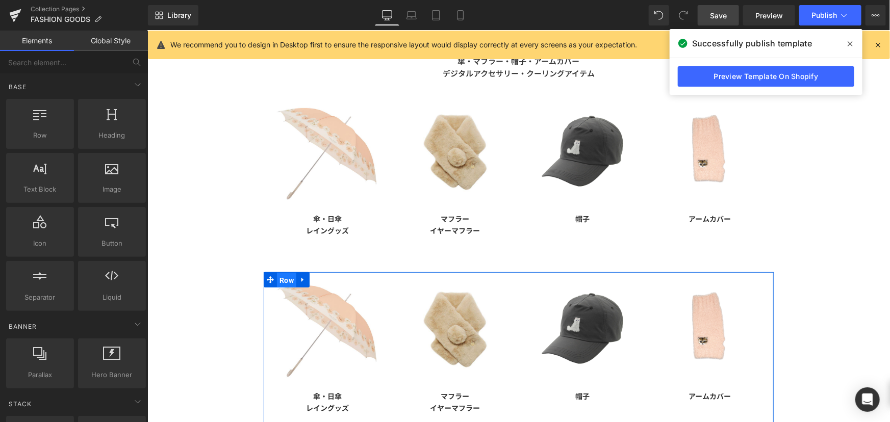
click at [279, 274] on span "Row" at bounding box center [285, 279] width 19 height 15
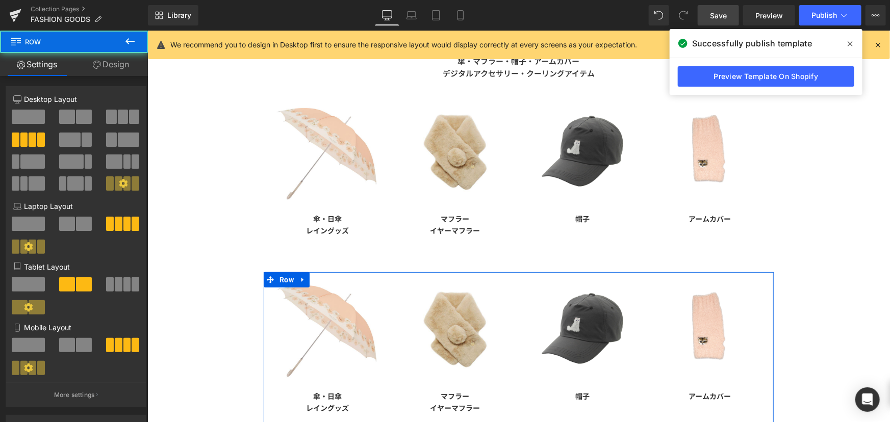
click at [118, 70] on link "Design" at bounding box center [111, 64] width 74 height 23
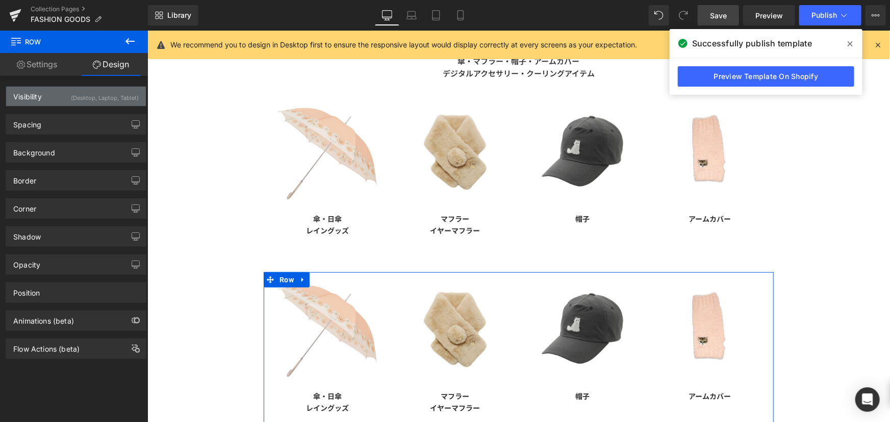
click at [107, 96] on div "(Desktop, Laptop, Tablet)" at bounding box center [105, 95] width 68 height 17
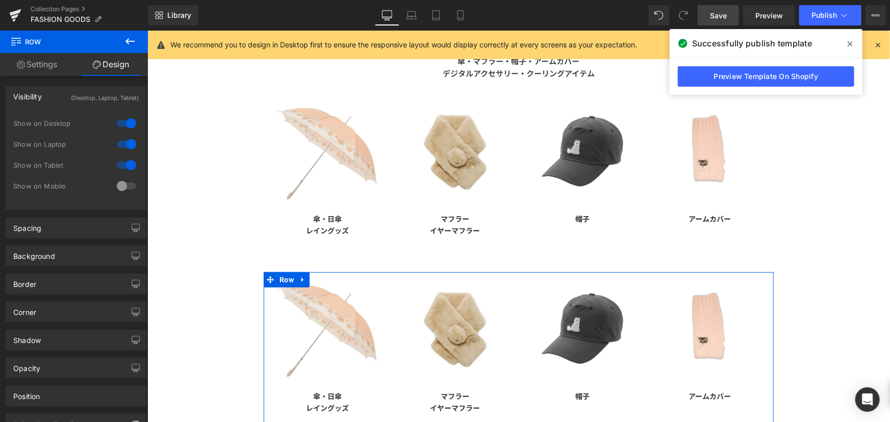
click at [122, 189] on div at bounding box center [126, 186] width 24 height 16
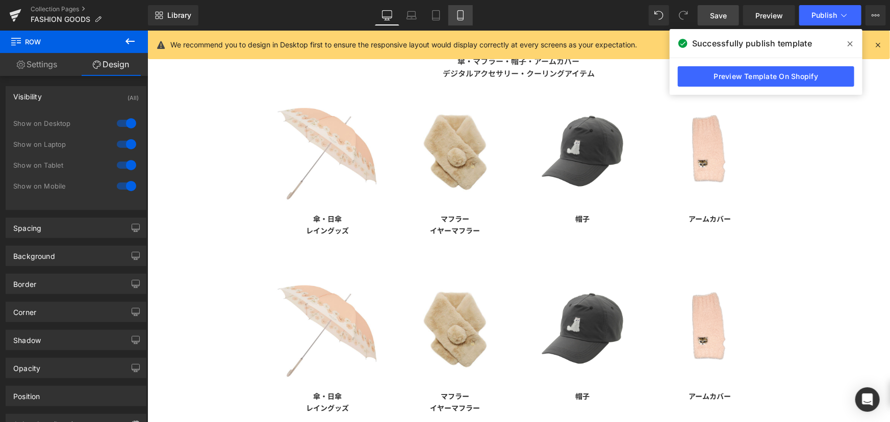
click at [457, 10] on link "Mobile" at bounding box center [460, 15] width 24 height 20
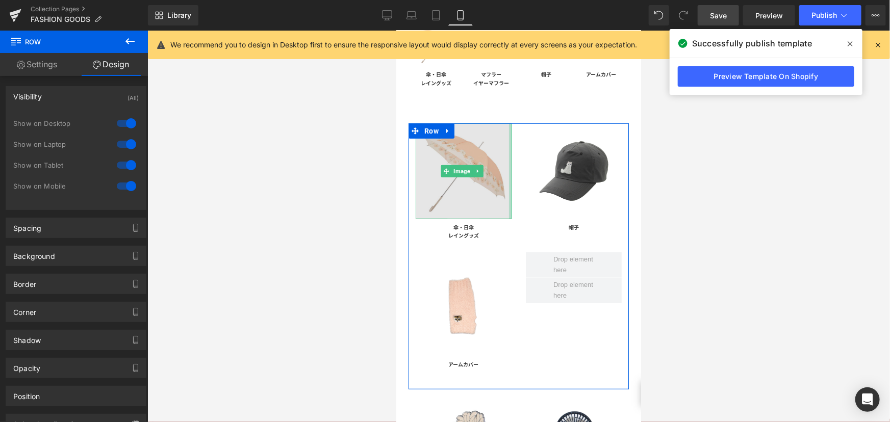
scroll to position [92, 0]
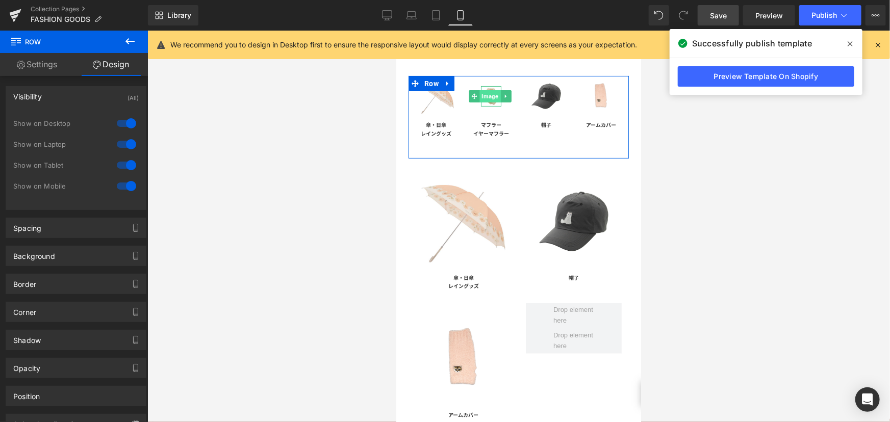
click at [488, 93] on span "Image" at bounding box center [489, 96] width 21 height 12
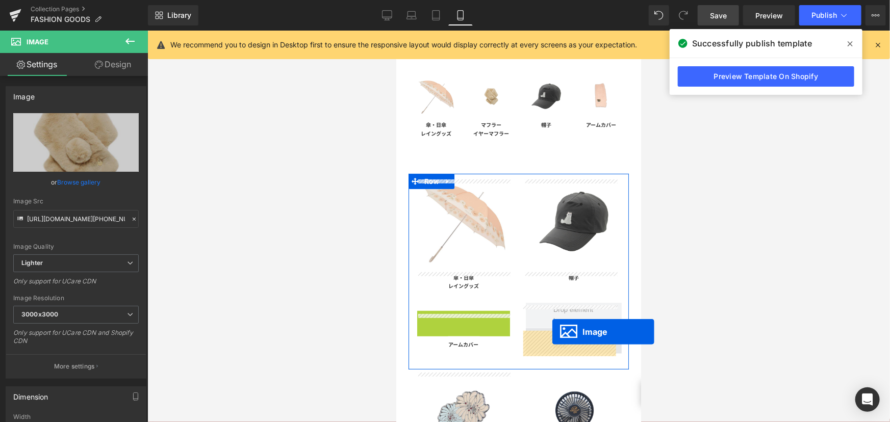
drag, startPoint x: 462, startPoint y: 359, endPoint x: 552, endPoint y: 331, distance: 94.4
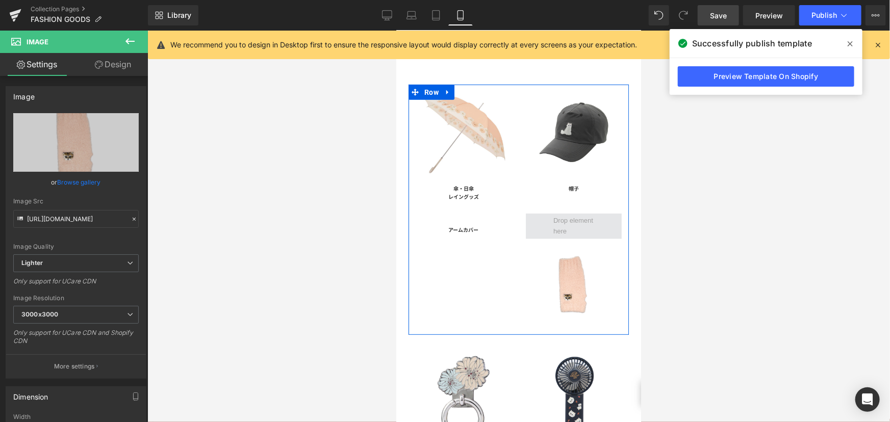
scroll to position [185, 0]
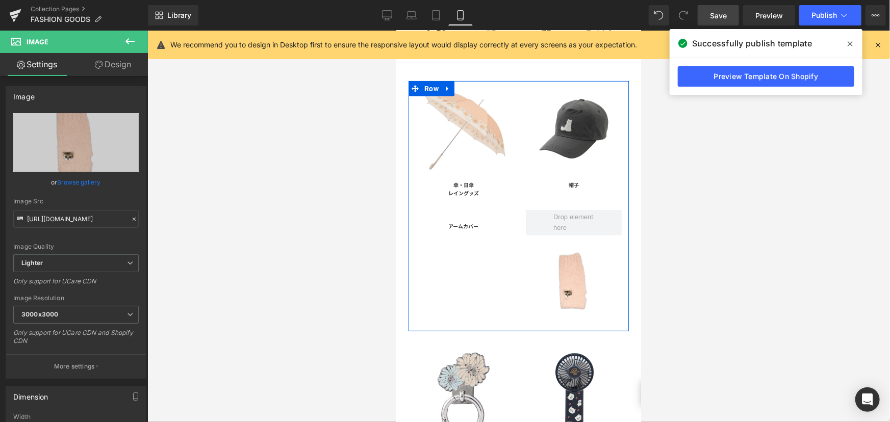
click at [462, 285] on div "Image 傘・日傘 レイングッズ Button アームカバー Button Image 帽子 Button Image Row" at bounding box center [518, 206] width 220 height 250
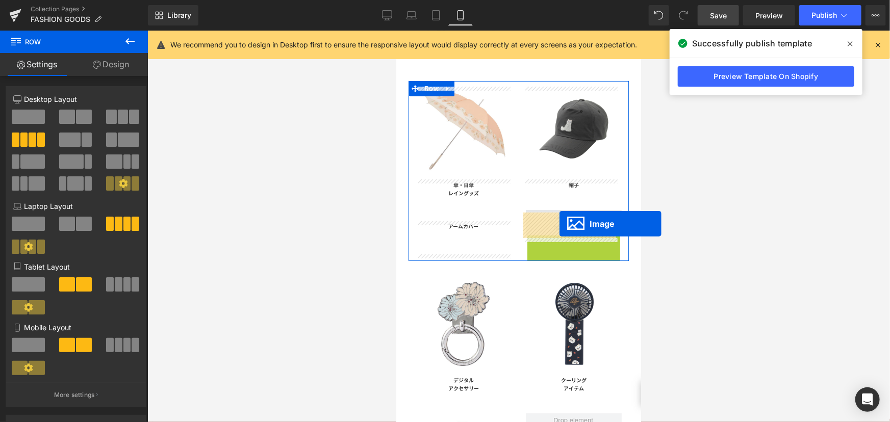
drag, startPoint x: 567, startPoint y: 283, endPoint x: 559, endPoint y: 224, distance: 59.7
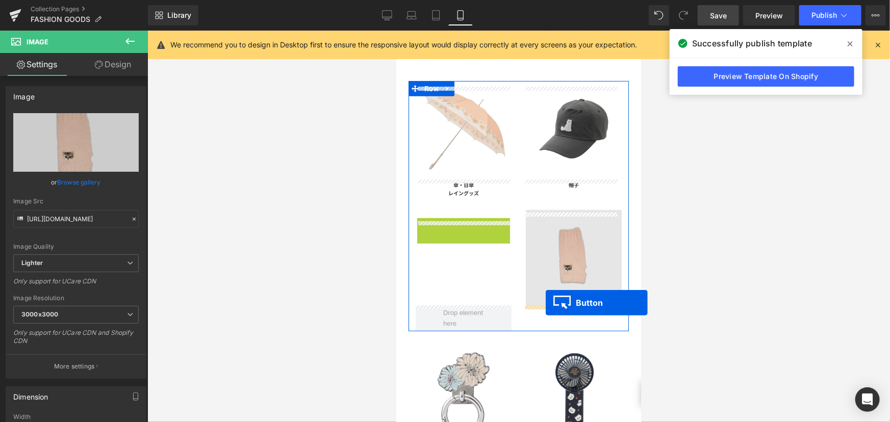
drag, startPoint x: 460, startPoint y: 229, endPoint x: 545, endPoint y: 302, distance: 112.1
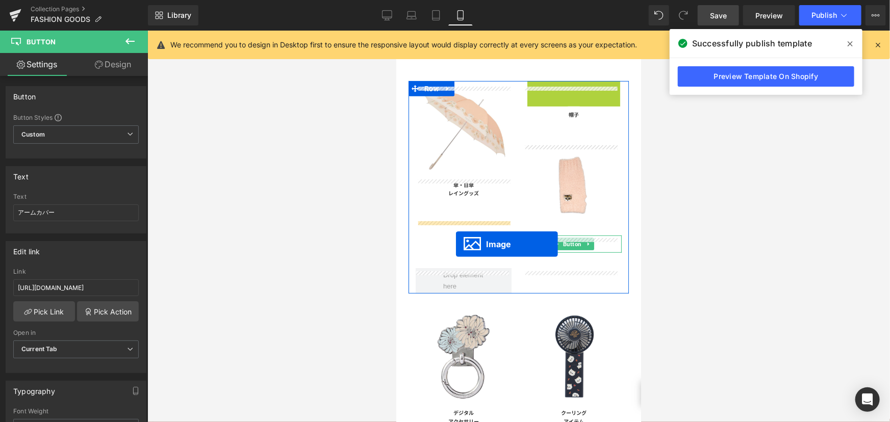
drag, startPoint x: 568, startPoint y: 132, endPoint x: 455, endPoint y: 244, distance: 158.7
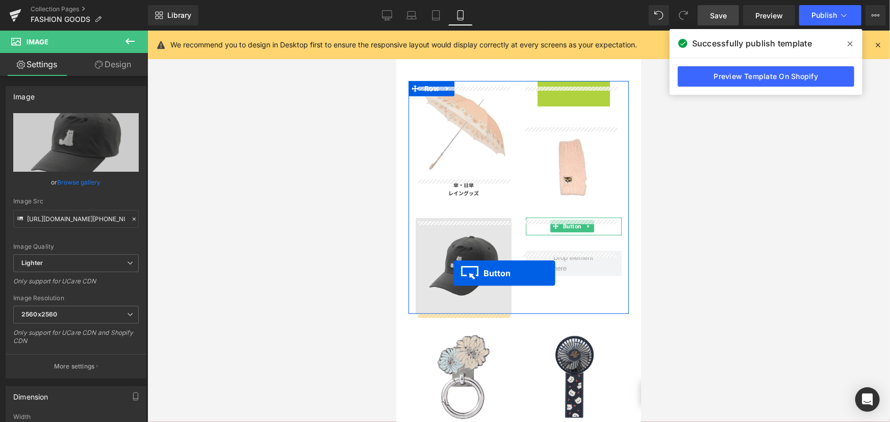
drag, startPoint x: 567, startPoint y: 96, endPoint x: 453, endPoint y: 274, distance: 211.2
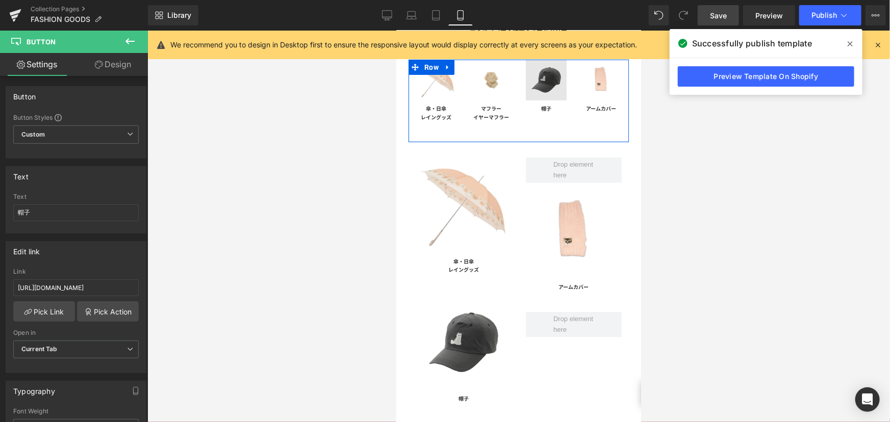
scroll to position [92, 0]
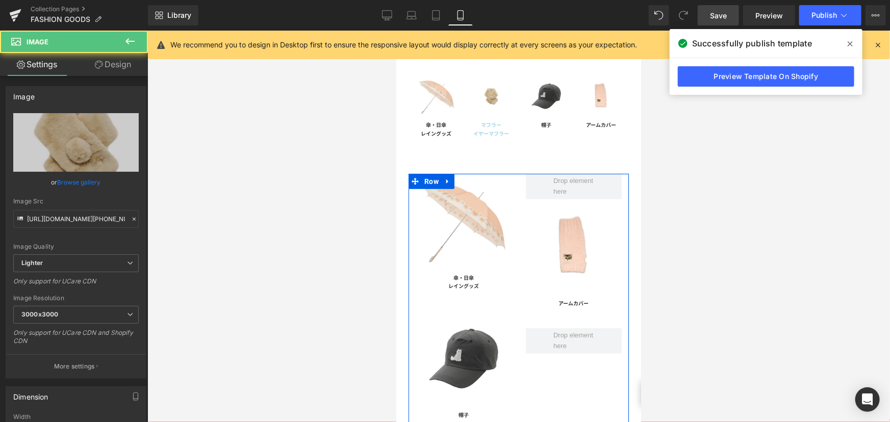
drag, startPoint x: 483, startPoint y: 90, endPoint x: 505, endPoint y: 117, distance: 34.4
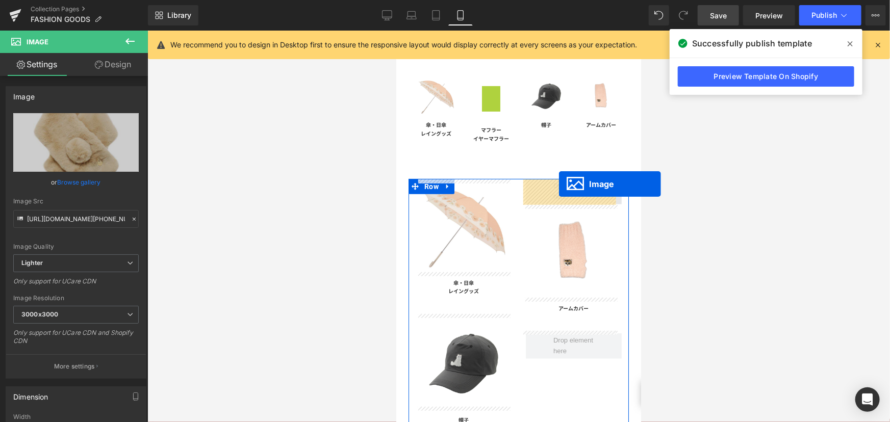
drag, startPoint x: 486, startPoint y: 94, endPoint x: 558, endPoint y: 184, distance: 115.0
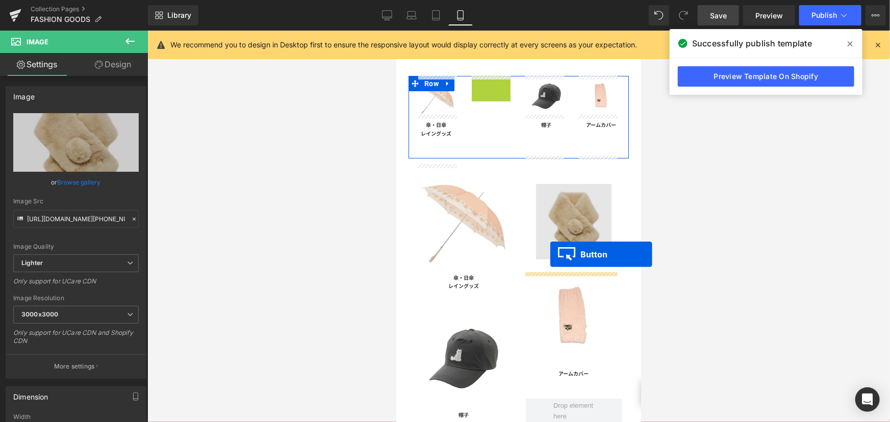
drag, startPoint x: 487, startPoint y: 86, endPoint x: 550, endPoint y: 252, distance: 178.3
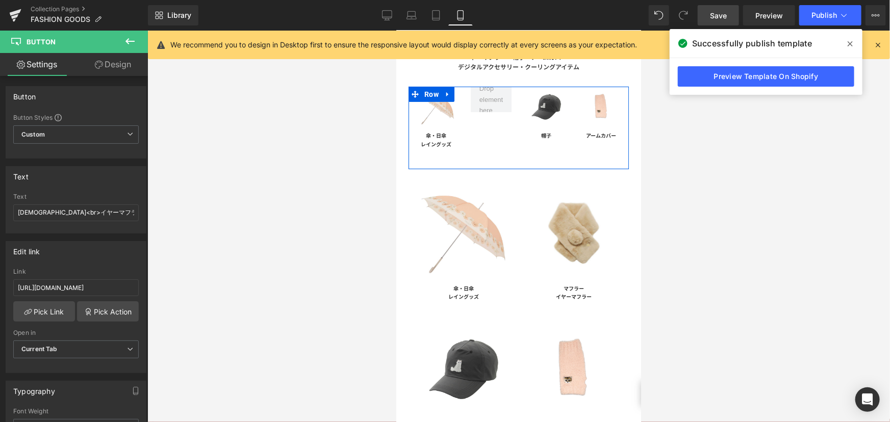
scroll to position [0, 0]
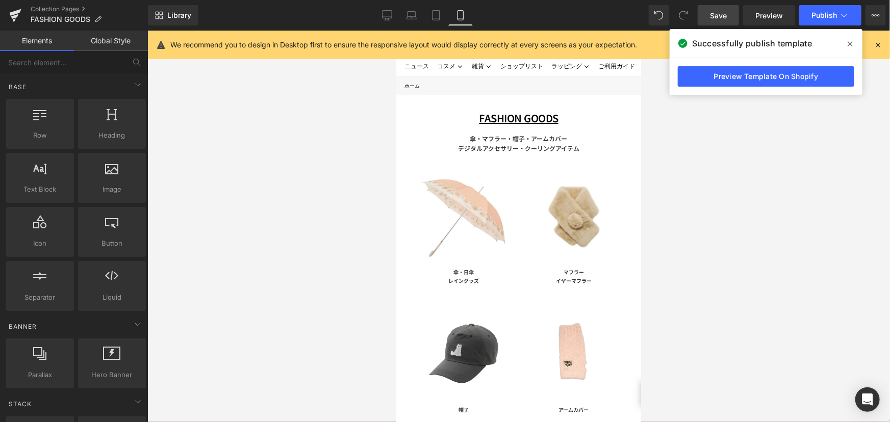
click at [701, 12] on link "Save" at bounding box center [718, 15] width 41 height 20
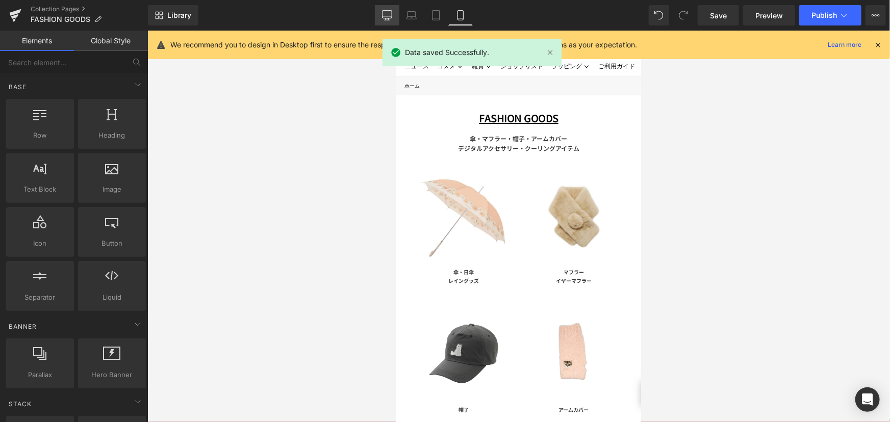
click at [385, 18] on icon at bounding box center [387, 15] width 10 height 10
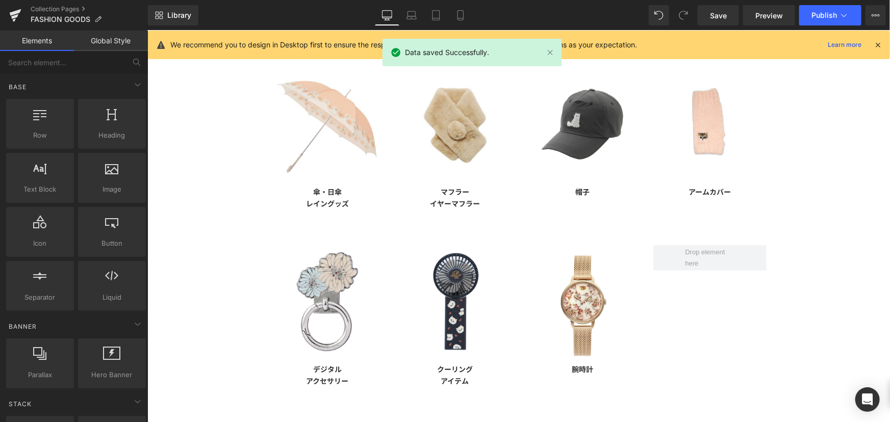
scroll to position [11, 0]
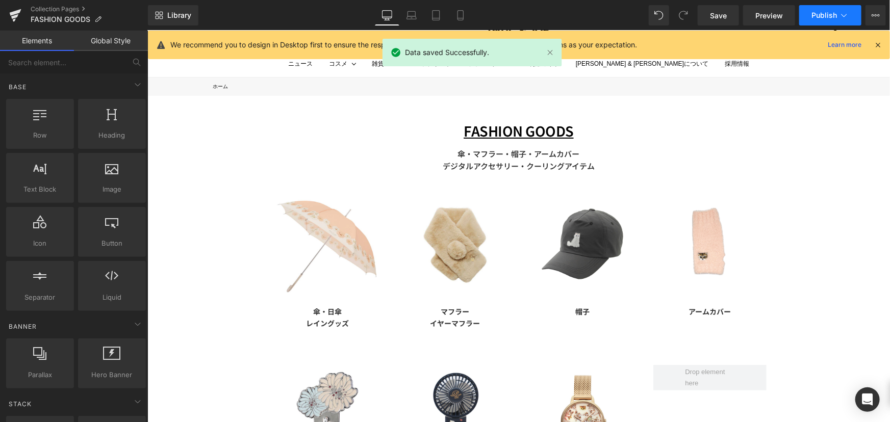
click at [826, 13] on span "Publish" at bounding box center [823, 15] width 25 height 8
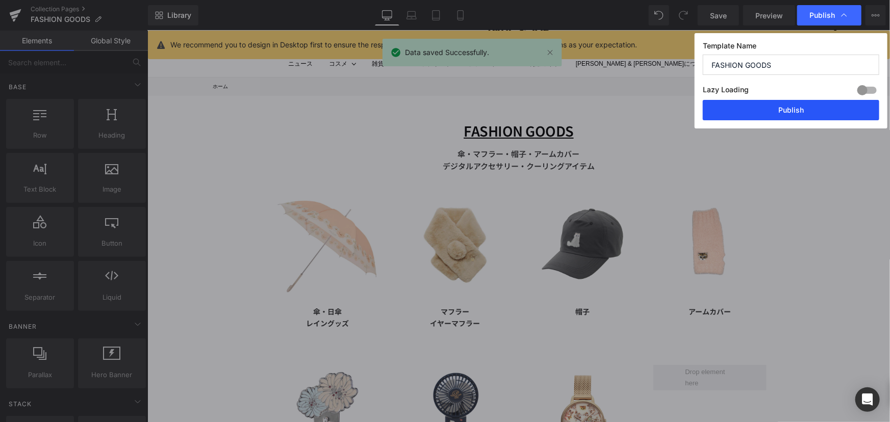
click at [817, 111] on button "Publish" at bounding box center [791, 110] width 176 height 20
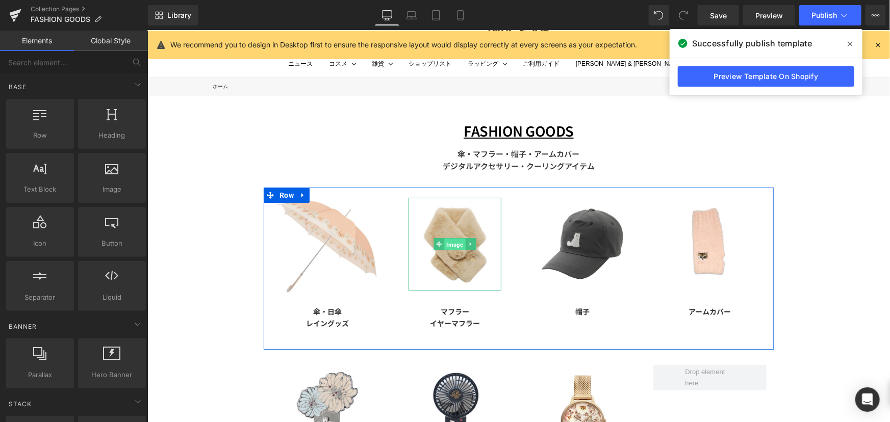
click at [449, 243] on span "Image" at bounding box center [454, 244] width 21 height 12
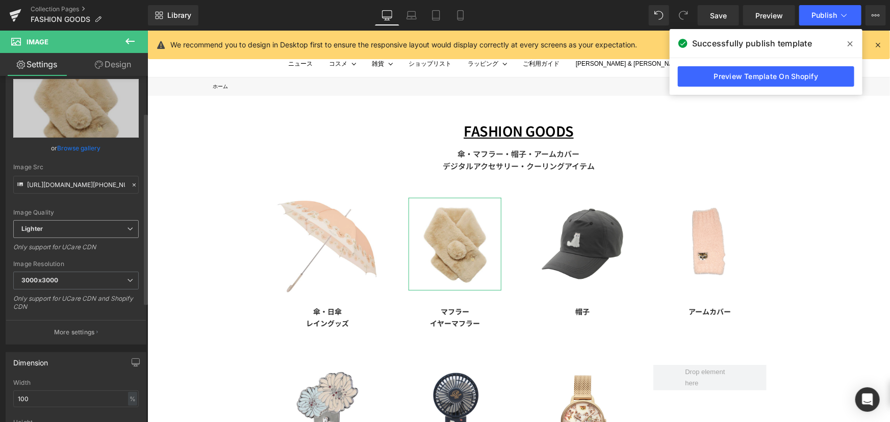
scroll to position [92, 0]
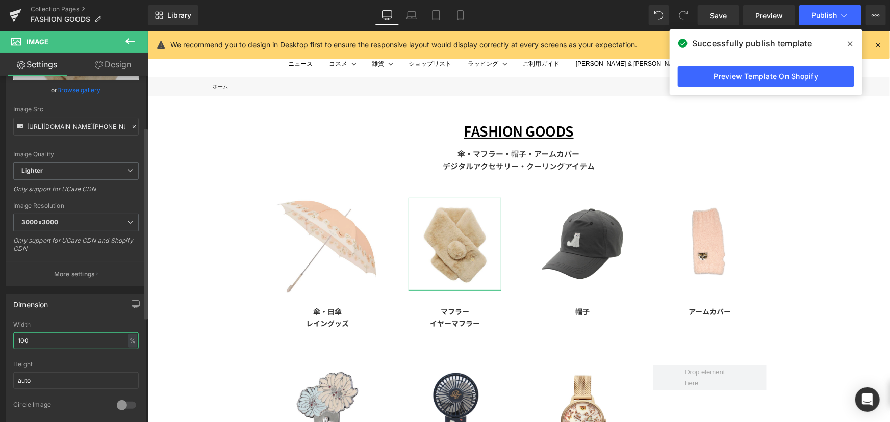
click at [48, 340] on input "100" at bounding box center [75, 340] width 125 height 17
type input "120"
click at [463, 15] on icon at bounding box center [460, 16] width 6 height 10
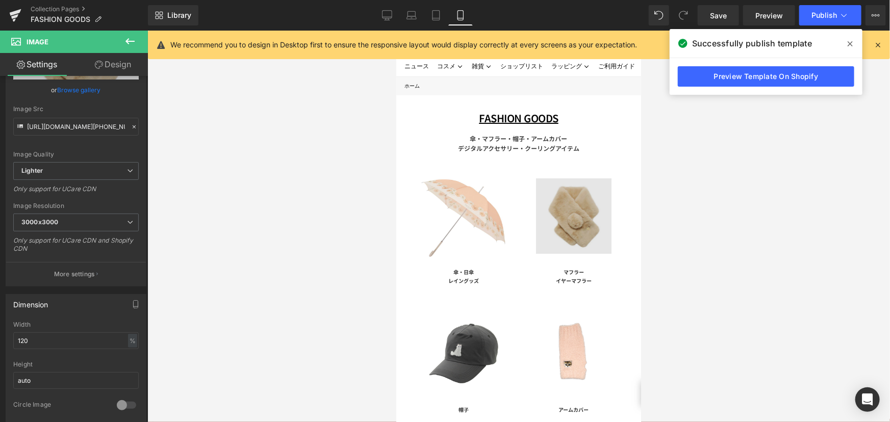
click at [557, 207] on img at bounding box center [572, 215] width 75 height 75
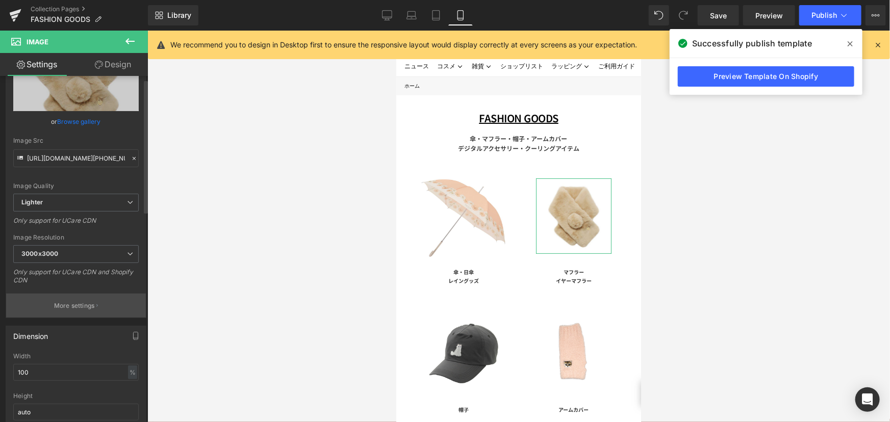
scroll to position [185, 0]
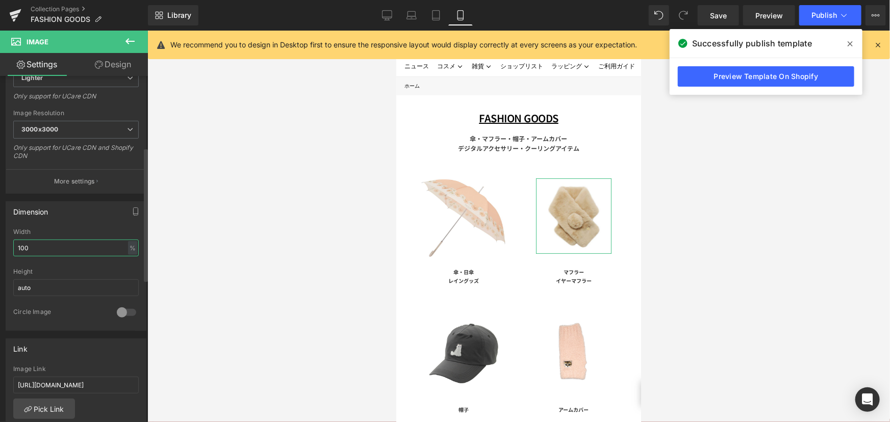
drag, startPoint x: 41, startPoint y: 246, endPoint x: 0, endPoint y: 221, distance: 48.3
click at [0, 248] on div "Dimension 100% Width 100 % % px auto Height auto 0 Circle Image" at bounding box center [76, 262] width 152 height 137
type input "120"
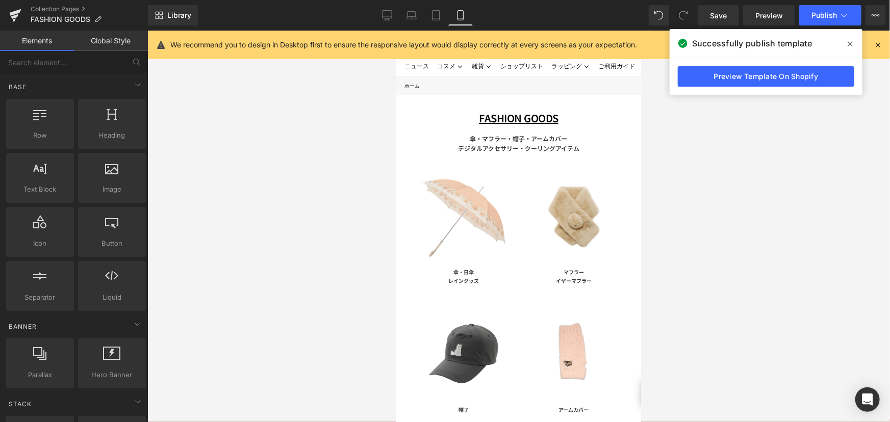
click at [224, 250] on div at bounding box center [518, 227] width 742 height 392
click at [724, 15] on span "Save" at bounding box center [718, 15] width 17 height 11
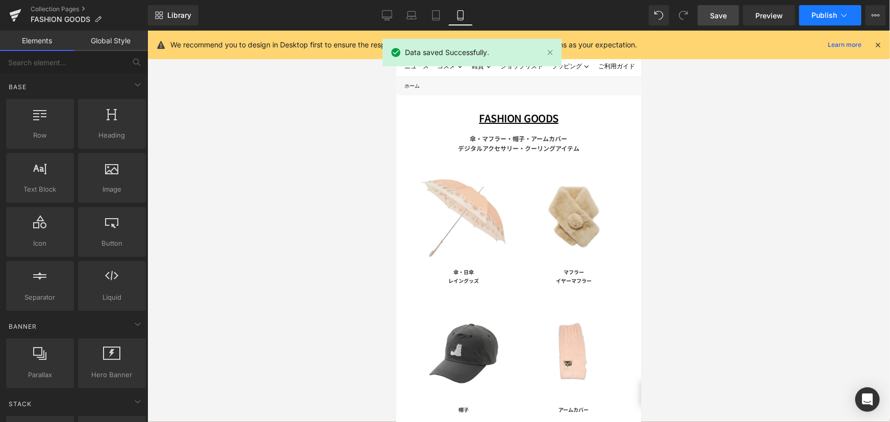
click at [836, 19] on button "Publish" at bounding box center [830, 15] width 62 height 20
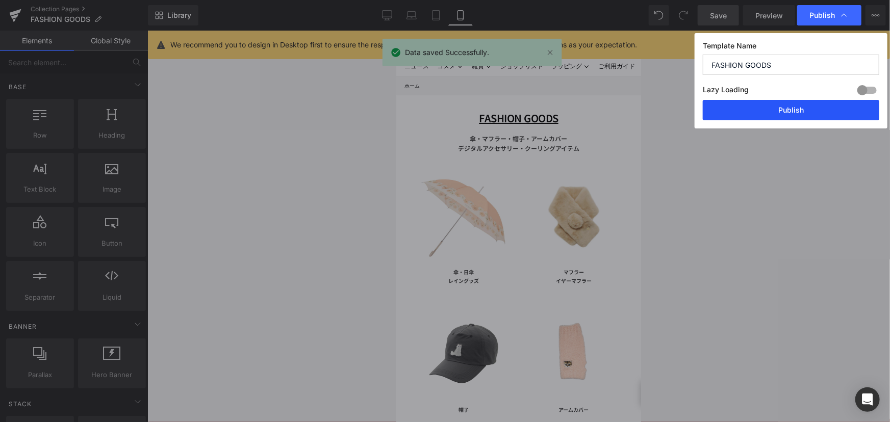
click at [808, 107] on button "Publish" at bounding box center [791, 110] width 176 height 20
